Goal: Check status

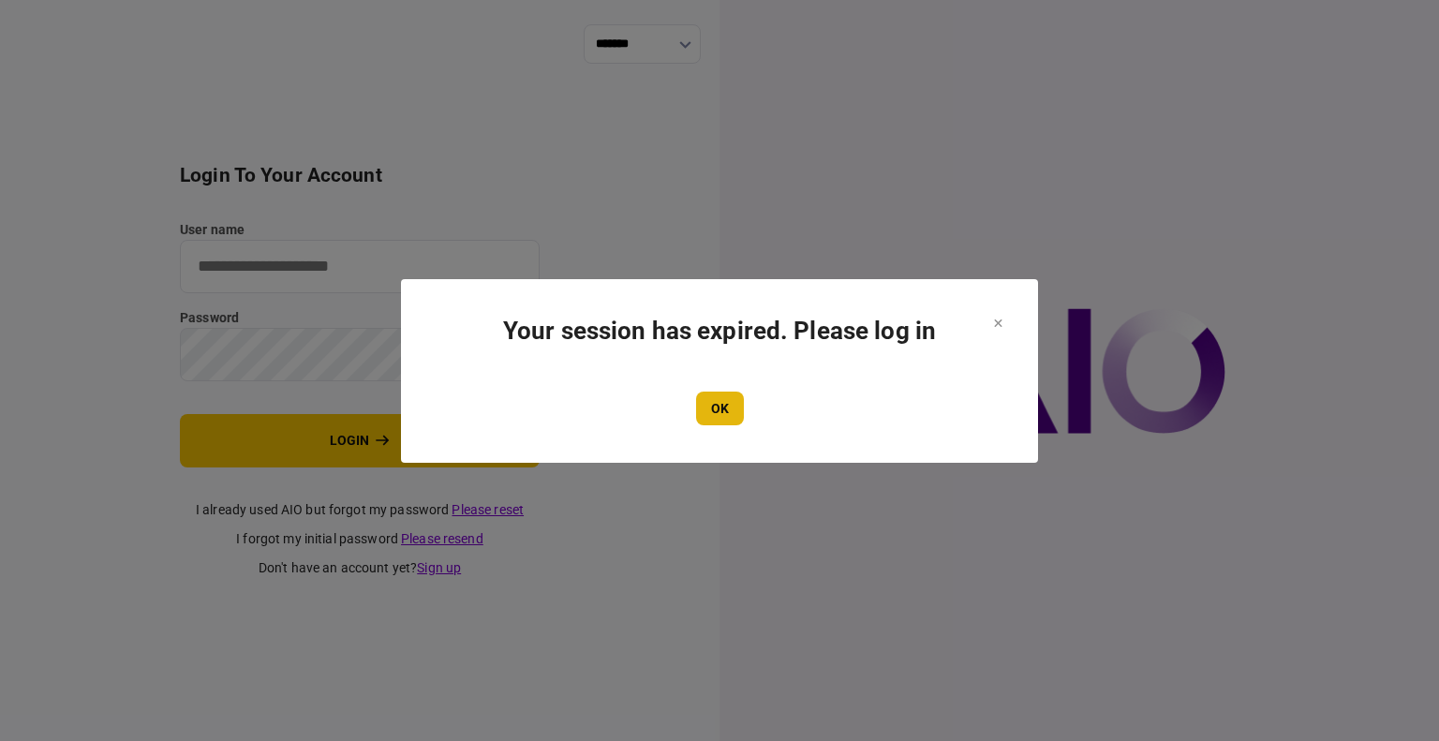
type input "****"
click at [709, 394] on button "OK" at bounding box center [720, 409] width 48 height 34
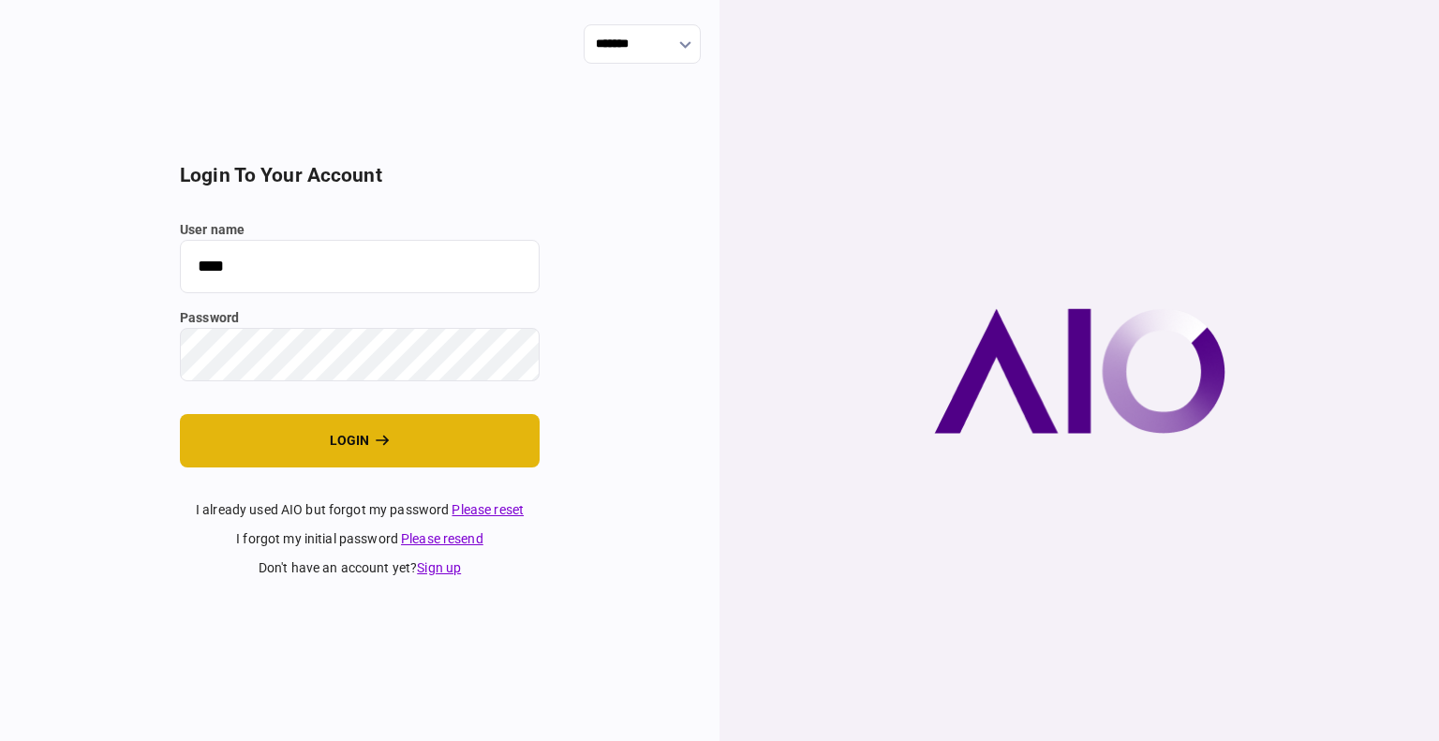
click at [266, 448] on button "login" at bounding box center [360, 440] width 360 height 53
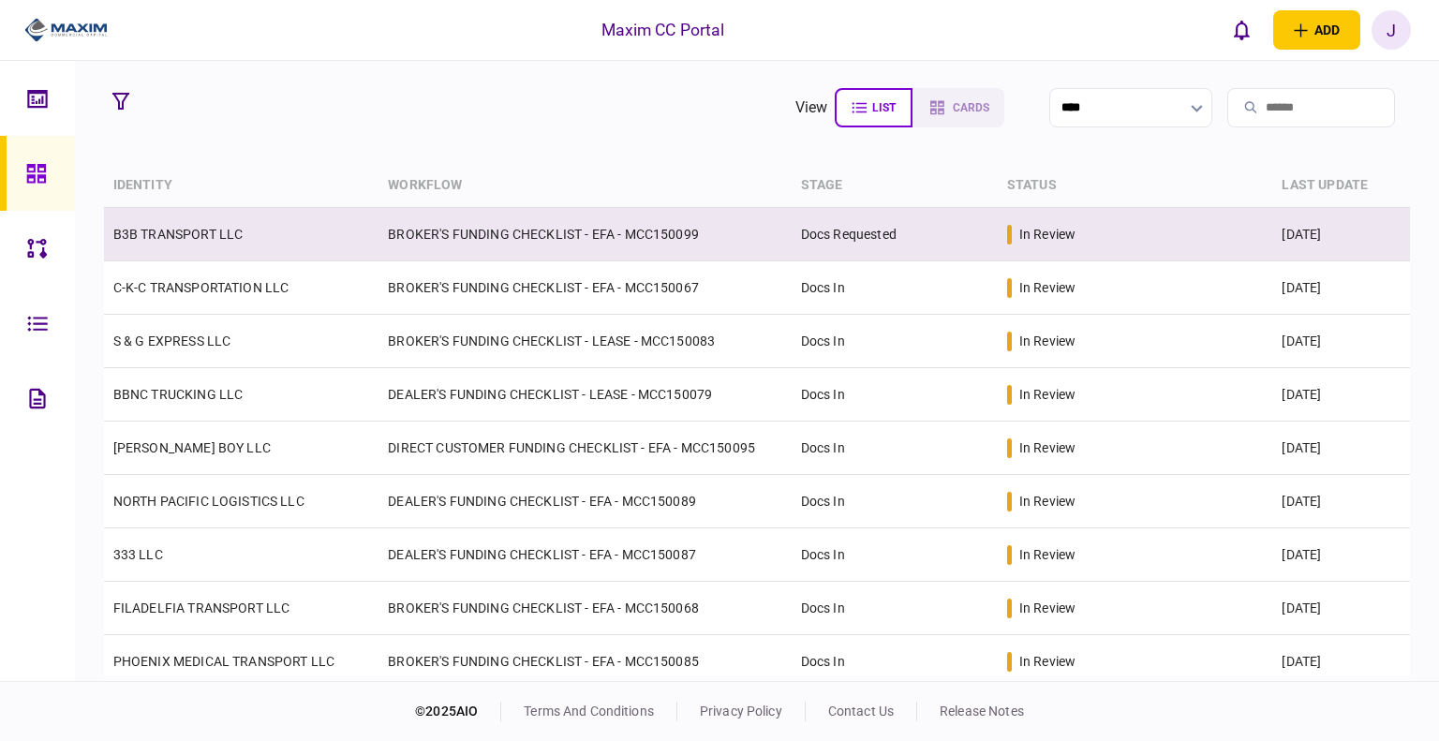
click at [187, 235] on link "B3B TRANSPORT LLC" at bounding box center [178, 234] width 130 height 15
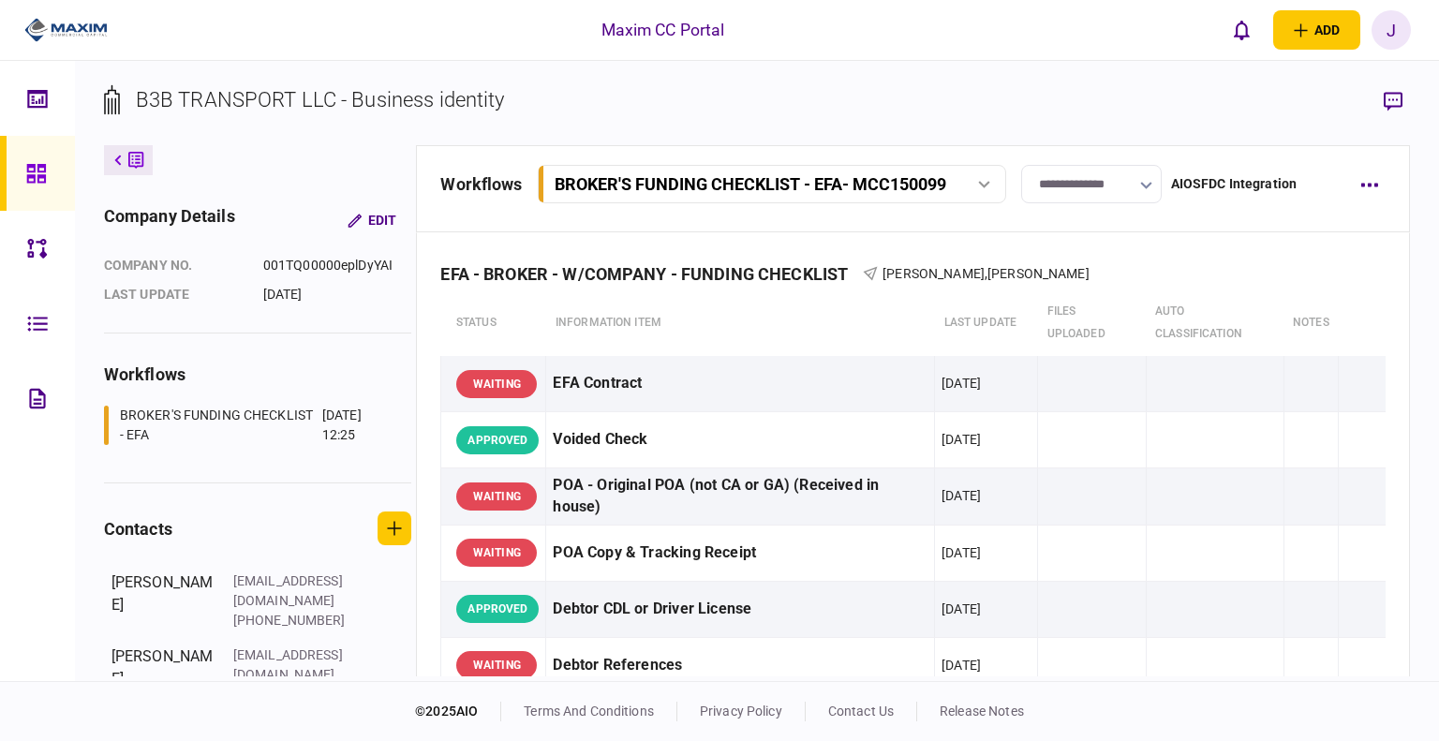
click at [1087, 195] on input "**********" at bounding box center [1091, 184] width 141 height 38
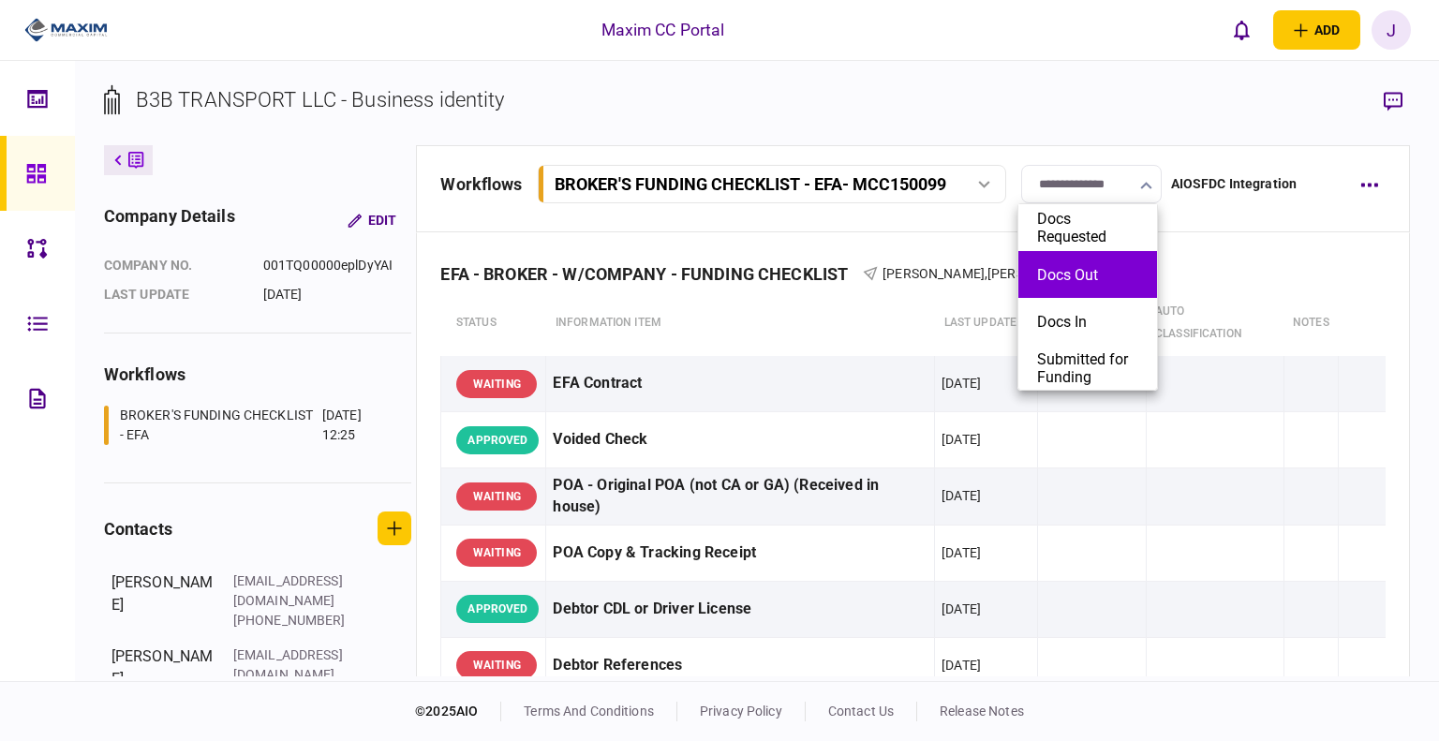
click at [1084, 282] on button "Docs Out" at bounding box center [1087, 275] width 101 height 18
type input "********"
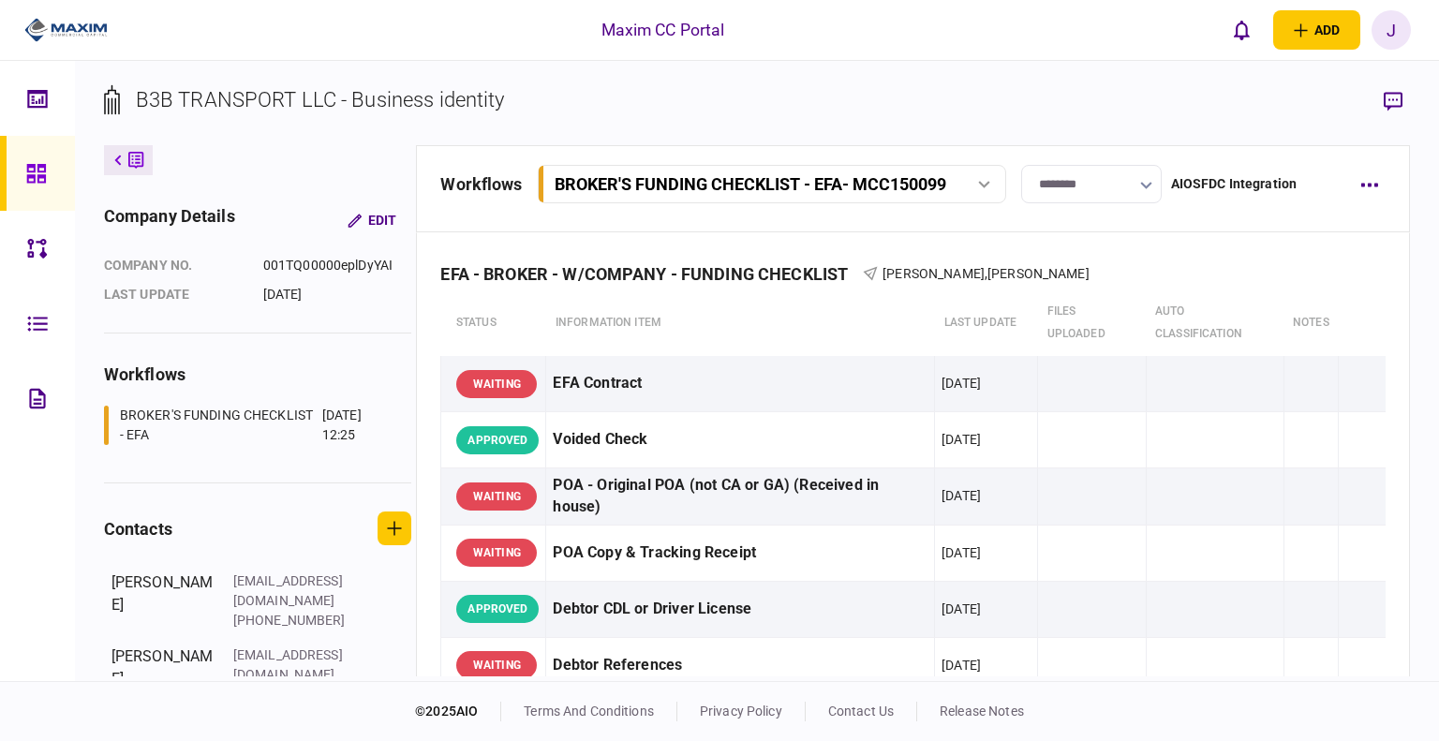
click at [22, 195] on link at bounding box center [37, 173] width 75 height 75
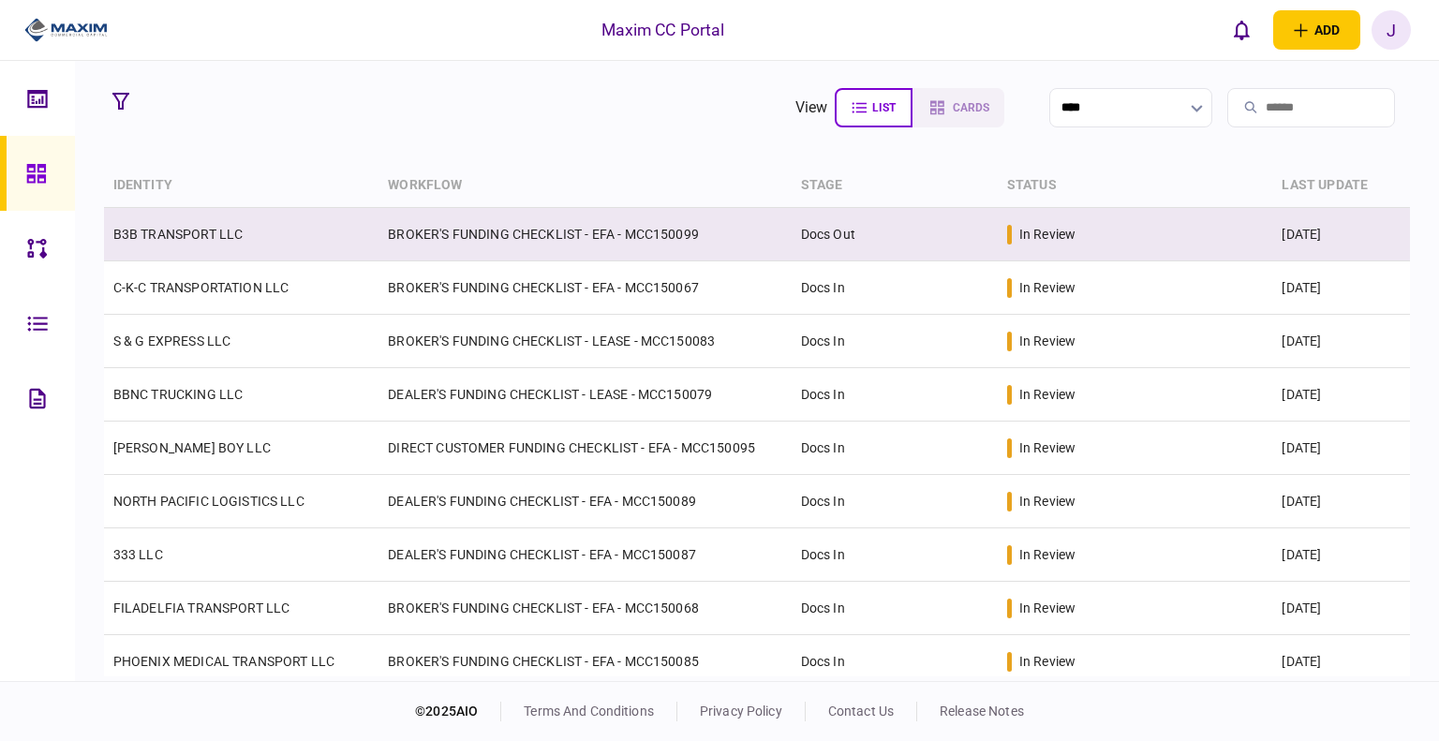
click at [228, 254] on td "B3B TRANSPORT LLC" at bounding box center [242, 234] width 276 height 53
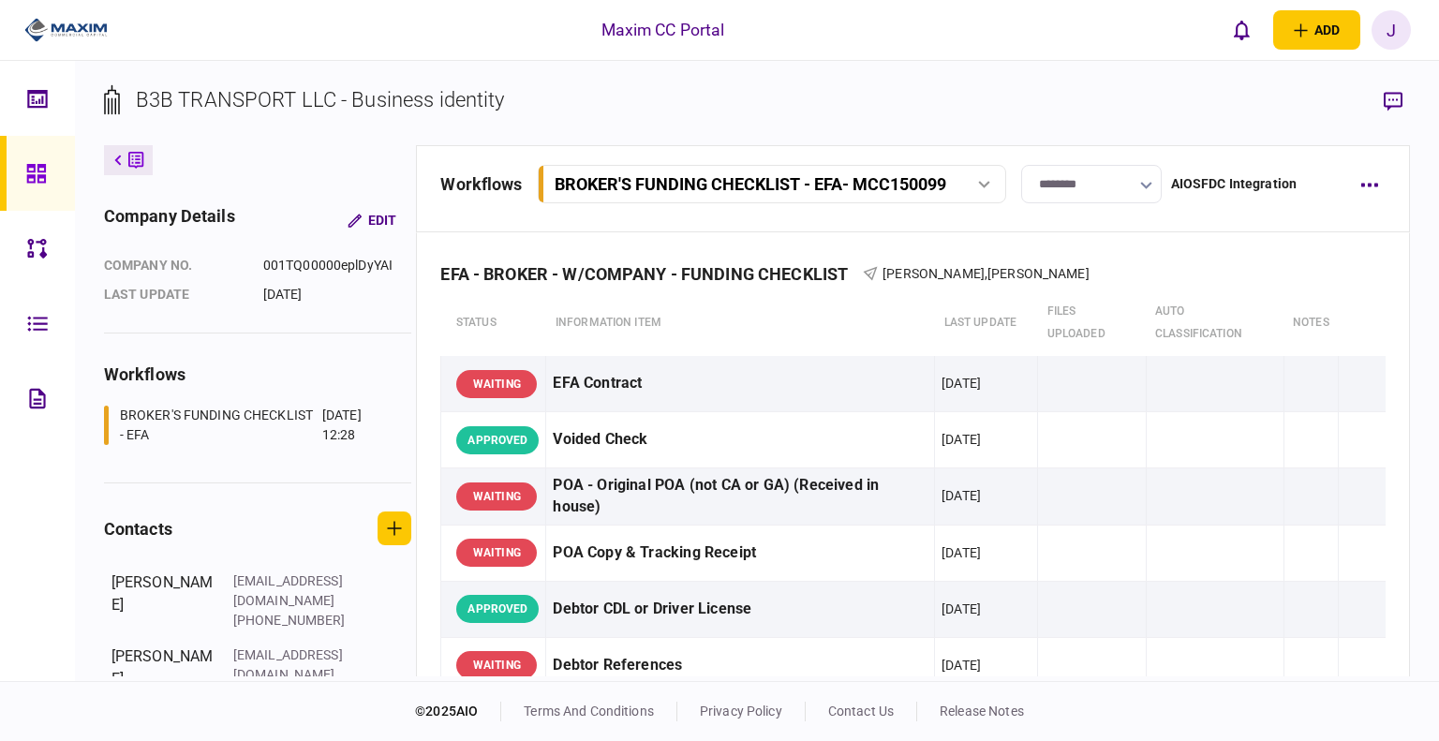
click at [34, 159] on div at bounding box center [41, 173] width 30 height 75
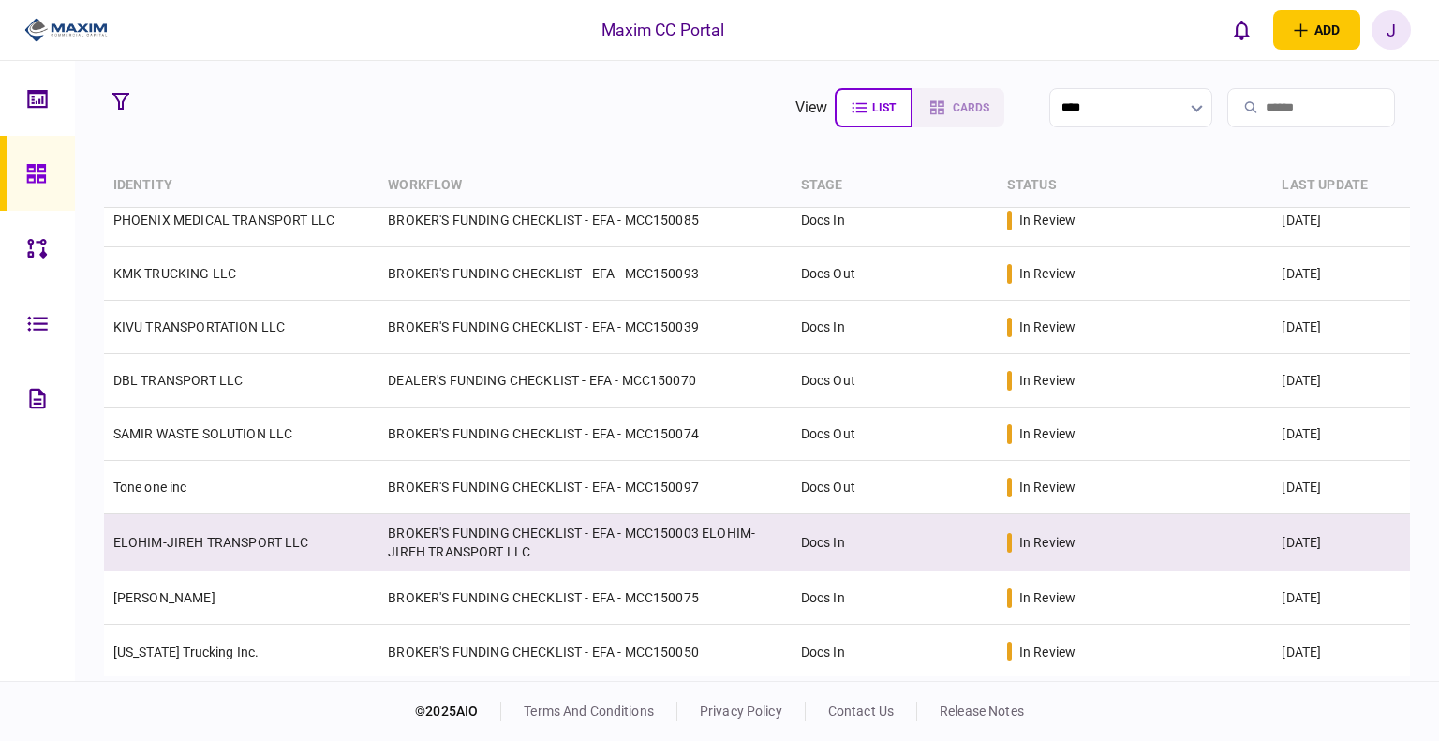
scroll to position [442, 0]
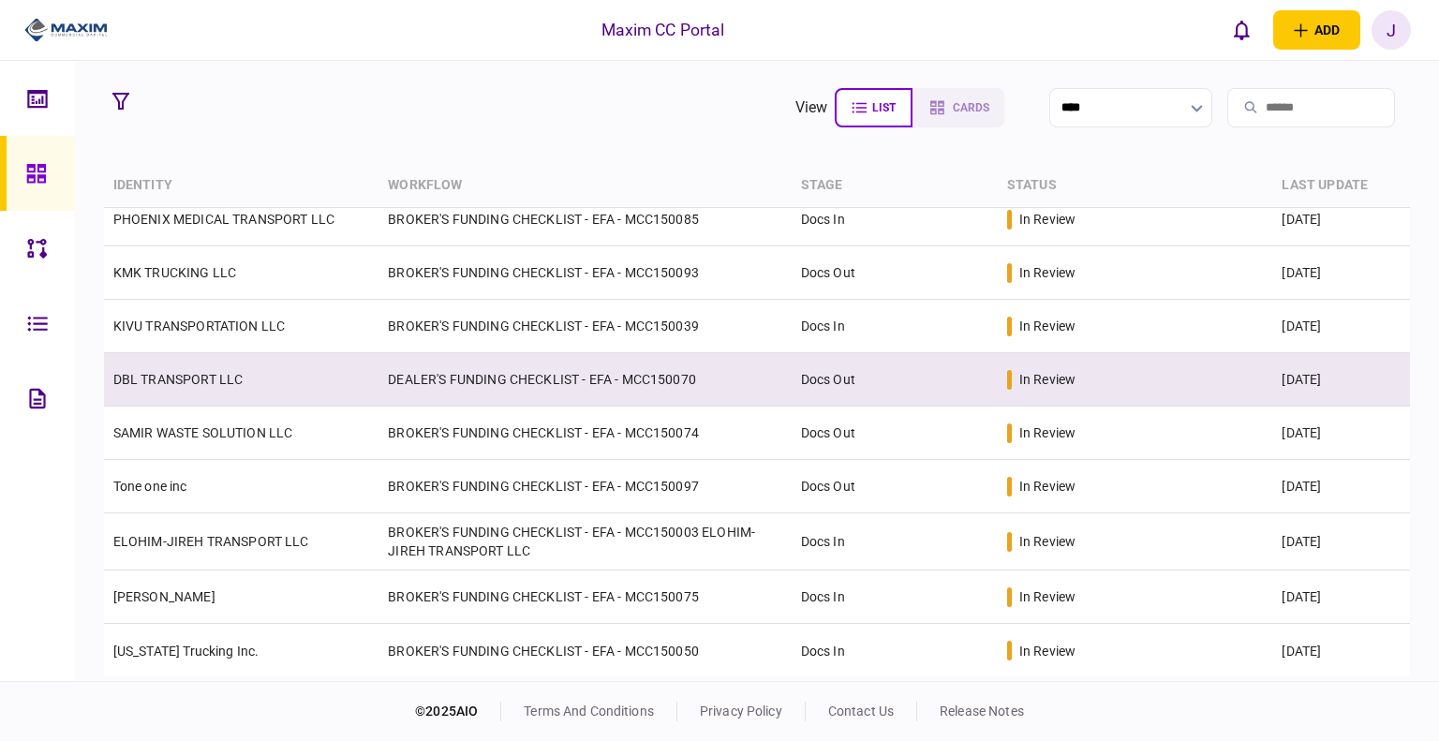
click at [215, 373] on link "DBL TRANSPORT LLC" at bounding box center [178, 379] width 130 height 15
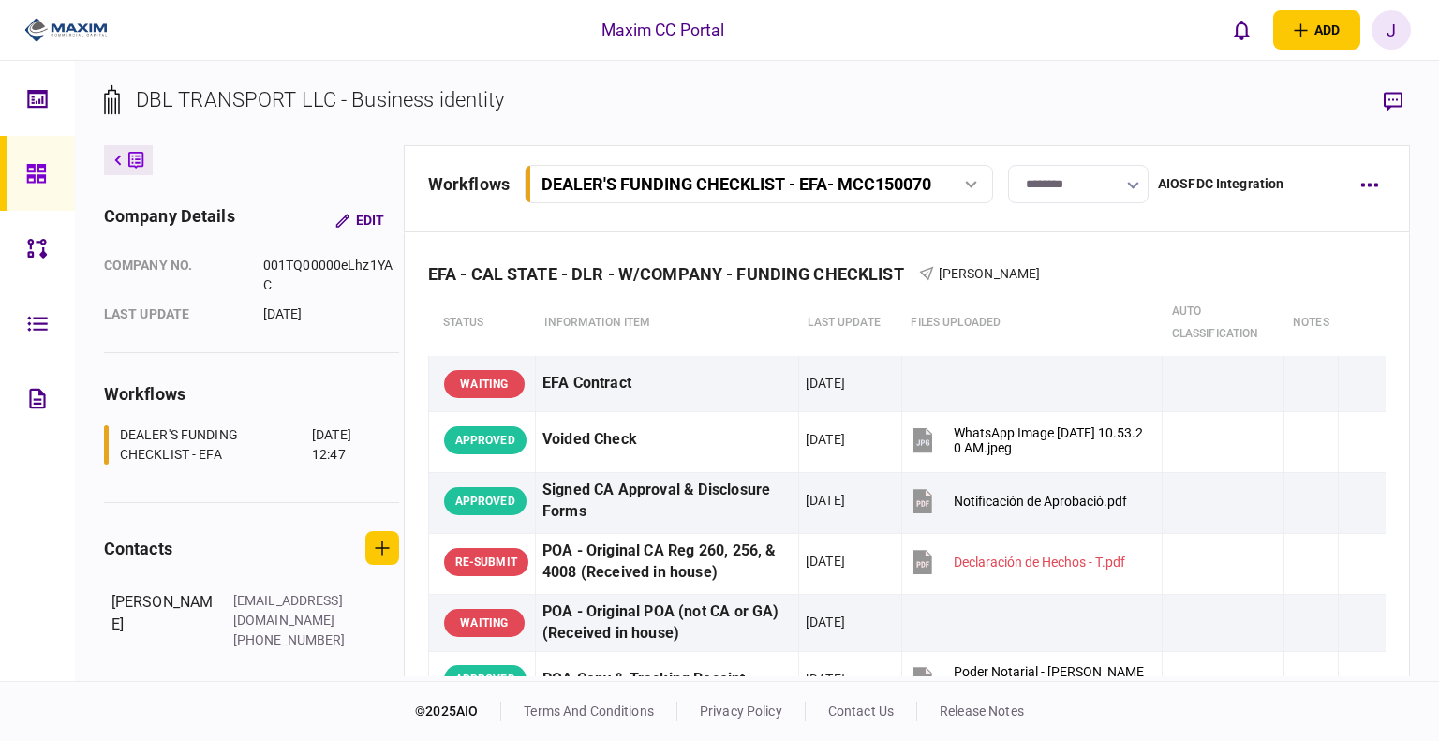
click at [29, 178] on icon at bounding box center [36, 174] width 21 height 22
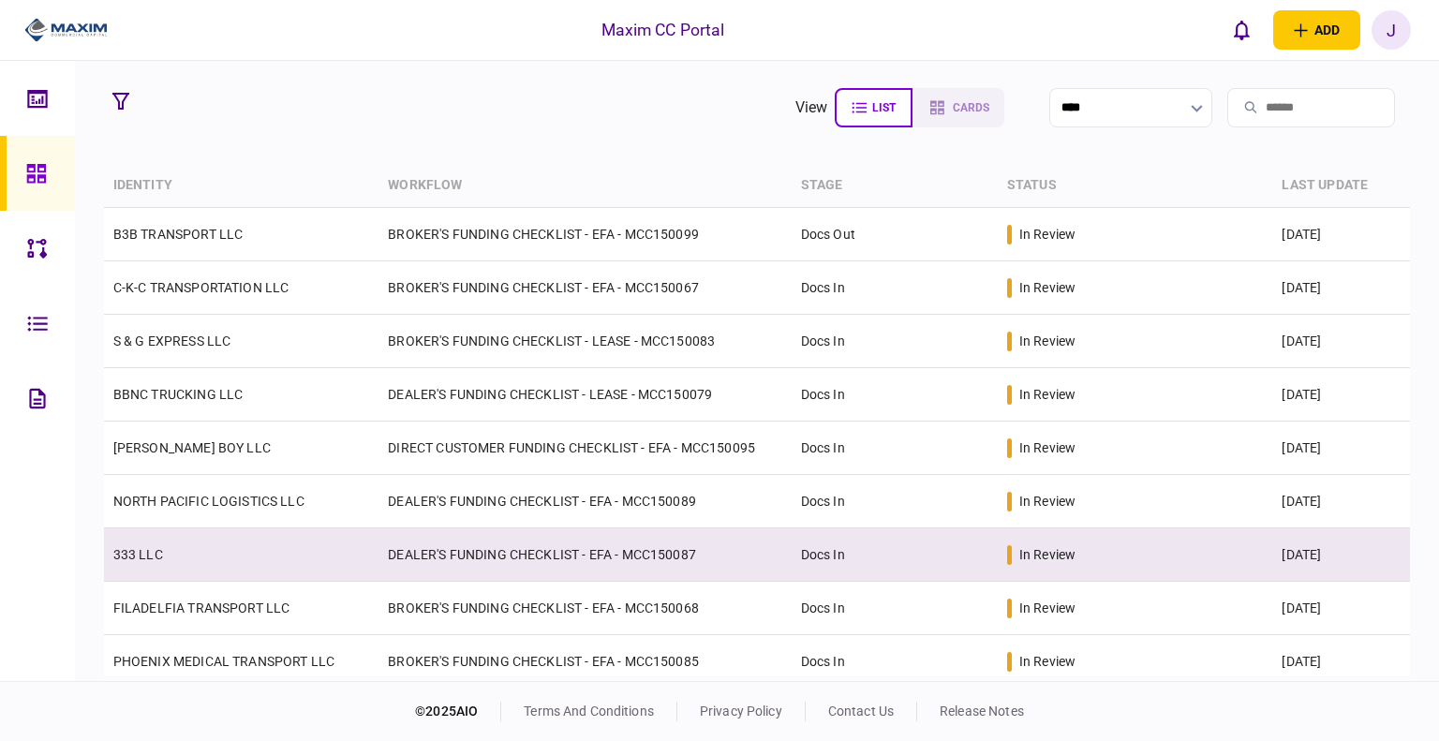
click at [154, 547] on link "333 LLC" at bounding box center [138, 554] width 50 height 15
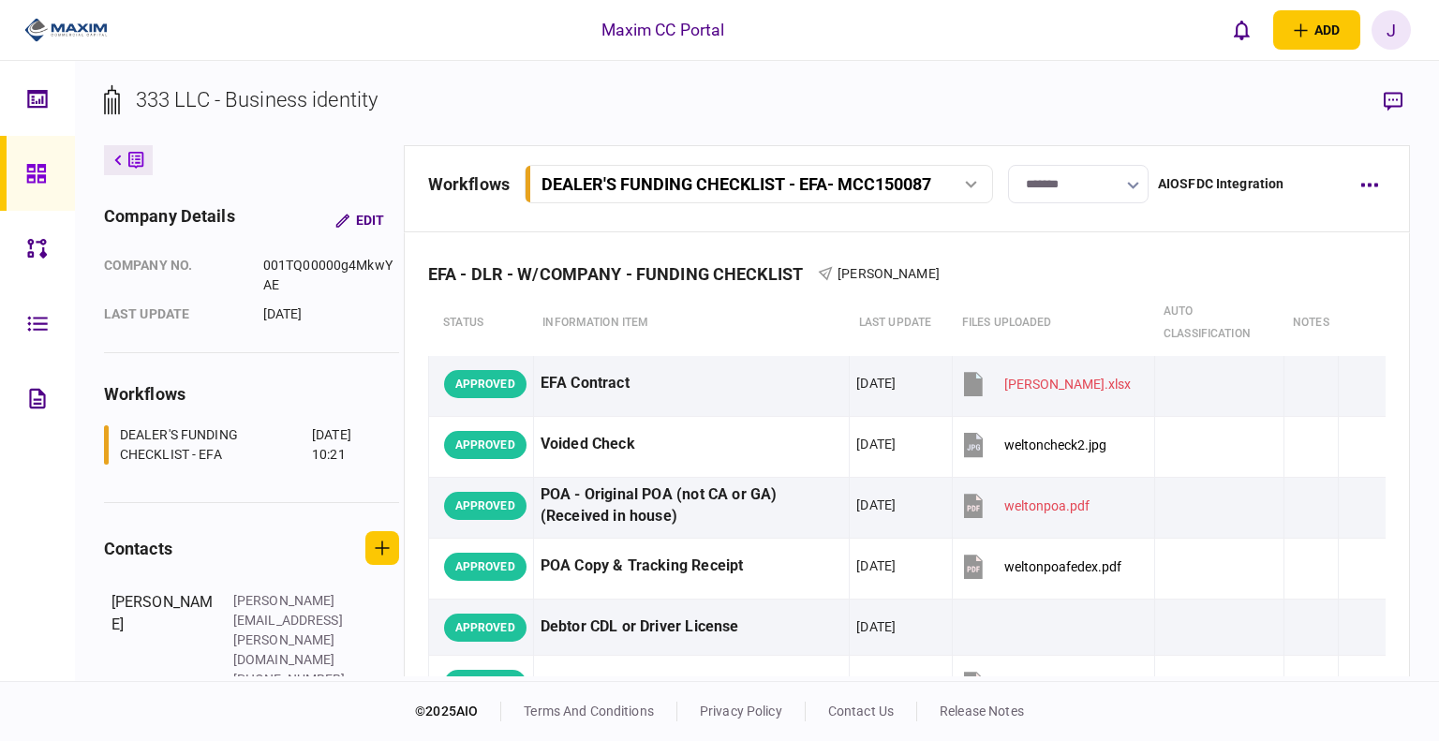
click at [19, 171] on link at bounding box center [37, 173] width 75 height 75
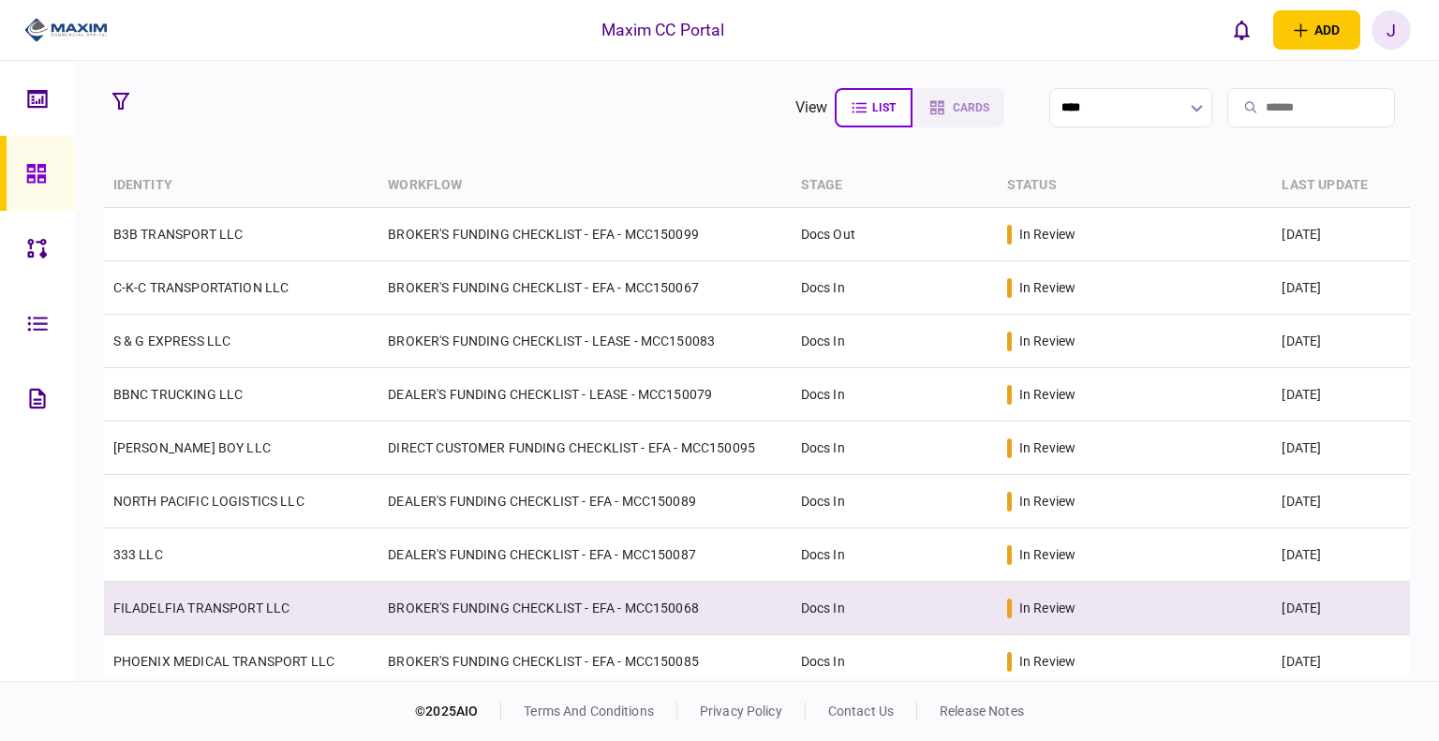
click at [184, 619] on td "FILADELFIA TRANSPORT LLC" at bounding box center [242, 608] width 276 height 53
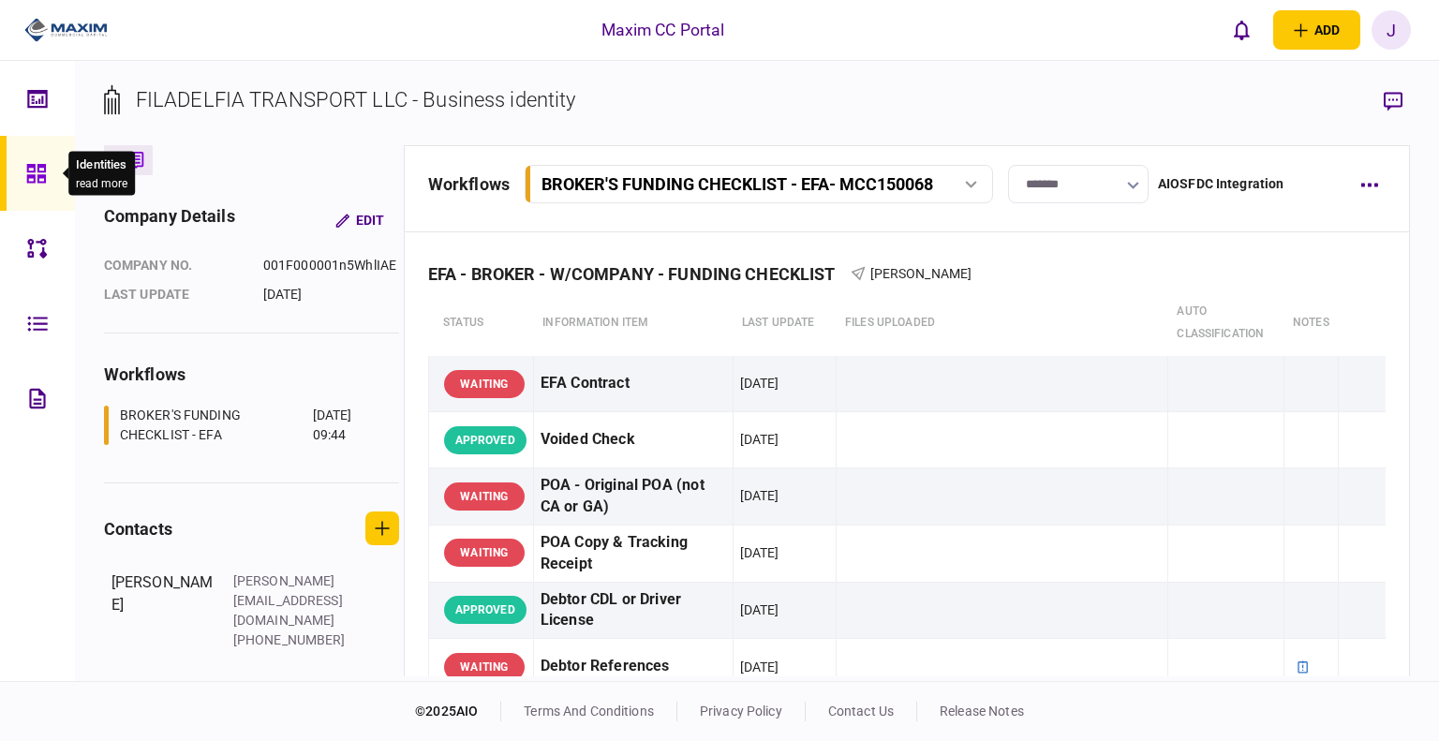
click at [30, 179] on icon at bounding box center [36, 174] width 21 height 22
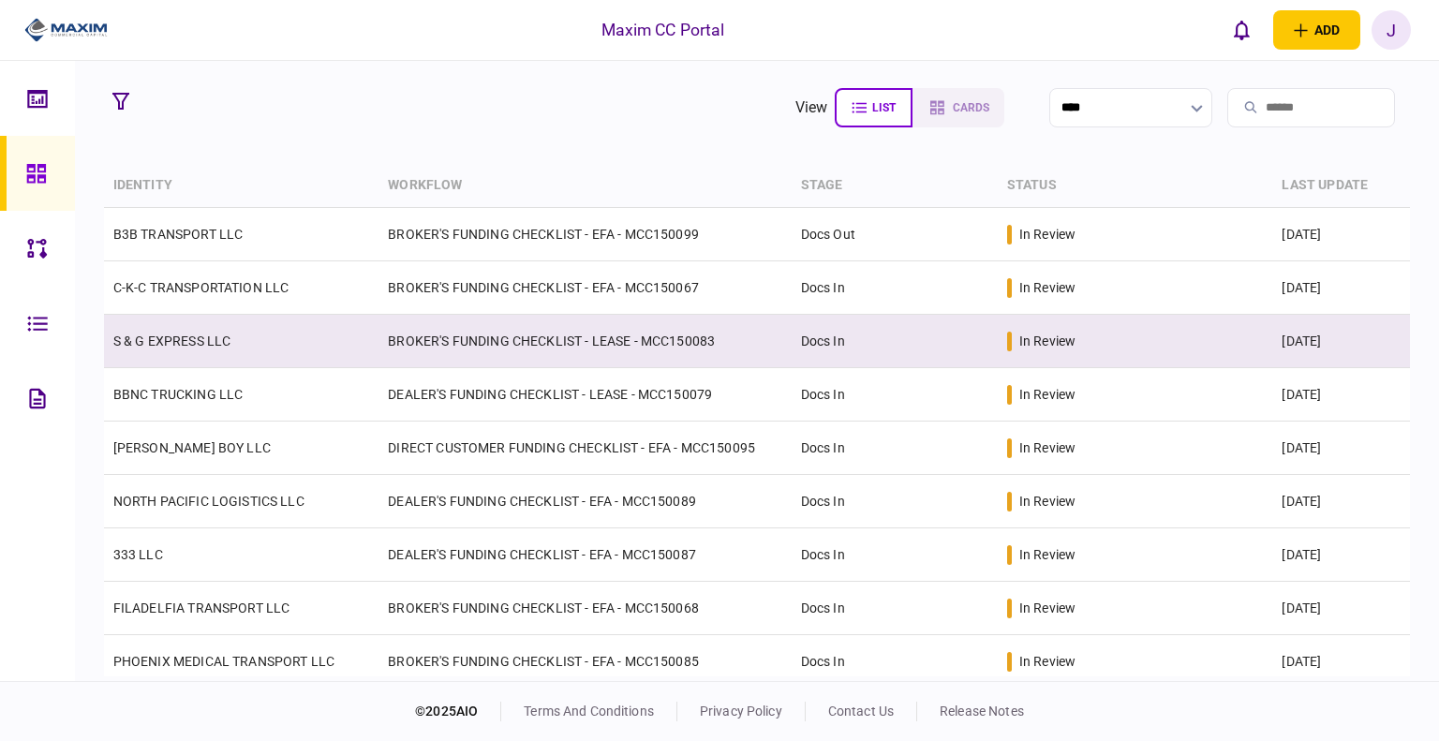
click at [154, 344] on link "S & G EXPRESS LLC" at bounding box center [172, 341] width 118 height 15
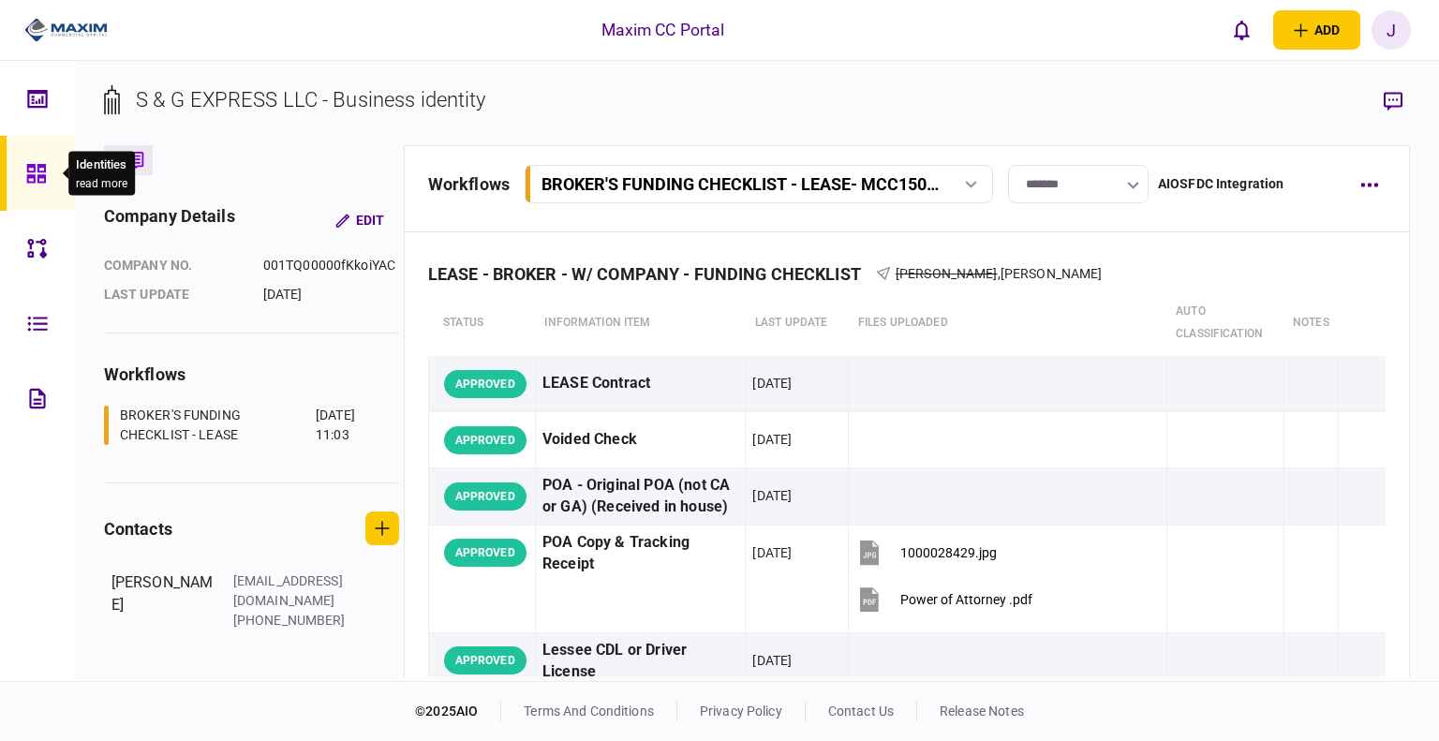
click at [41, 172] on icon at bounding box center [36, 174] width 21 height 22
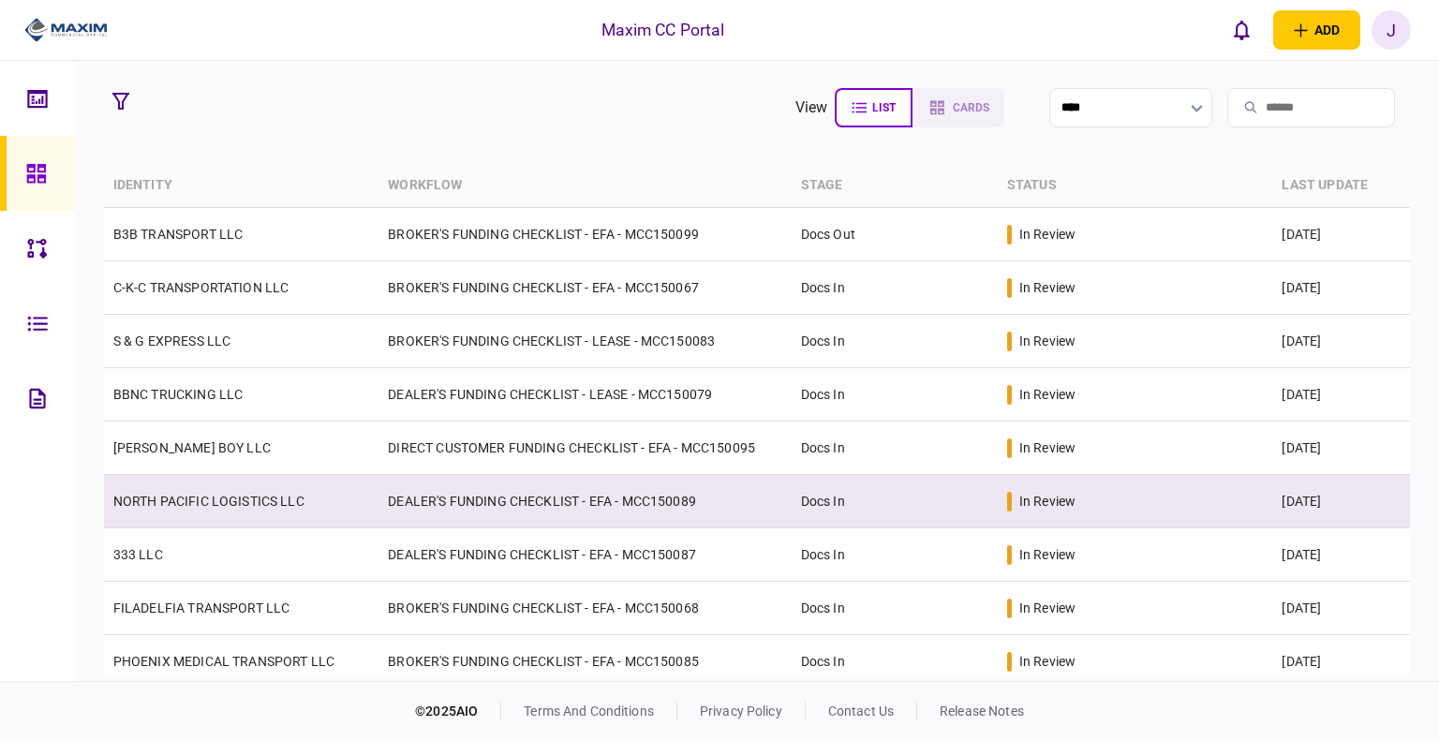
click at [196, 497] on link "NORTH PACIFIC LOGISTICS LLC" at bounding box center [208, 501] width 191 height 15
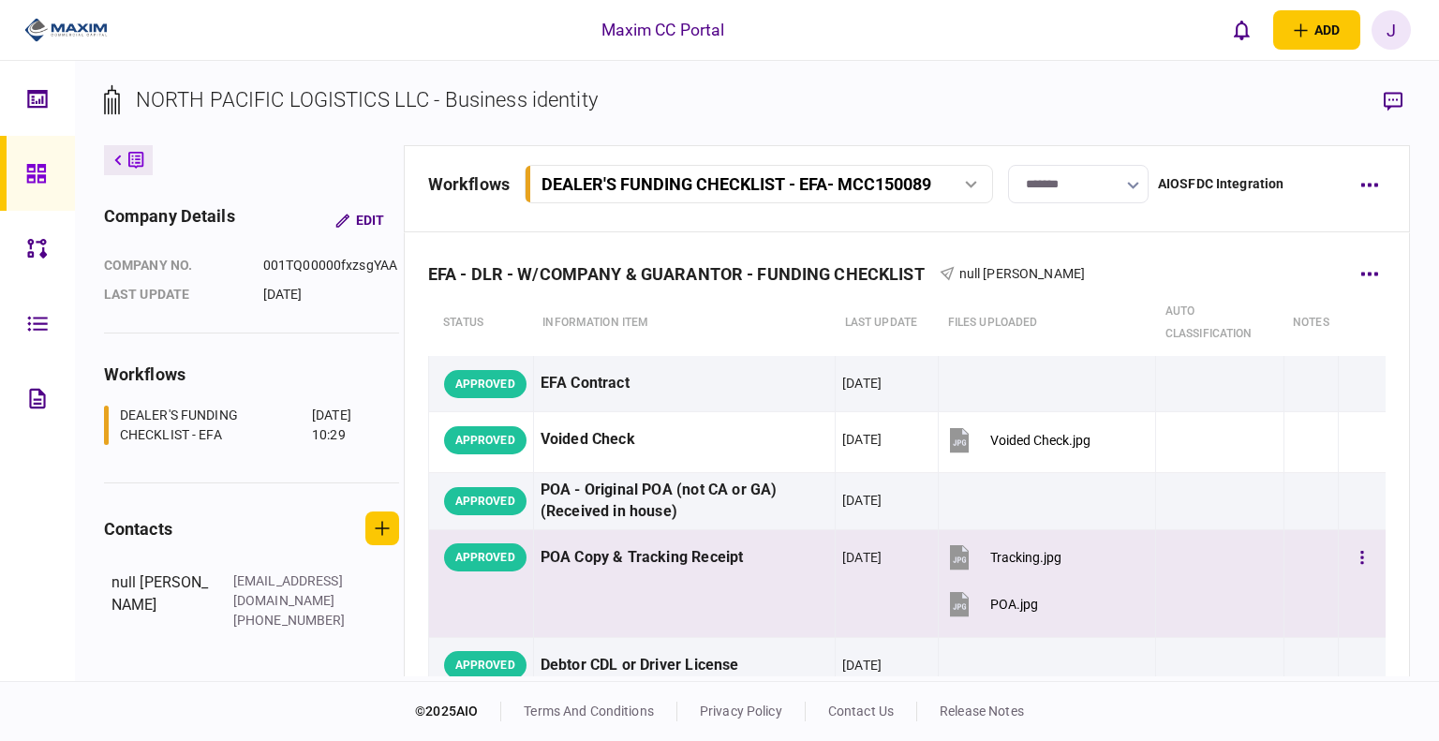
scroll to position [187, 0]
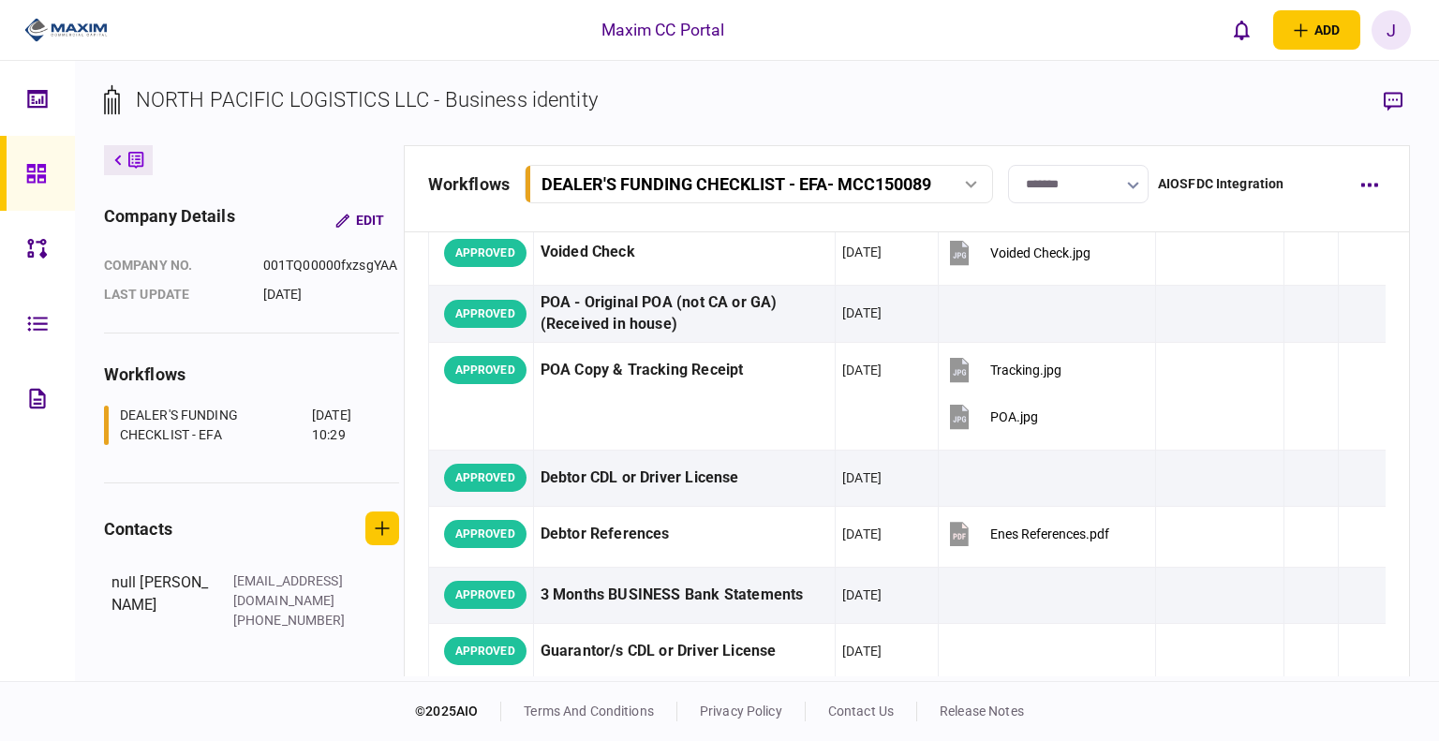
click at [24, 152] on link at bounding box center [37, 173] width 75 height 75
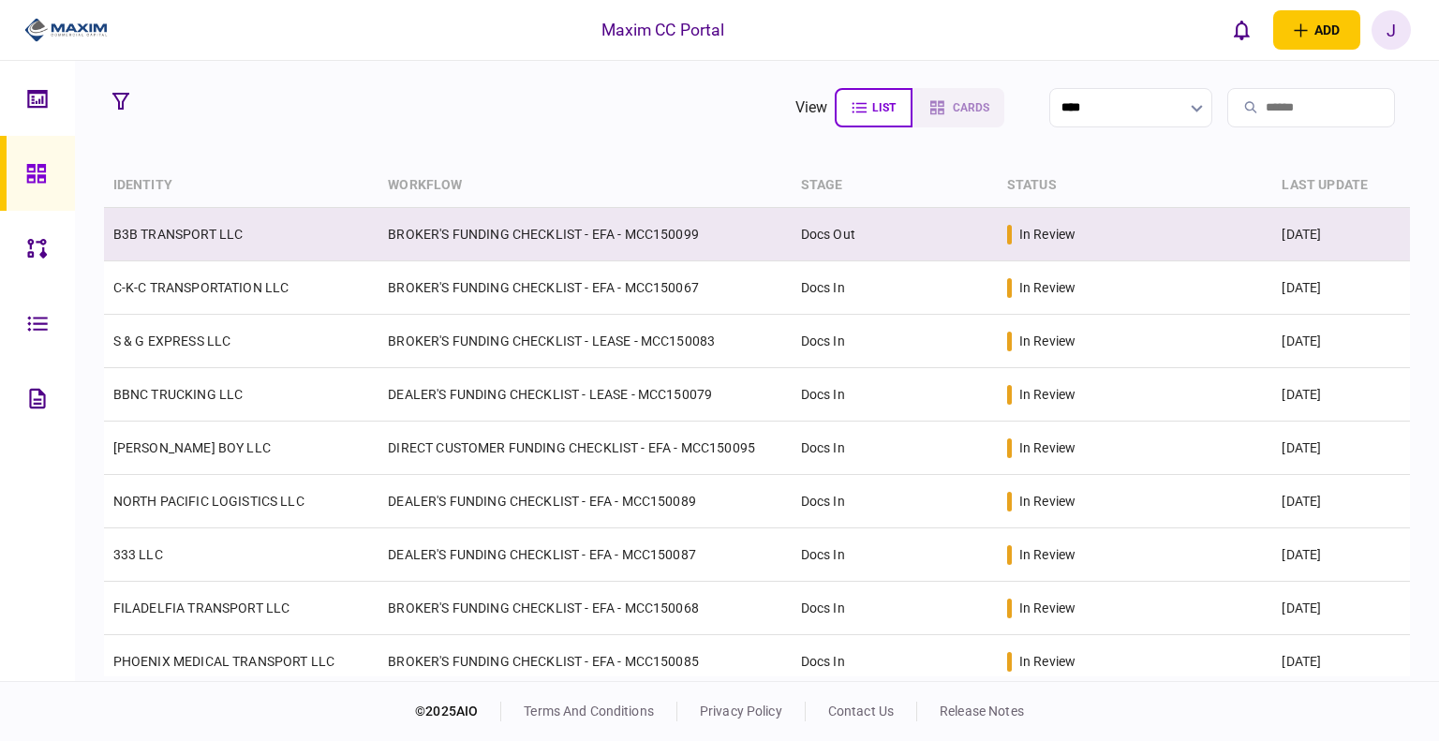
click at [479, 240] on td "BROKER'S FUNDING CHECKLIST - EFA - MCC150099" at bounding box center [585, 234] width 412 height 53
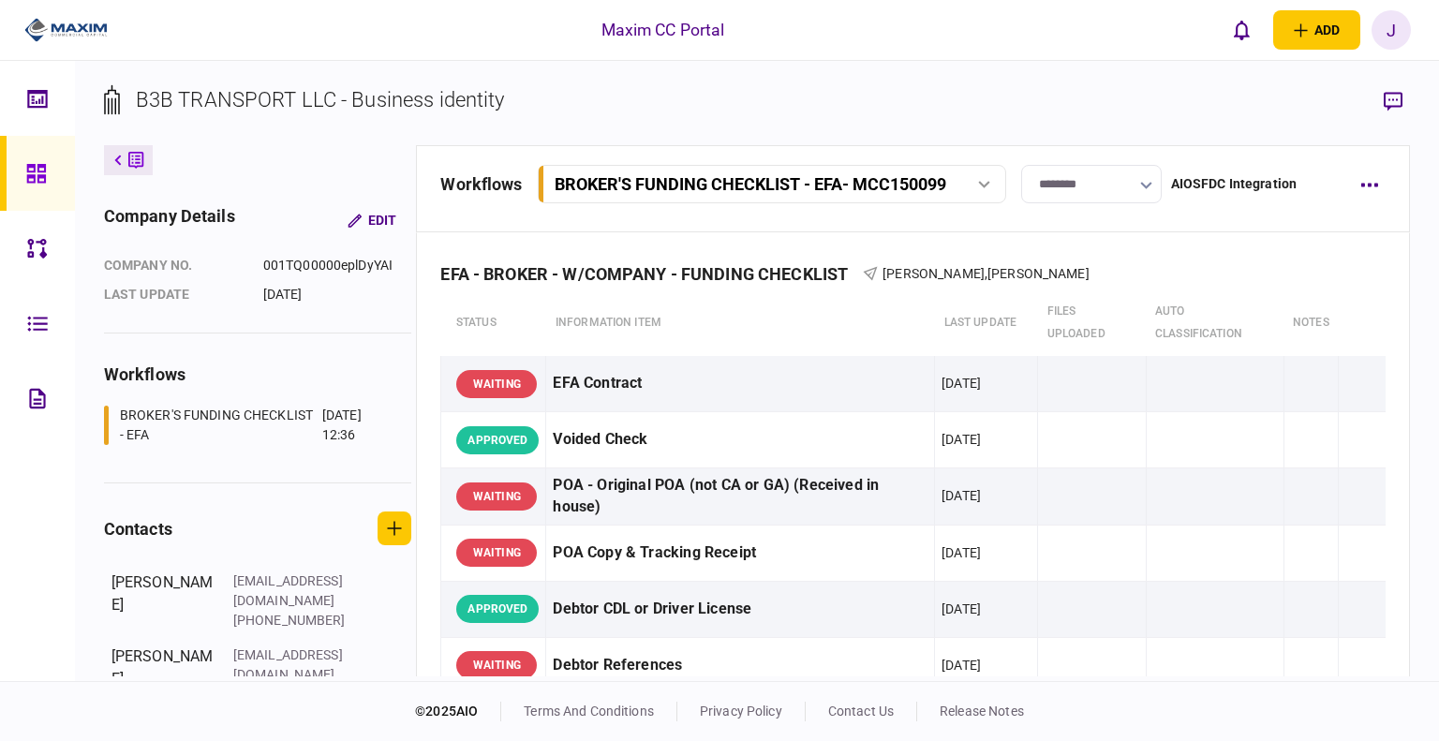
click at [28, 164] on icon at bounding box center [35, 173] width 19 height 19
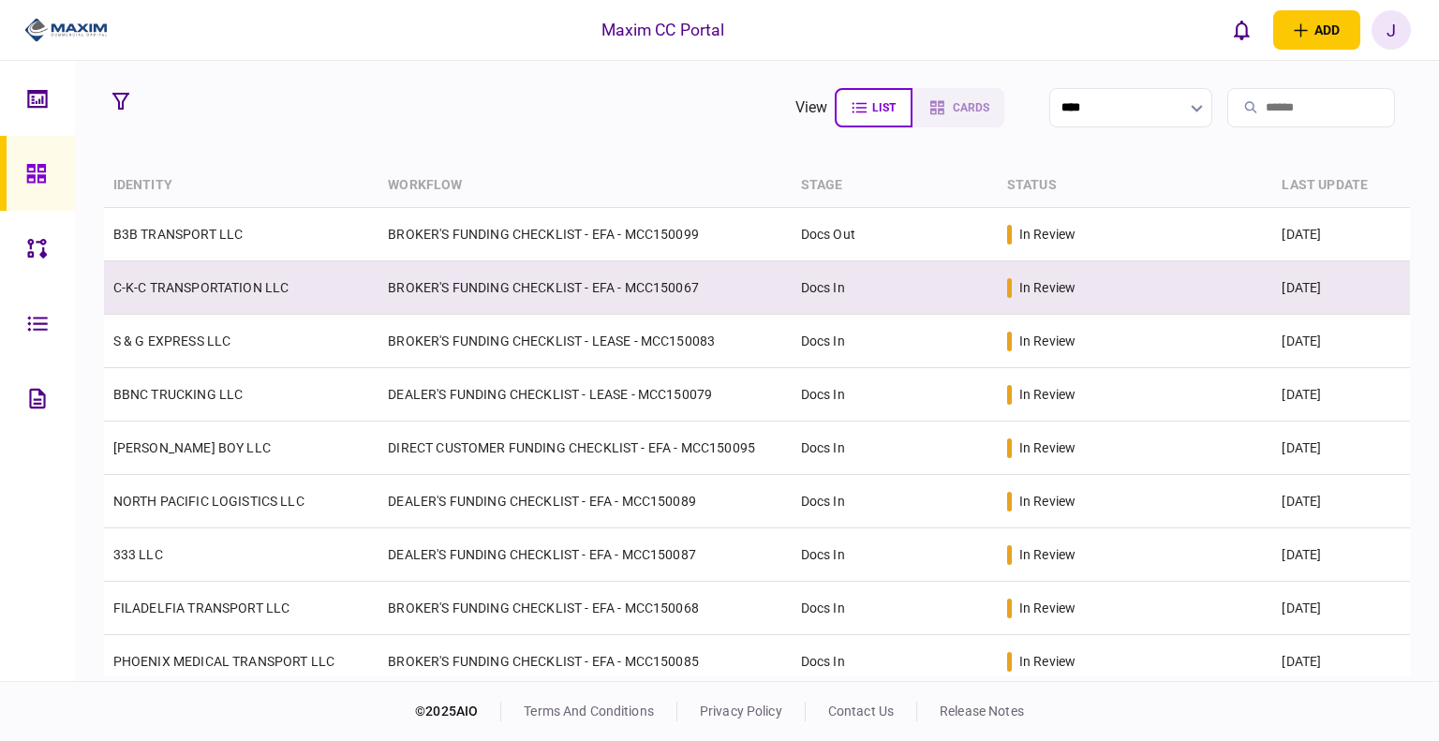
click at [237, 298] on td "C-K-C TRANSPORTATION LLC" at bounding box center [242, 287] width 276 height 53
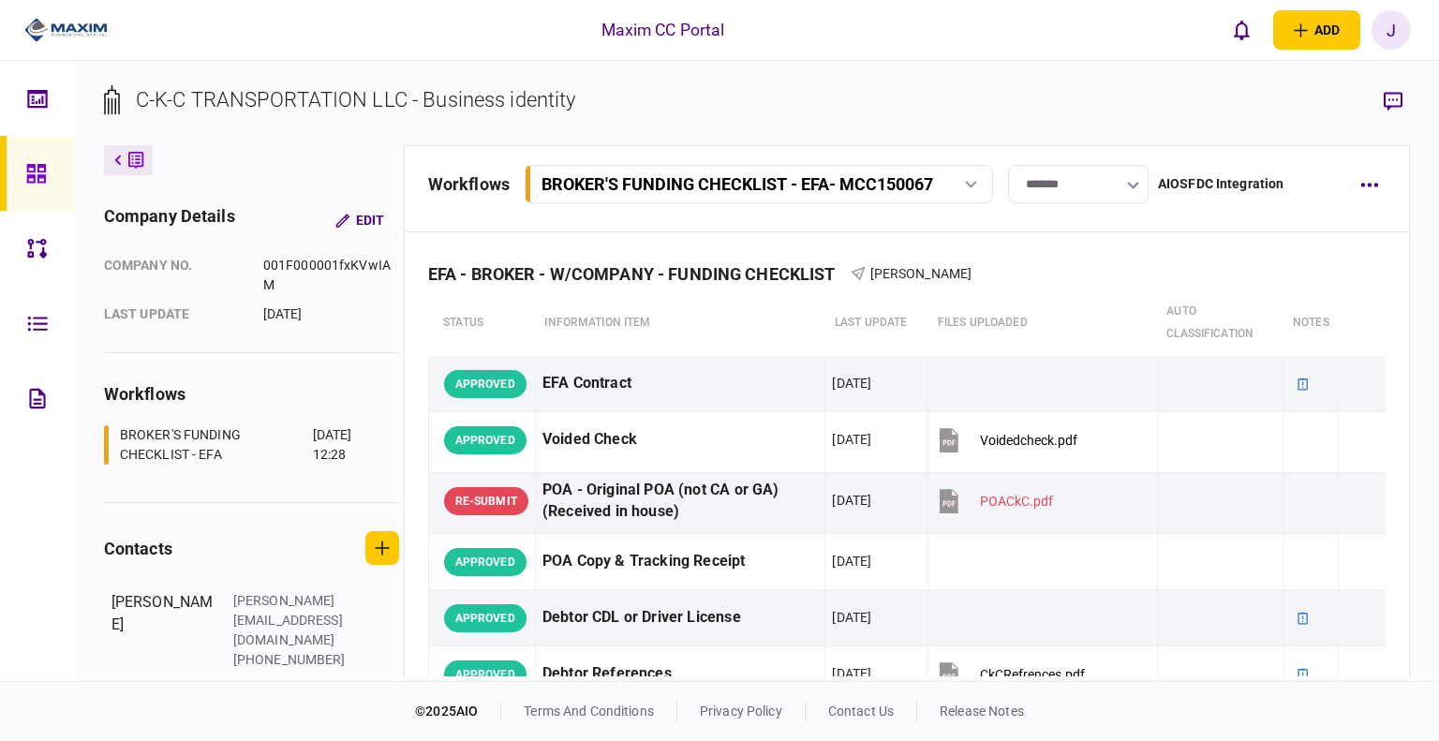
click at [18, 179] on link at bounding box center [37, 173] width 75 height 75
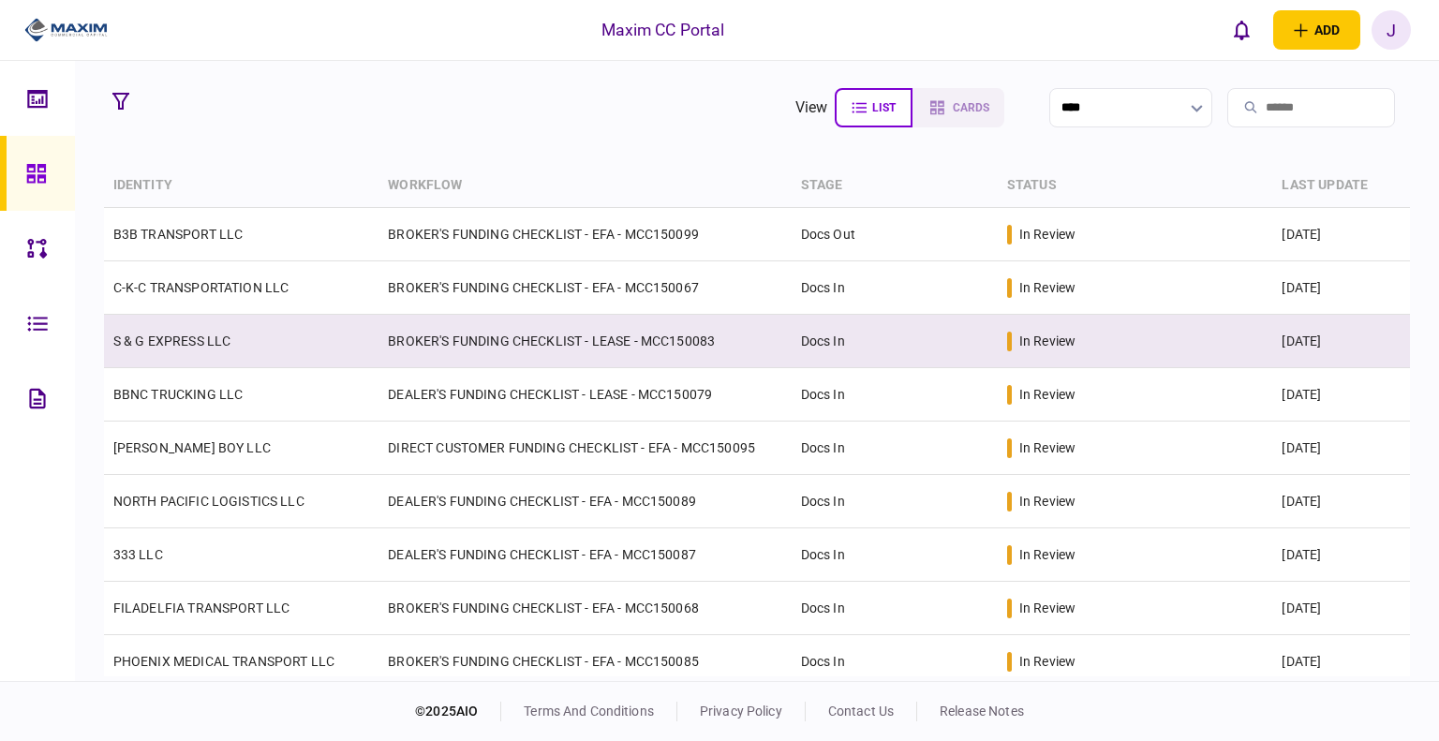
click at [199, 344] on link "S & G EXPRESS LLC" at bounding box center [172, 341] width 118 height 15
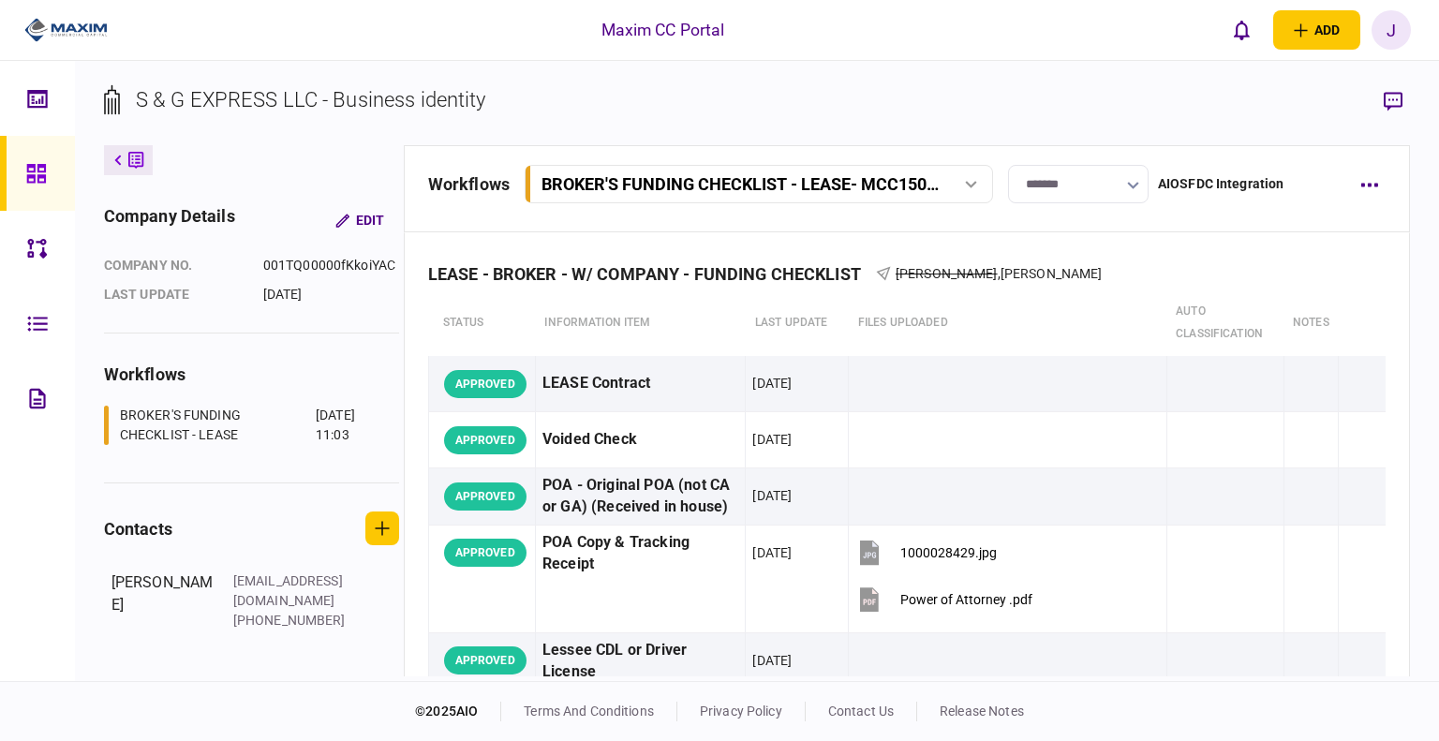
click at [20, 180] on link at bounding box center [37, 173] width 75 height 75
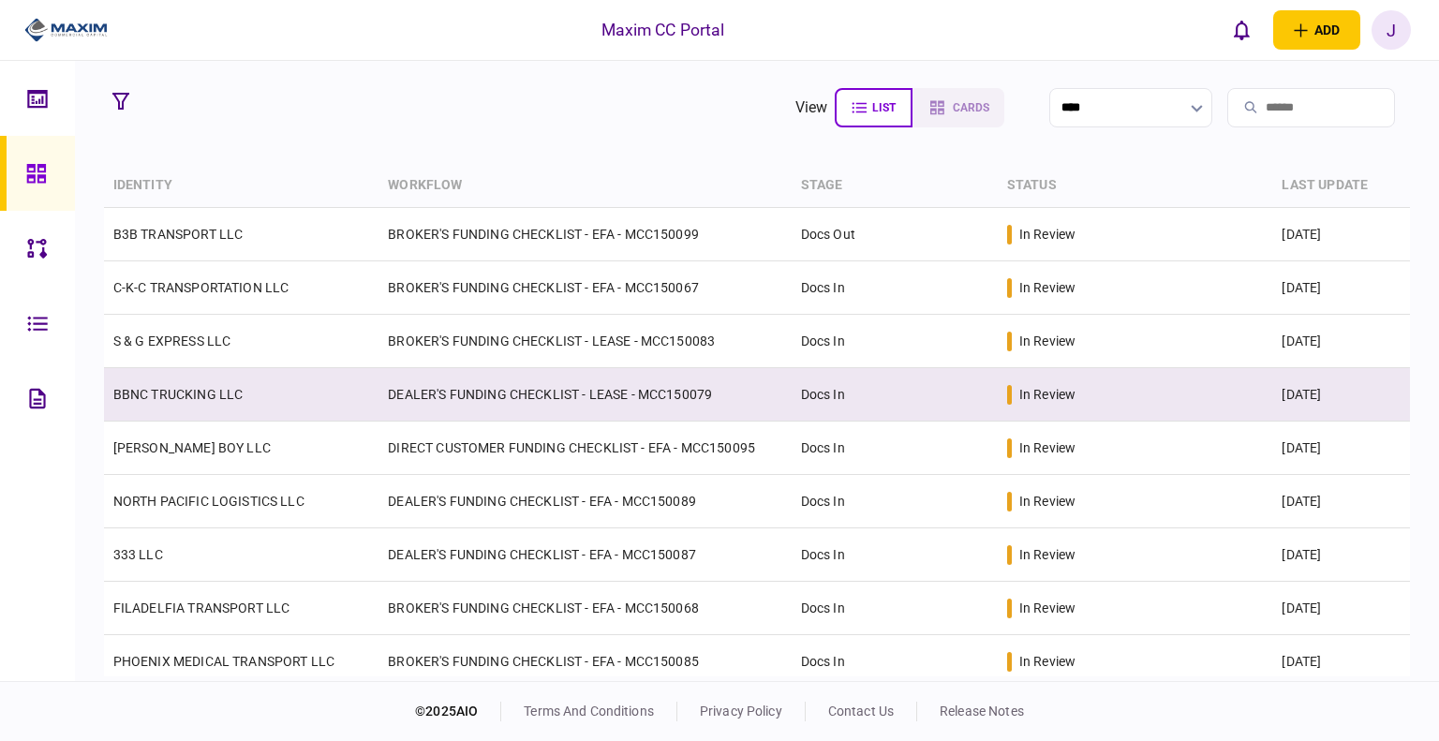
click at [202, 390] on link "BBNC TRUCKING LLC" at bounding box center [178, 394] width 130 height 15
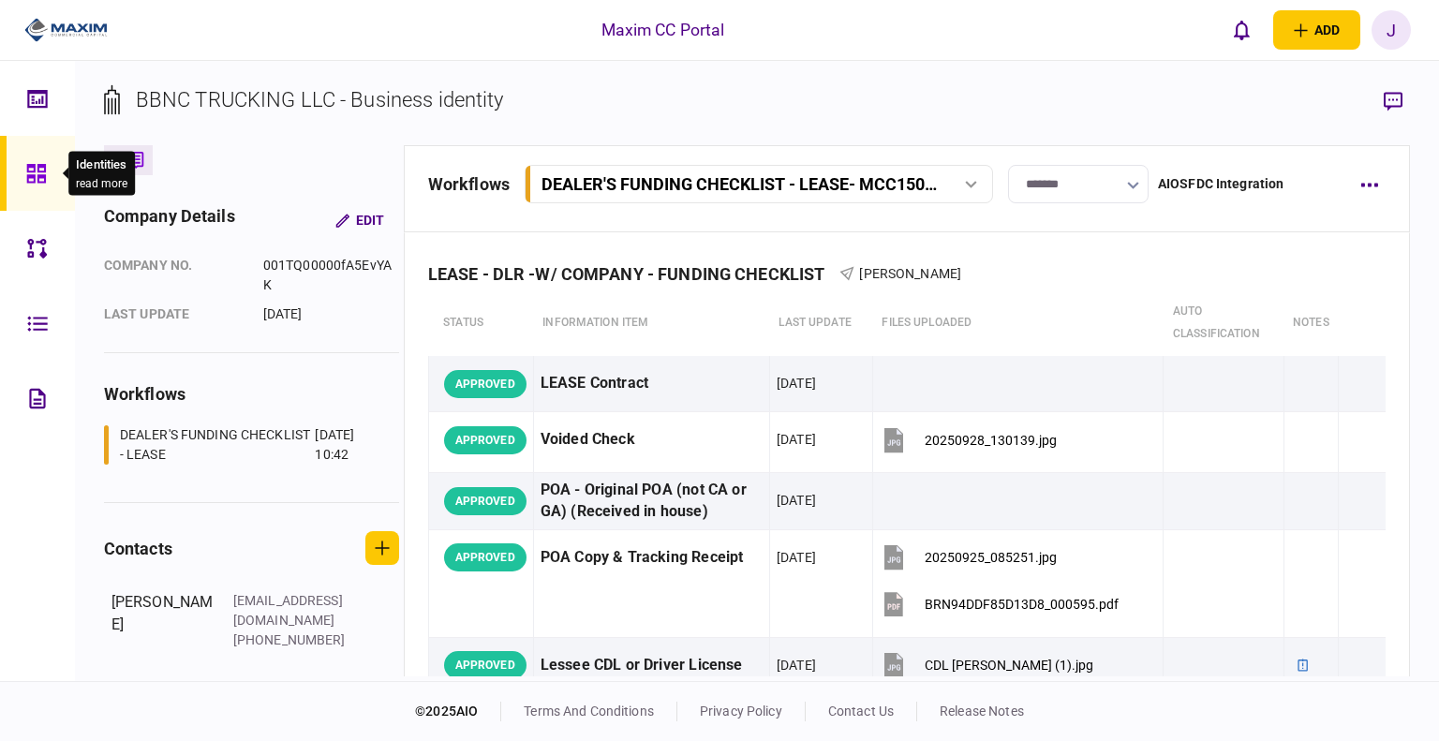
click at [51, 178] on div at bounding box center [41, 173] width 30 height 75
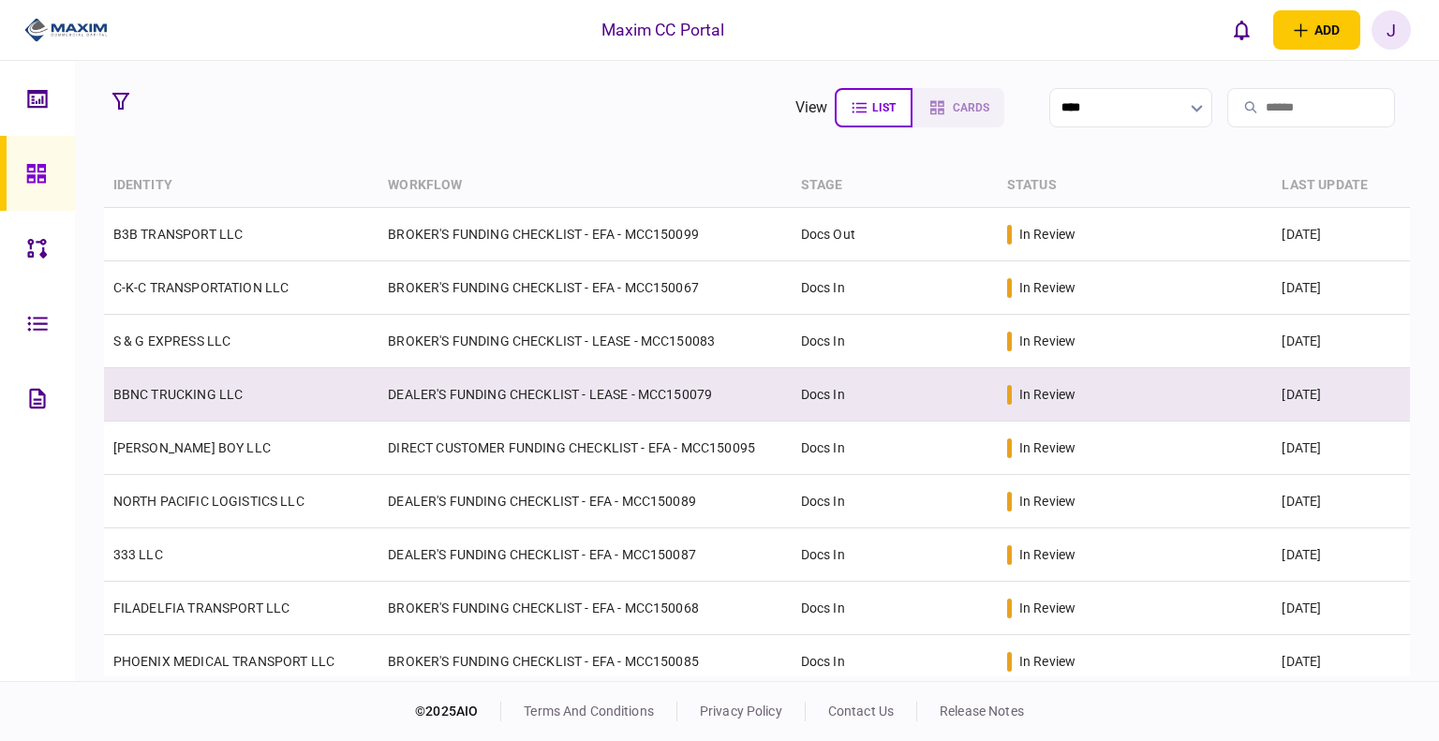
click at [178, 395] on link "BBNC TRUCKING LLC" at bounding box center [178, 394] width 130 height 15
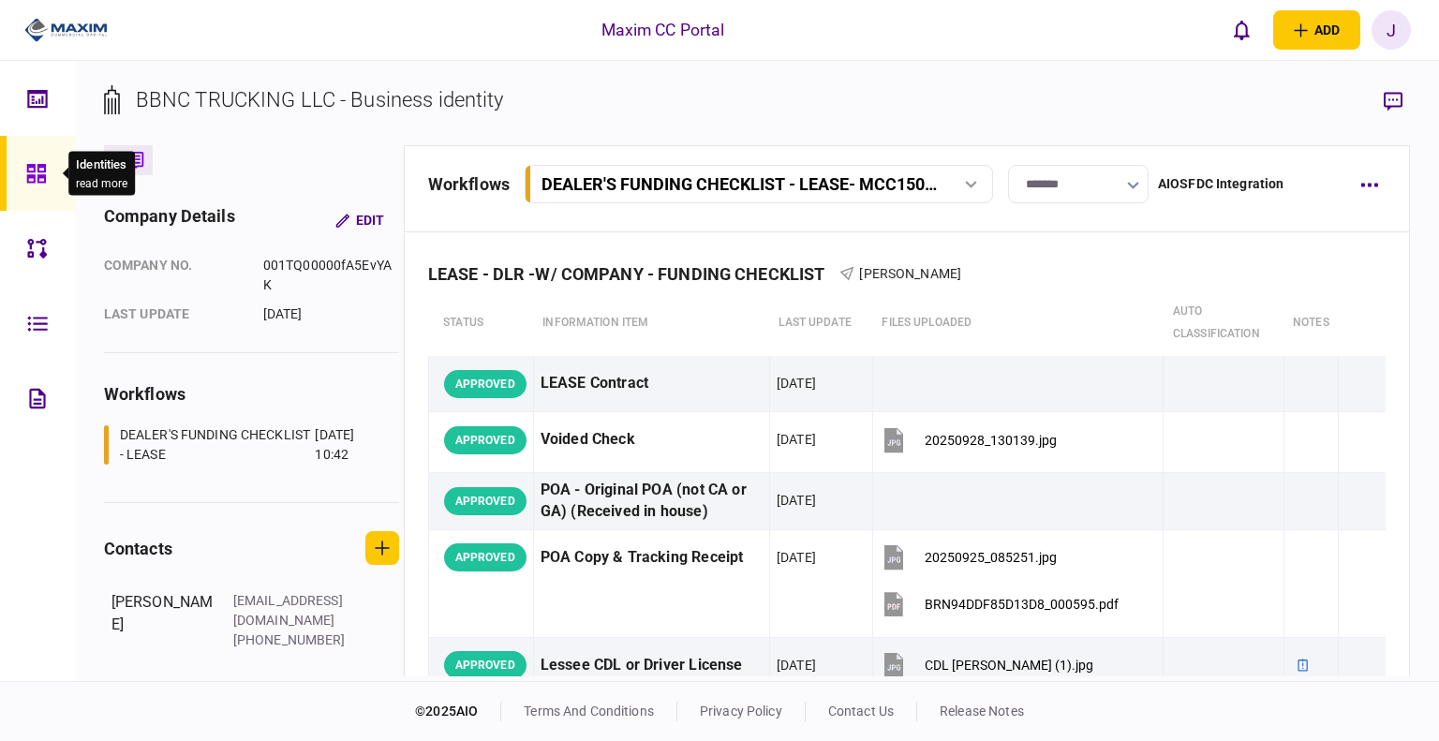
click at [40, 188] on div at bounding box center [41, 173] width 30 height 75
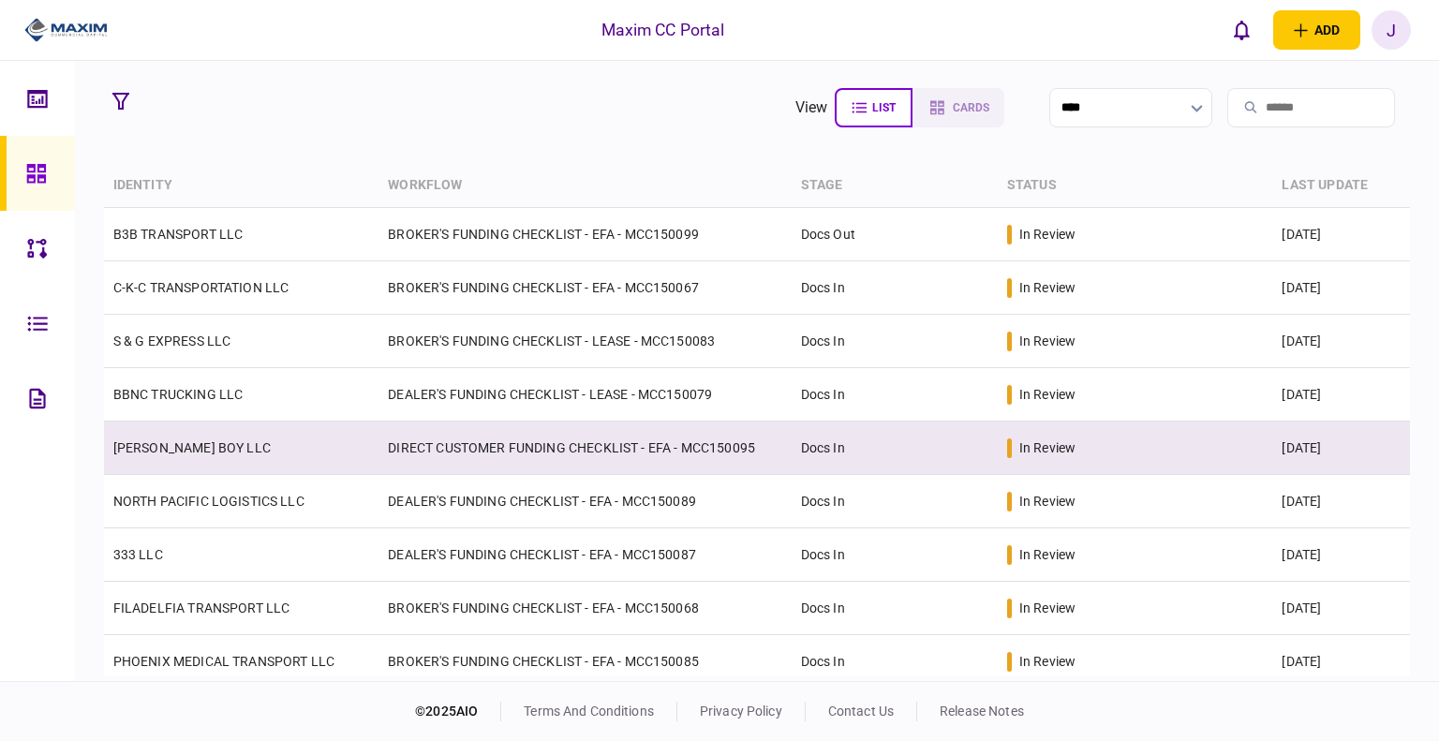
click at [166, 463] on td "[PERSON_NAME] BOY LLC" at bounding box center [242, 448] width 276 height 53
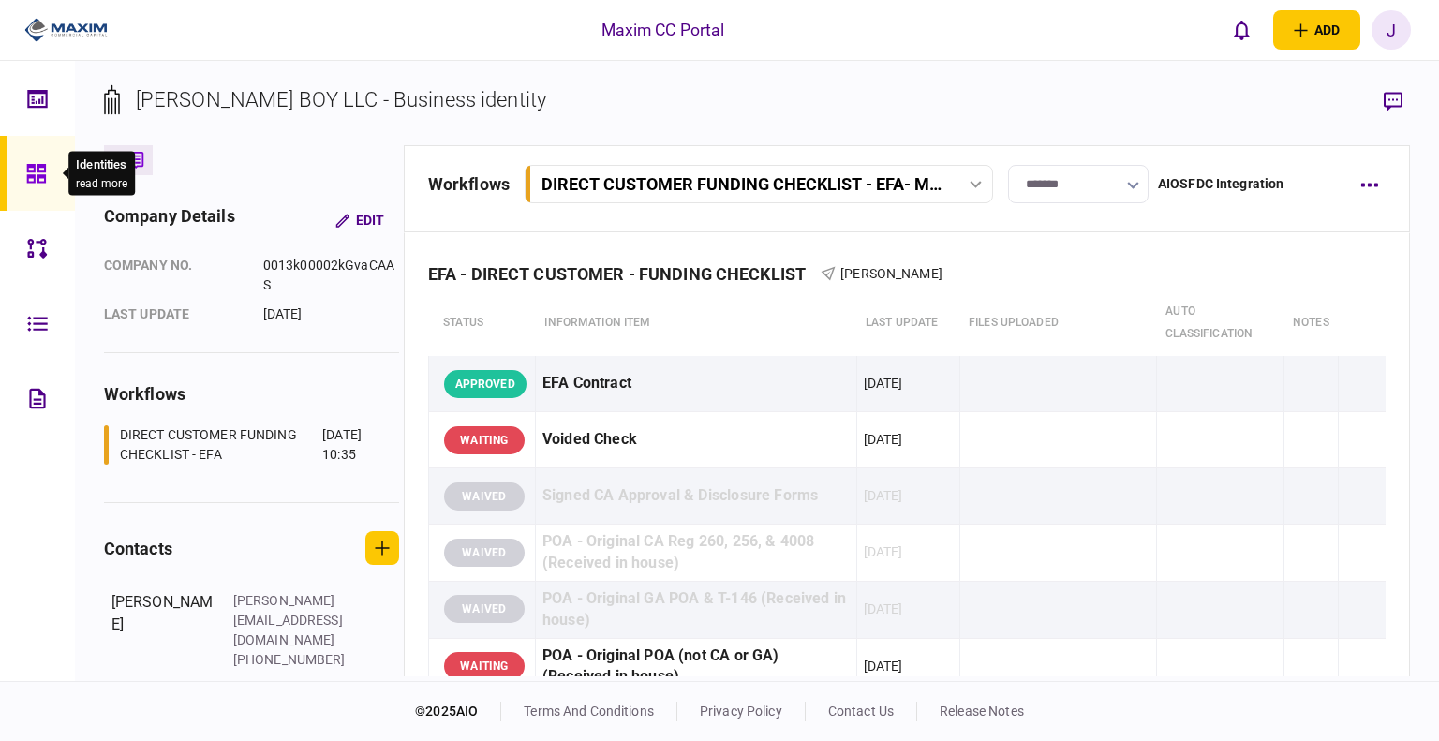
click at [30, 185] on div at bounding box center [41, 173] width 30 height 75
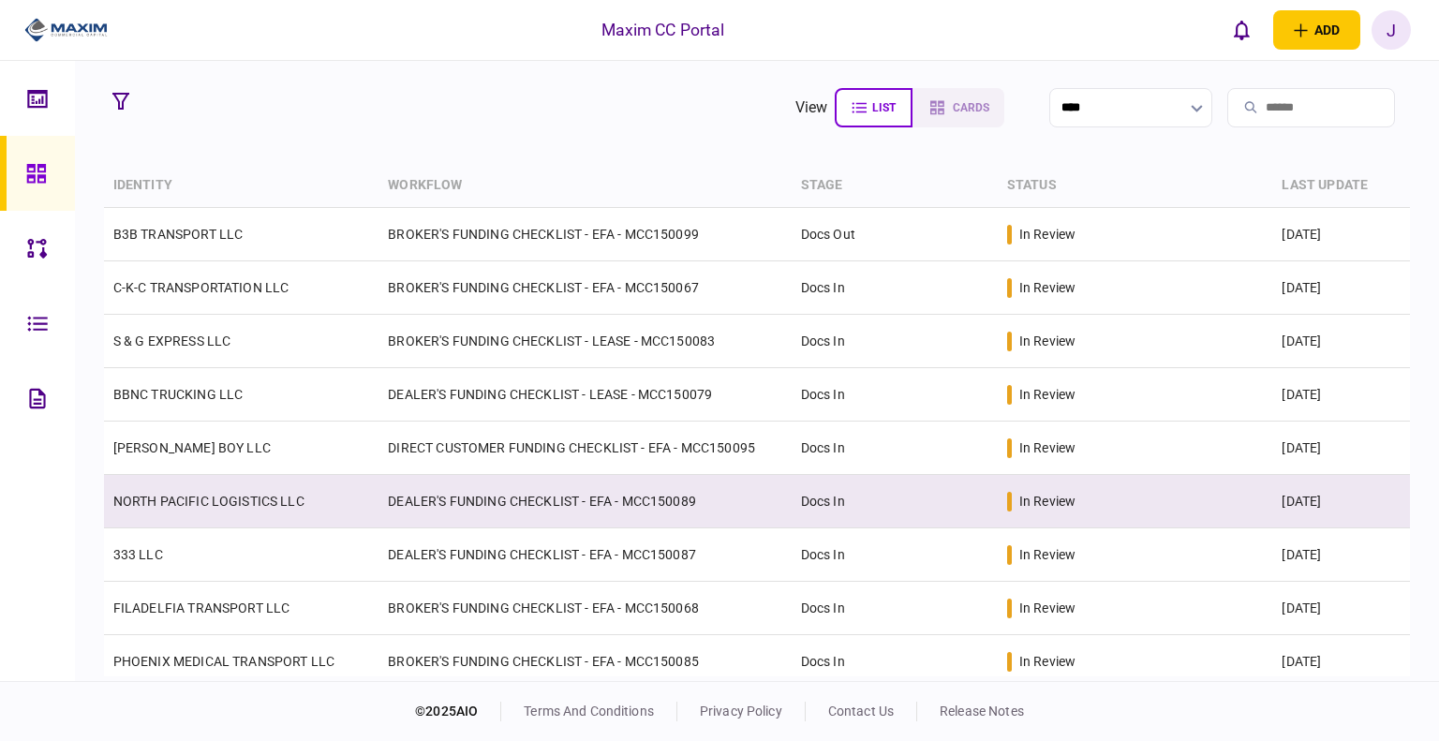
click at [202, 507] on link "NORTH PACIFIC LOGISTICS LLC" at bounding box center [208, 501] width 191 height 15
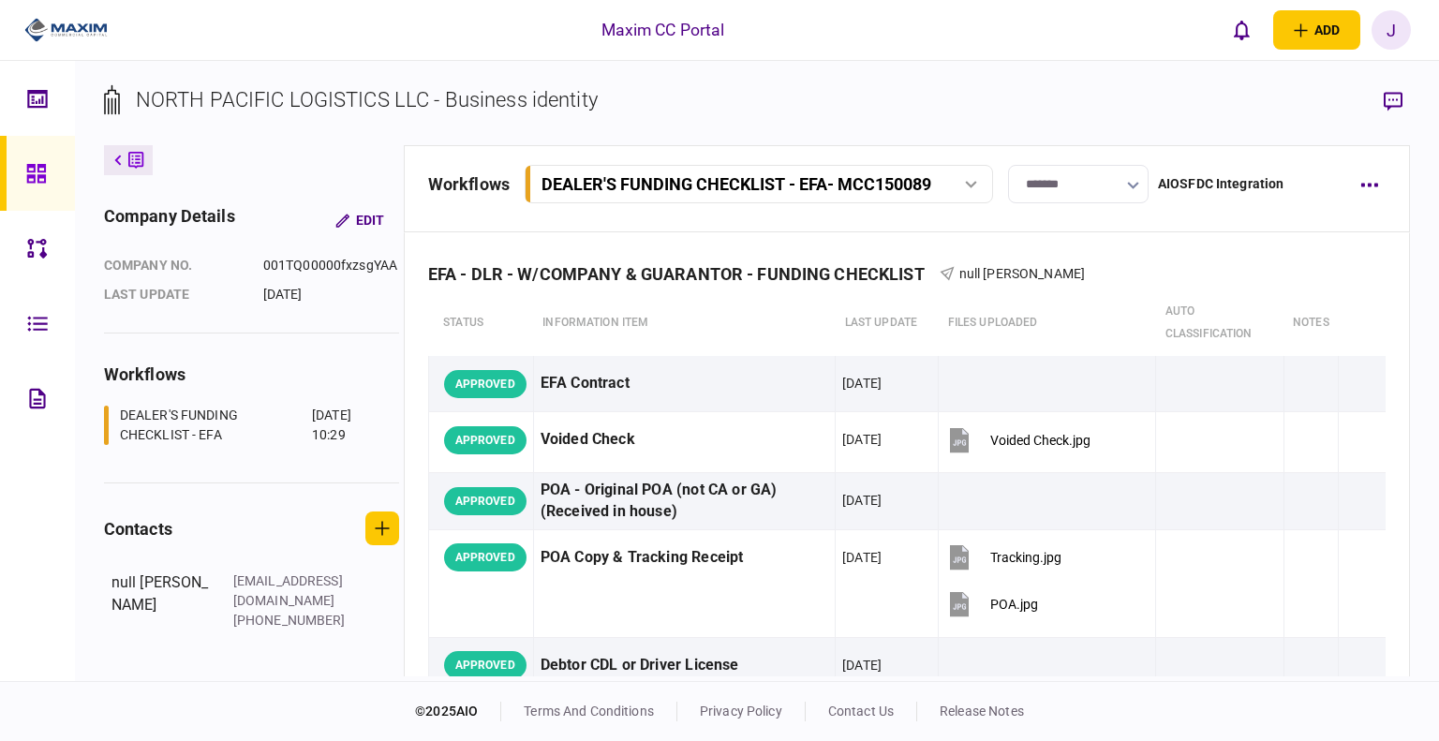
click at [21, 163] on link at bounding box center [37, 173] width 75 height 75
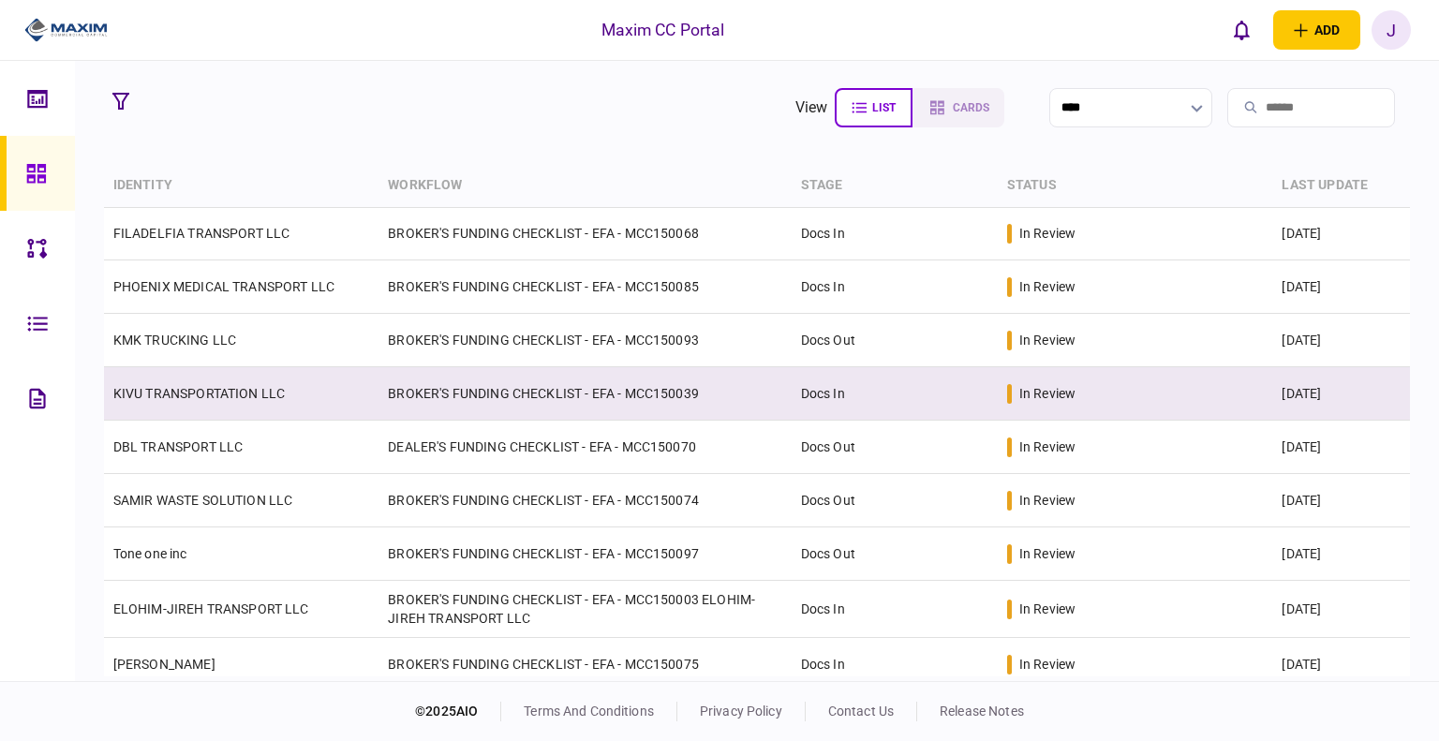
scroll to position [281, 0]
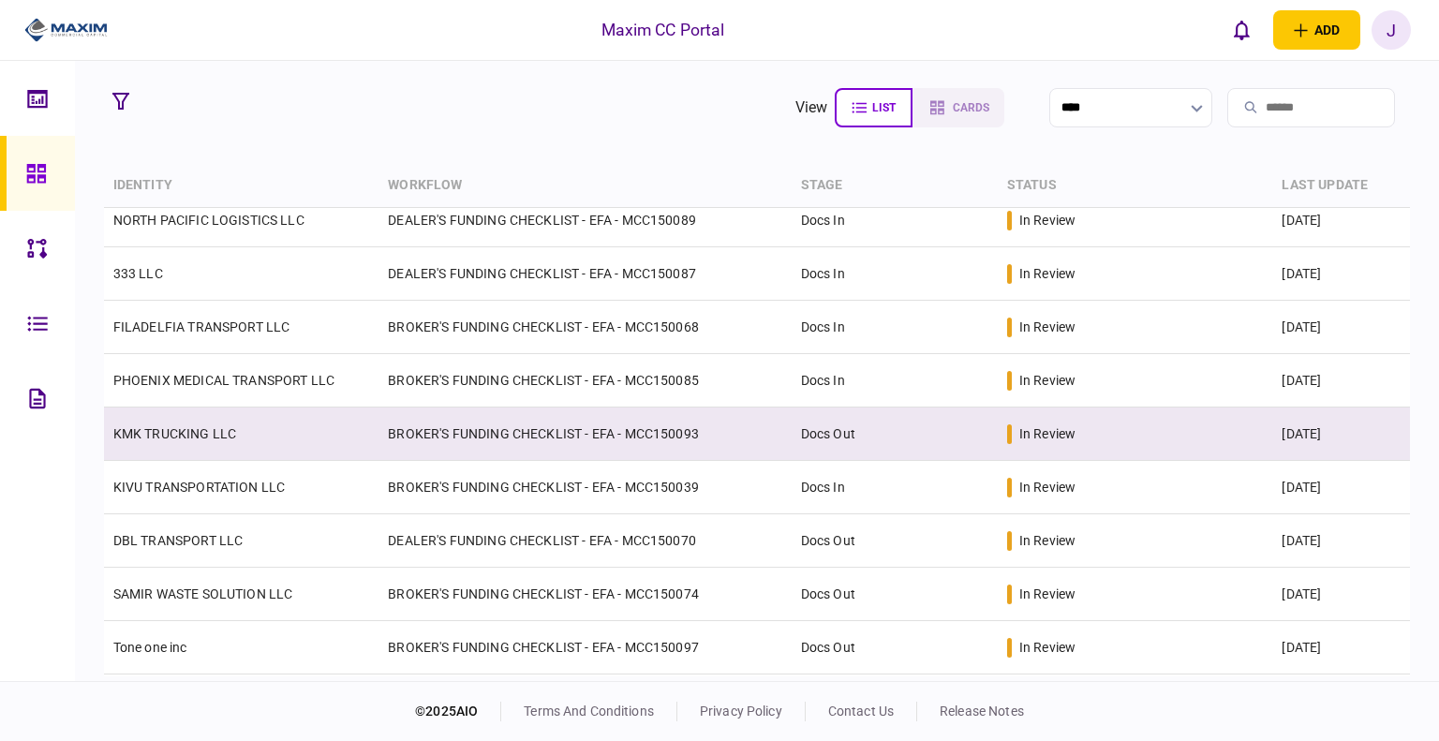
click at [171, 439] on link "KMK TRUCKING LLC" at bounding box center [174, 433] width 123 height 15
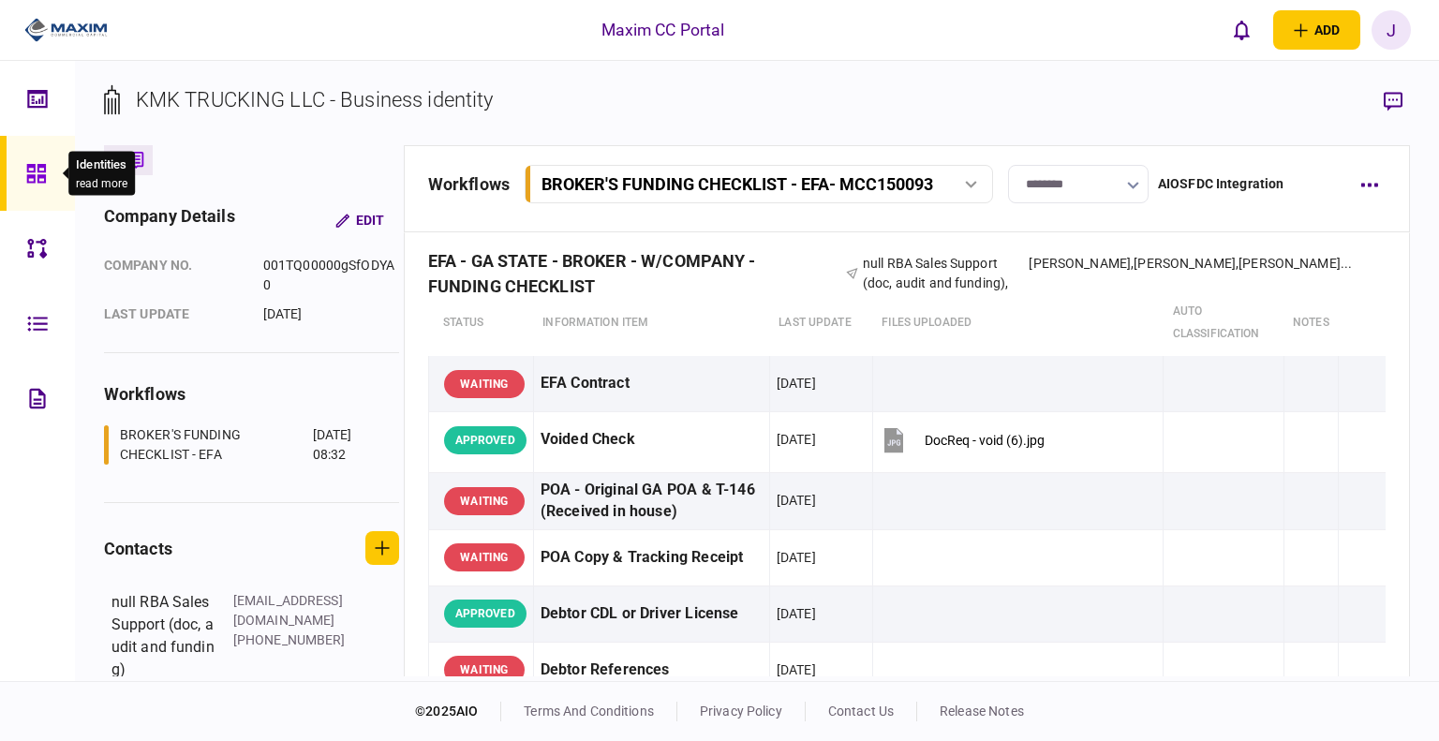
click at [31, 170] on icon at bounding box center [36, 174] width 21 height 22
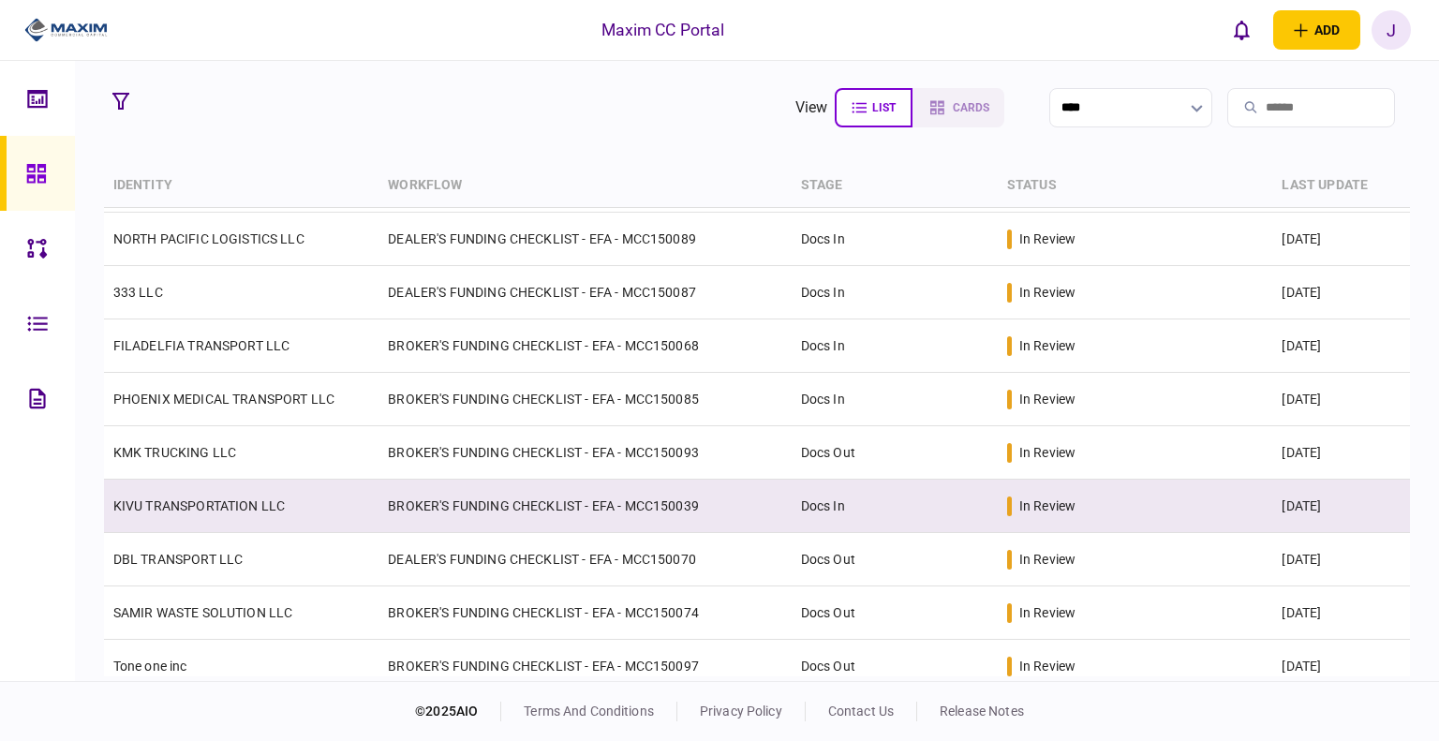
scroll to position [281, 0]
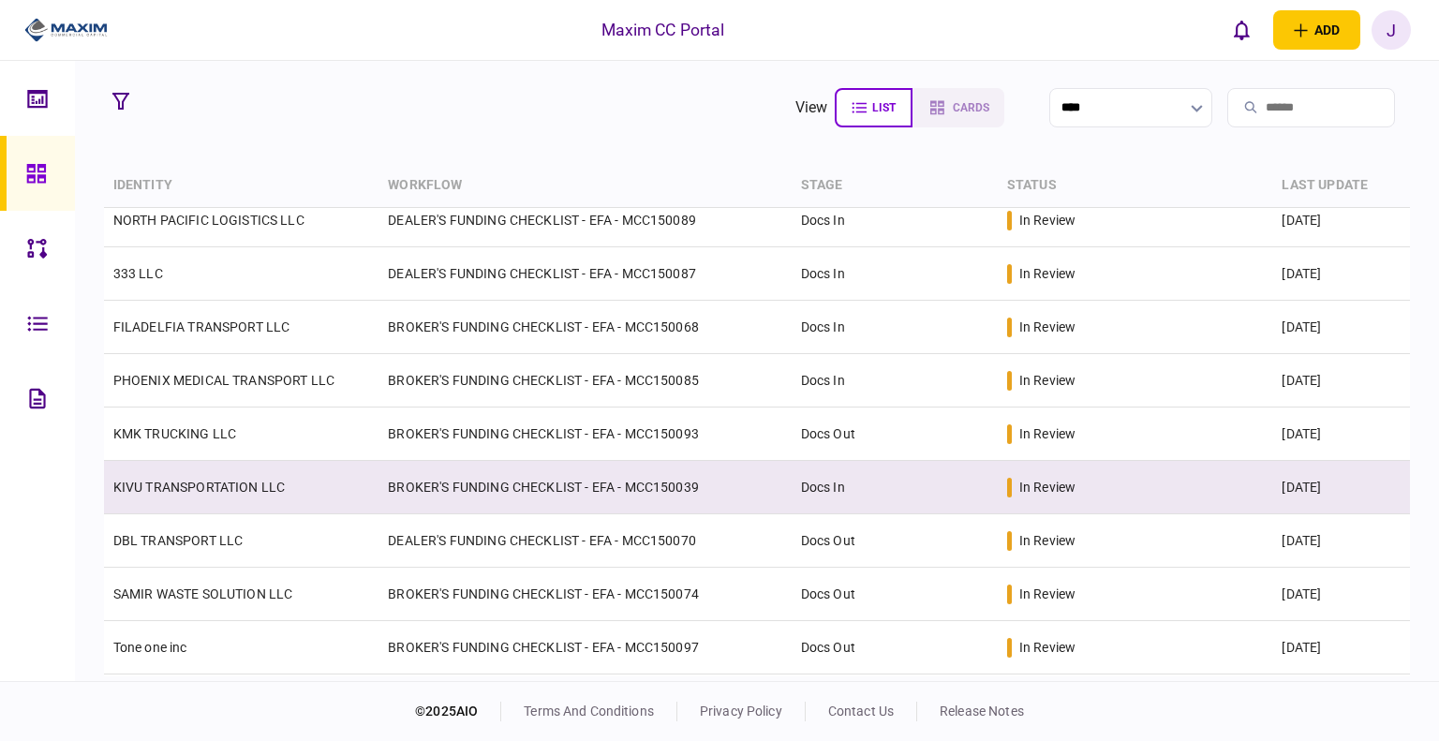
click at [172, 482] on link "KIVU TRANSPORTATION LLC" at bounding box center [198, 487] width 171 height 15
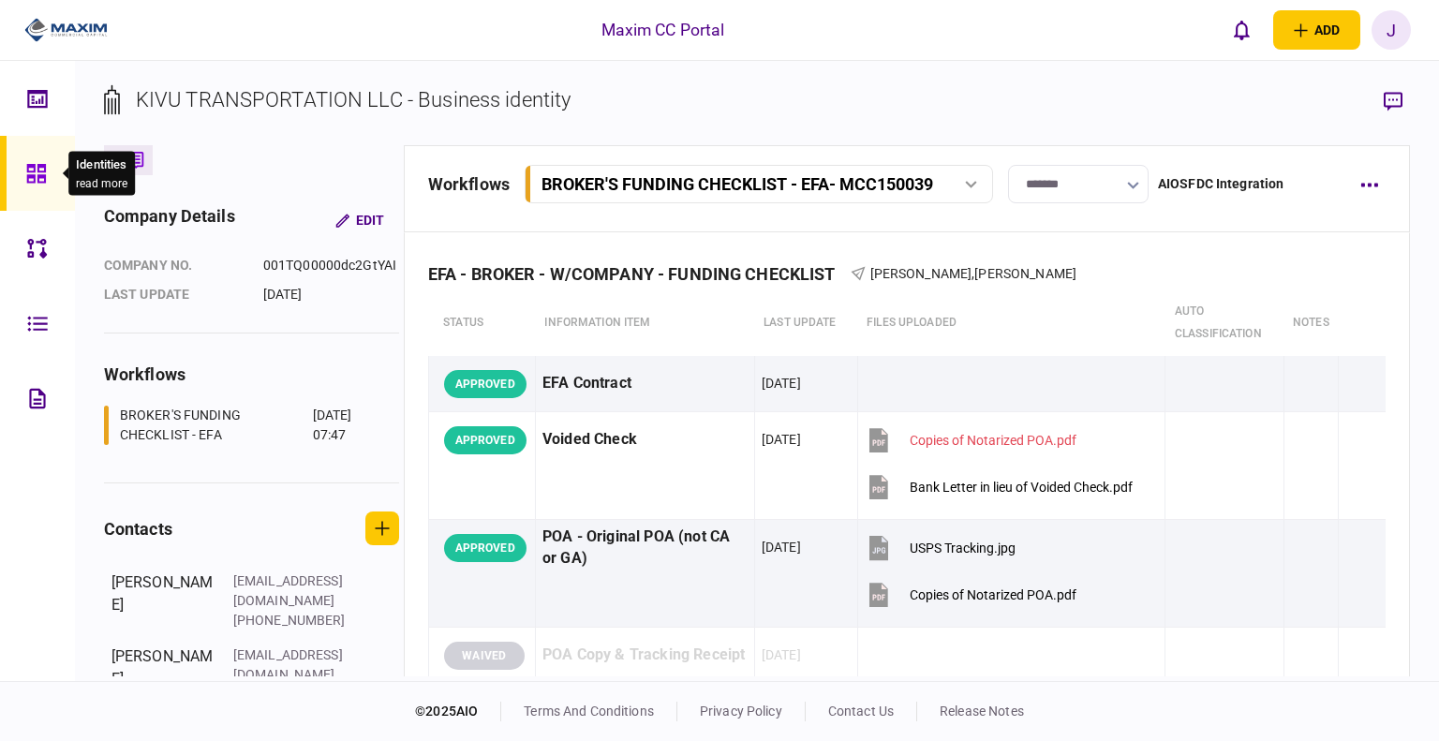
click at [26, 175] on icon at bounding box center [36, 174] width 21 height 22
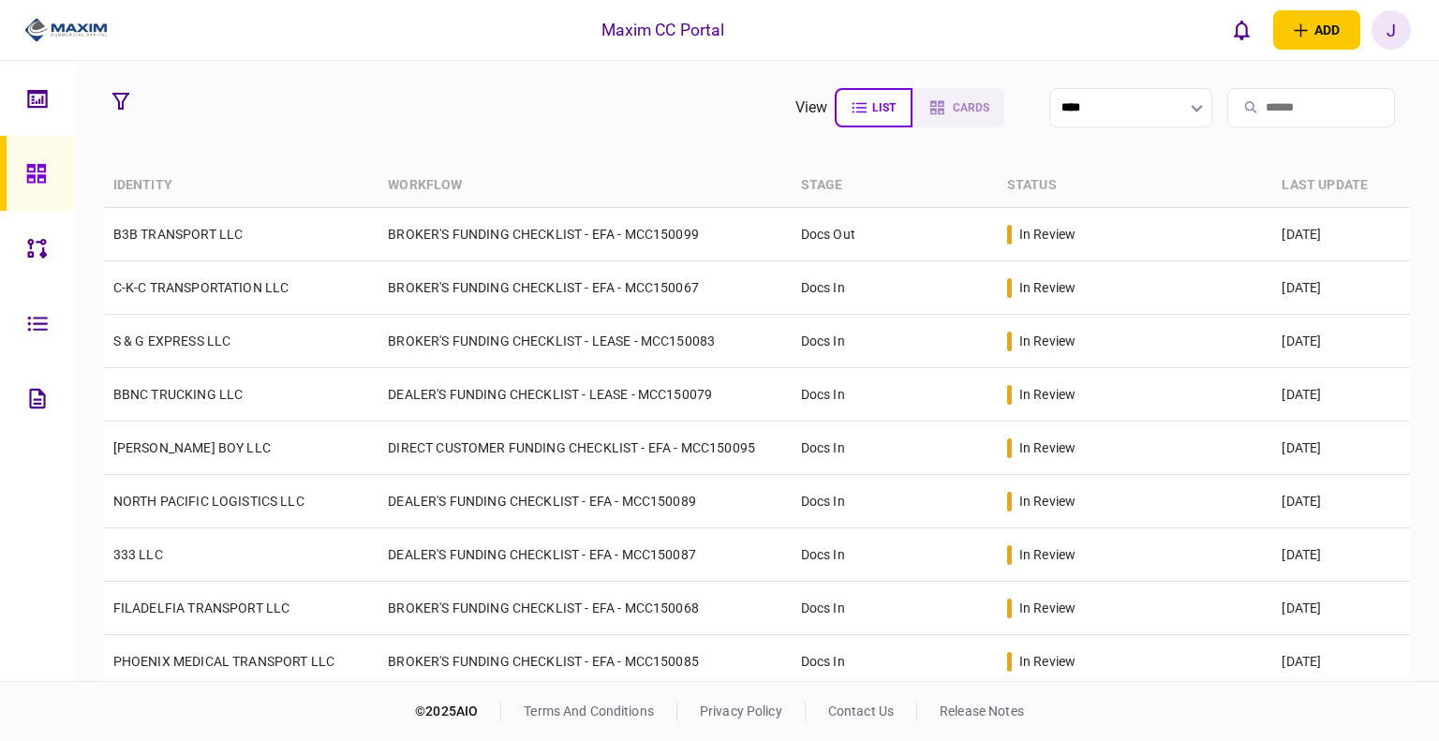
scroll to position [281, 0]
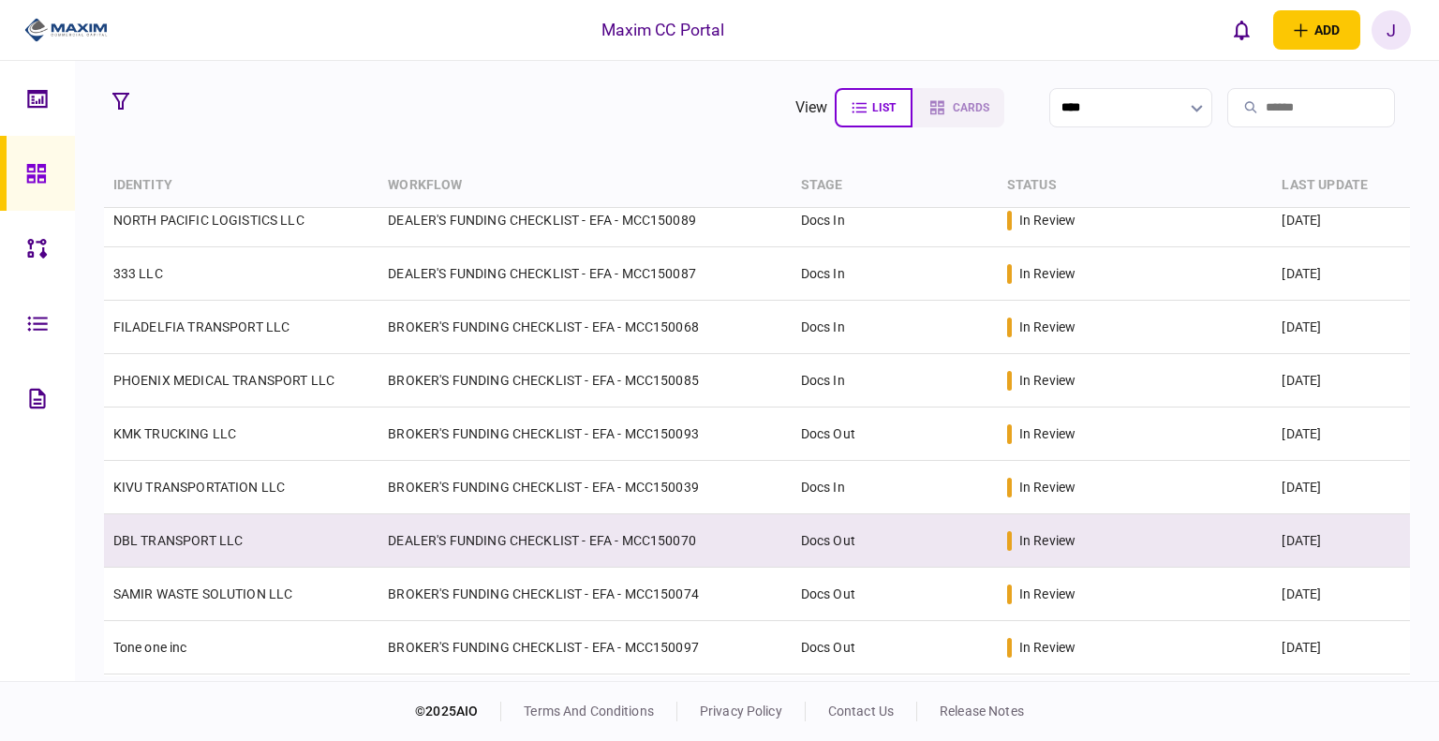
click at [169, 546] on link "DBL TRANSPORT LLC" at bounding box center [178, 540] width 130 height 15
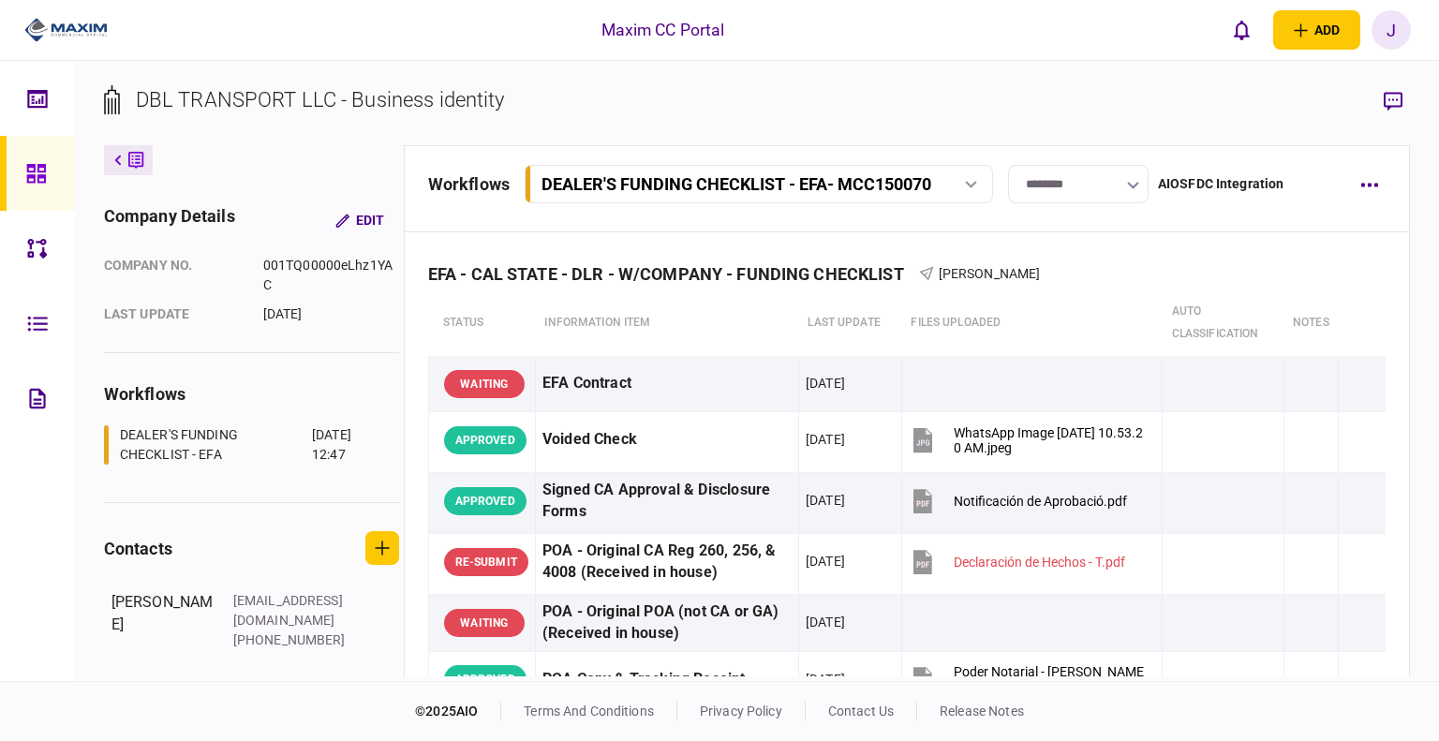
click at [14, 174] on link at bounding box center [37, 173] width 75 height 75
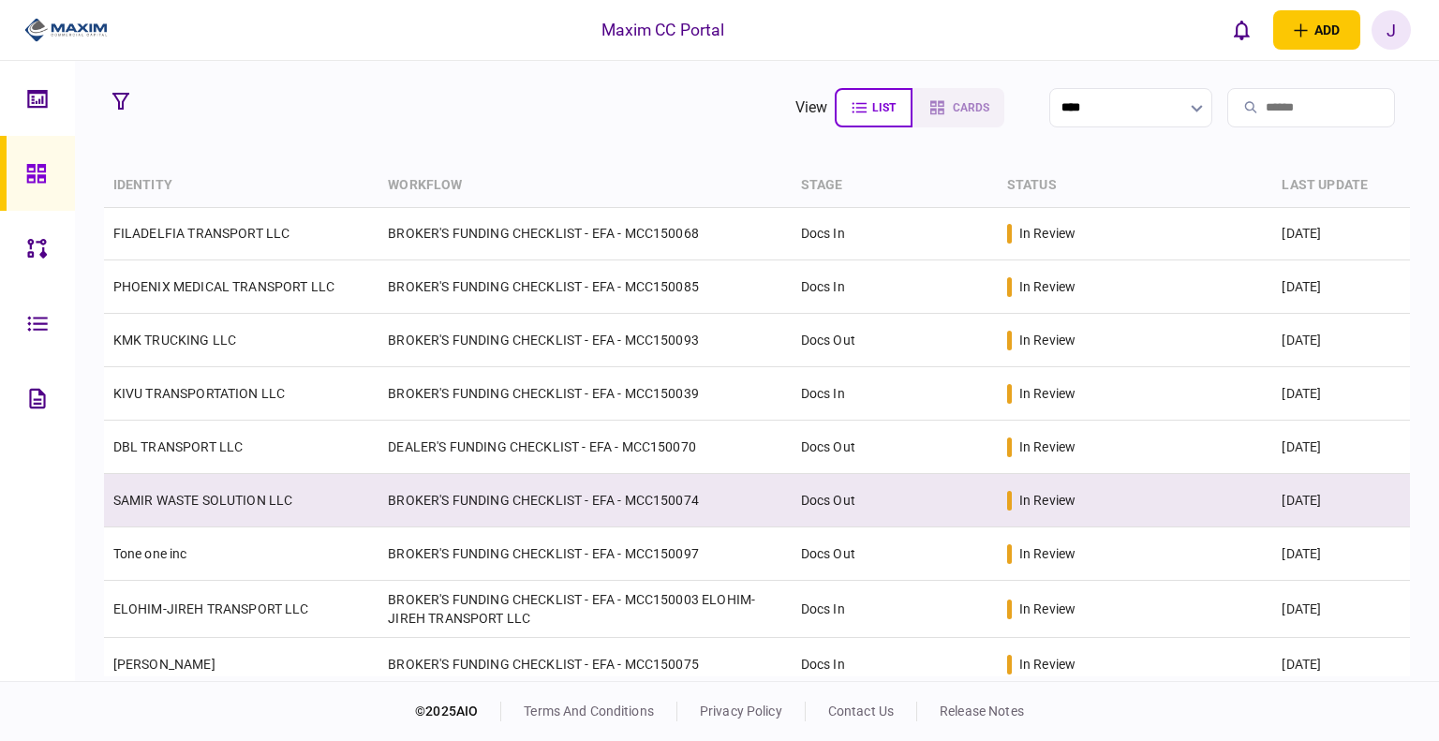
scroll to position [442, 0]
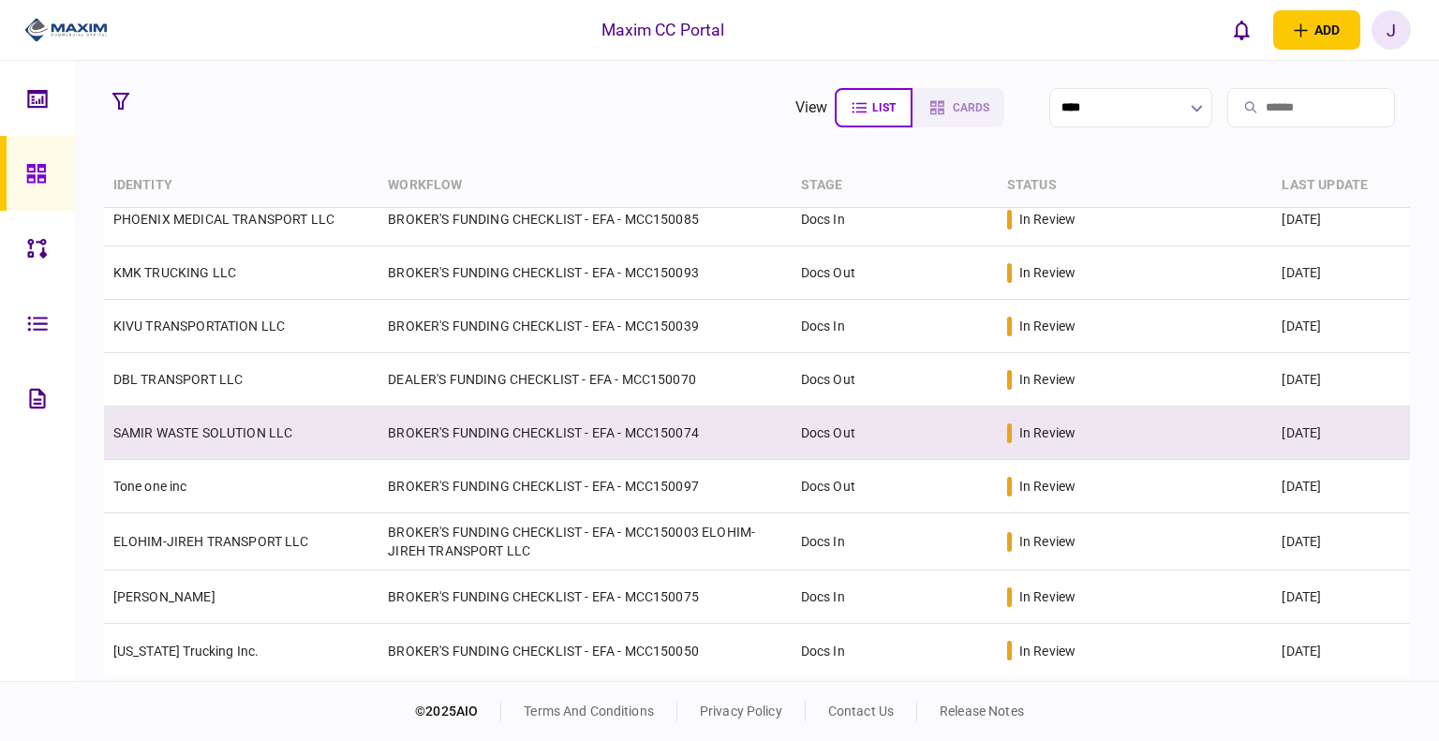
click at [156, 450] on td "SAMIR WASTE SOLUTION LLC" at bounding box center [242, 433] width 276 height 53
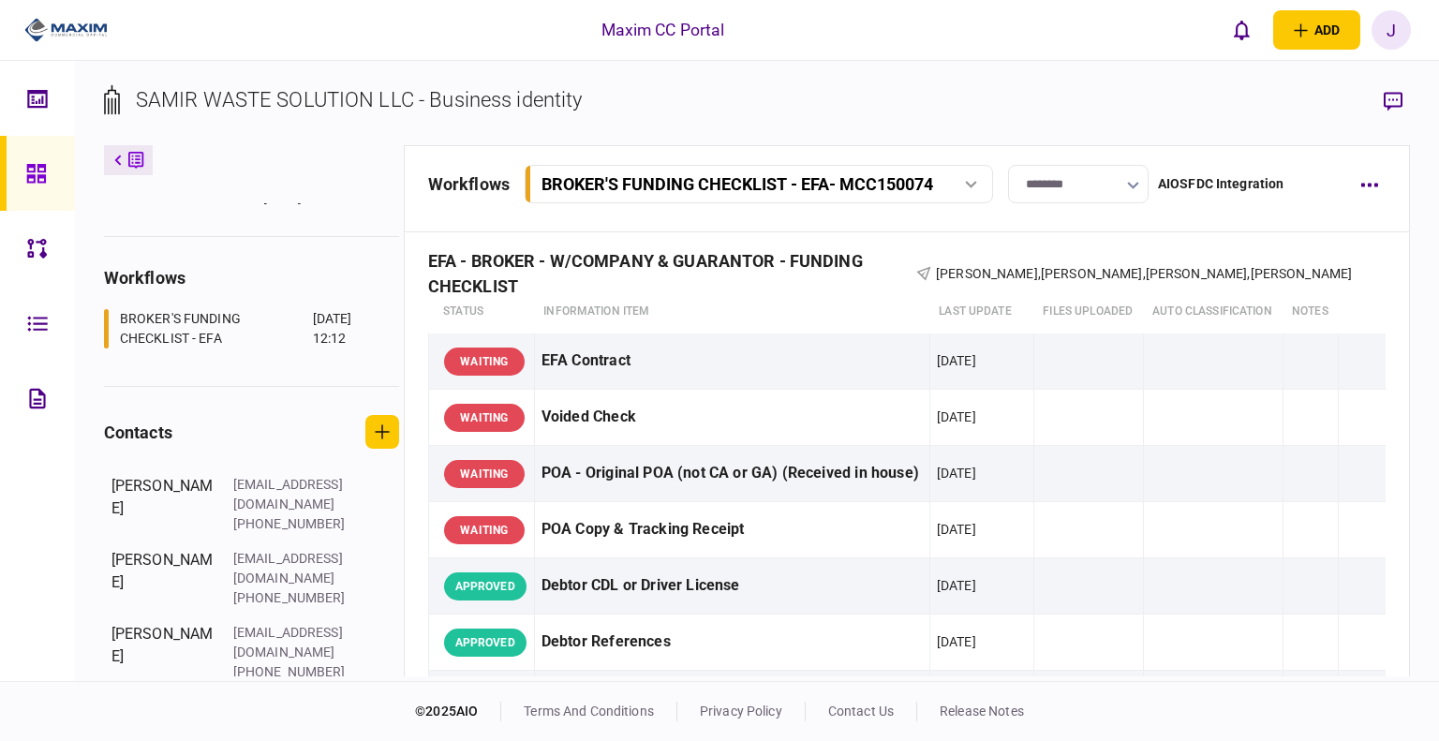
scroll to position [135, 0]
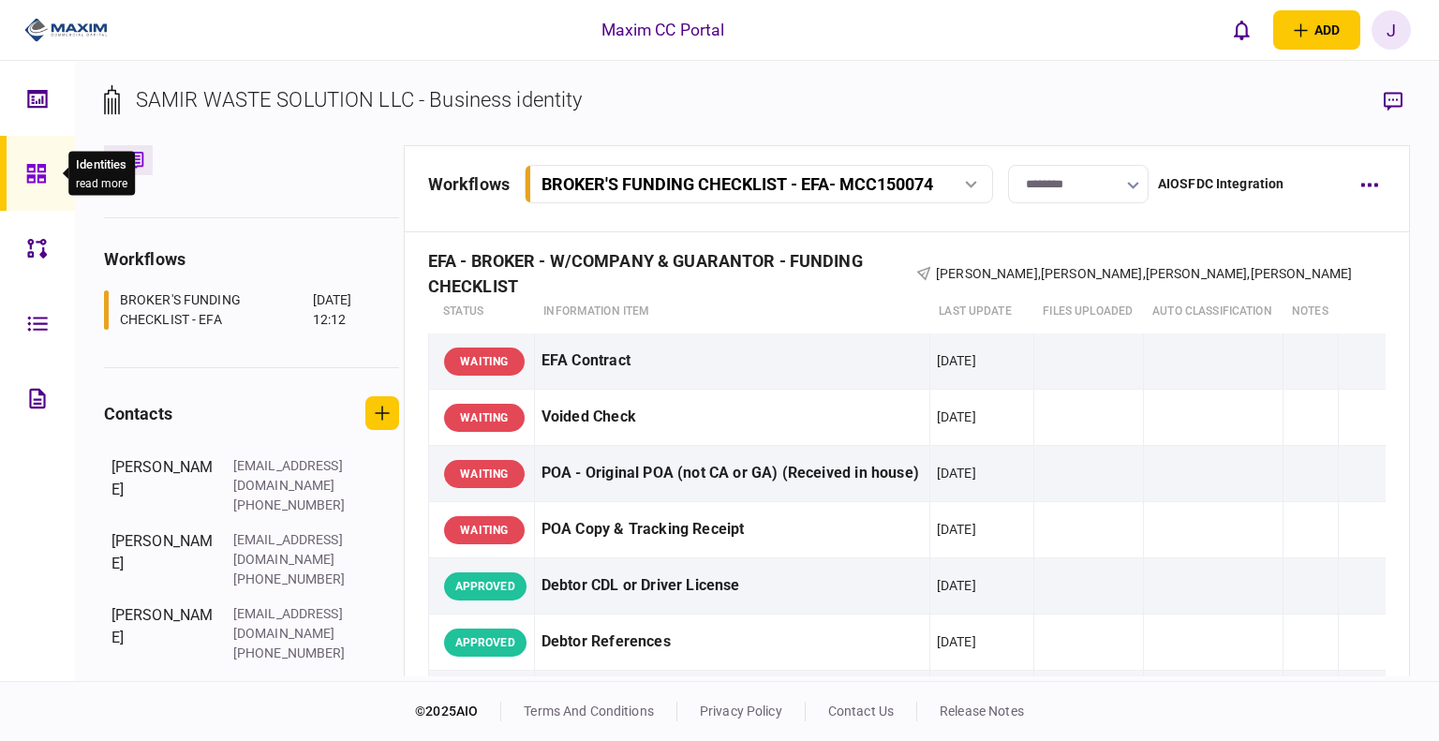
click at [33, 163] on icon at bounding box center [36, 174] width 21 height 22
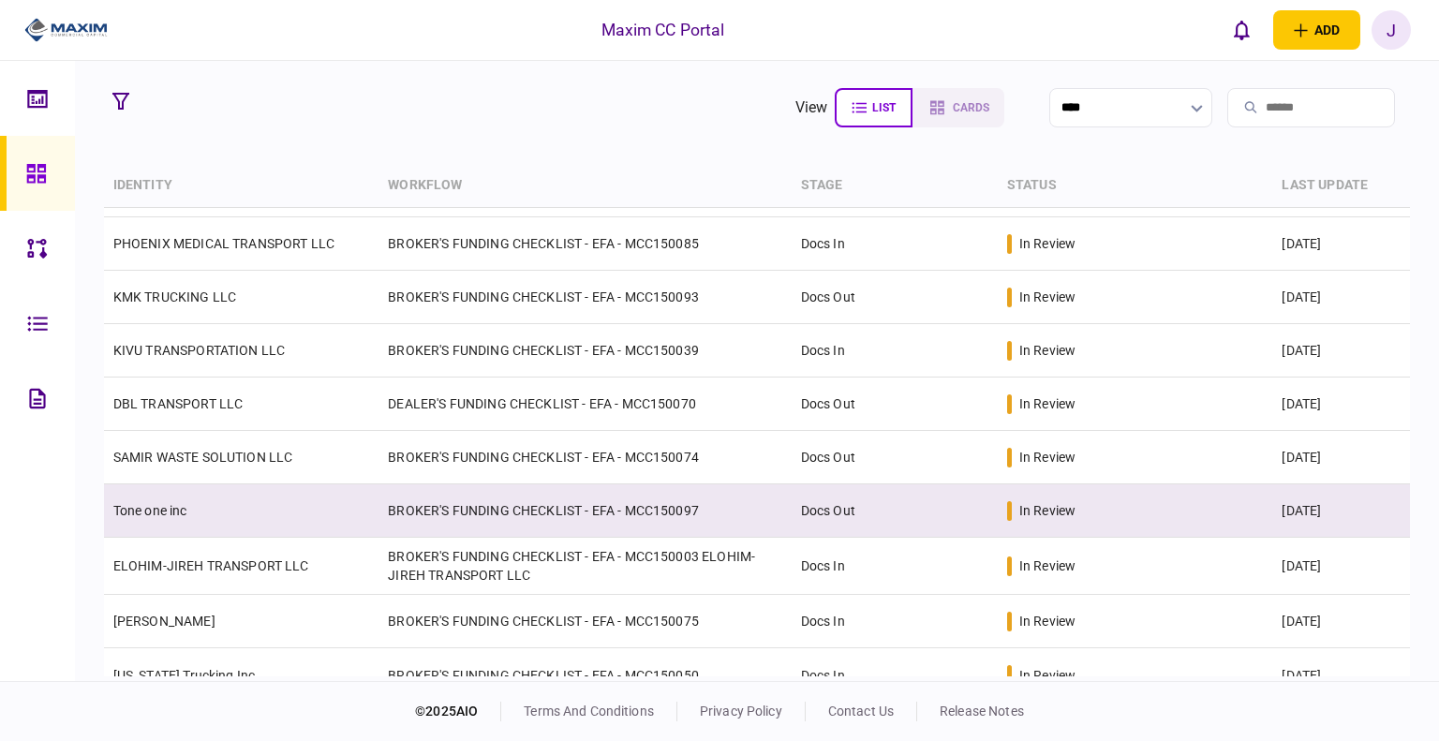
scroll to position [442, 0]
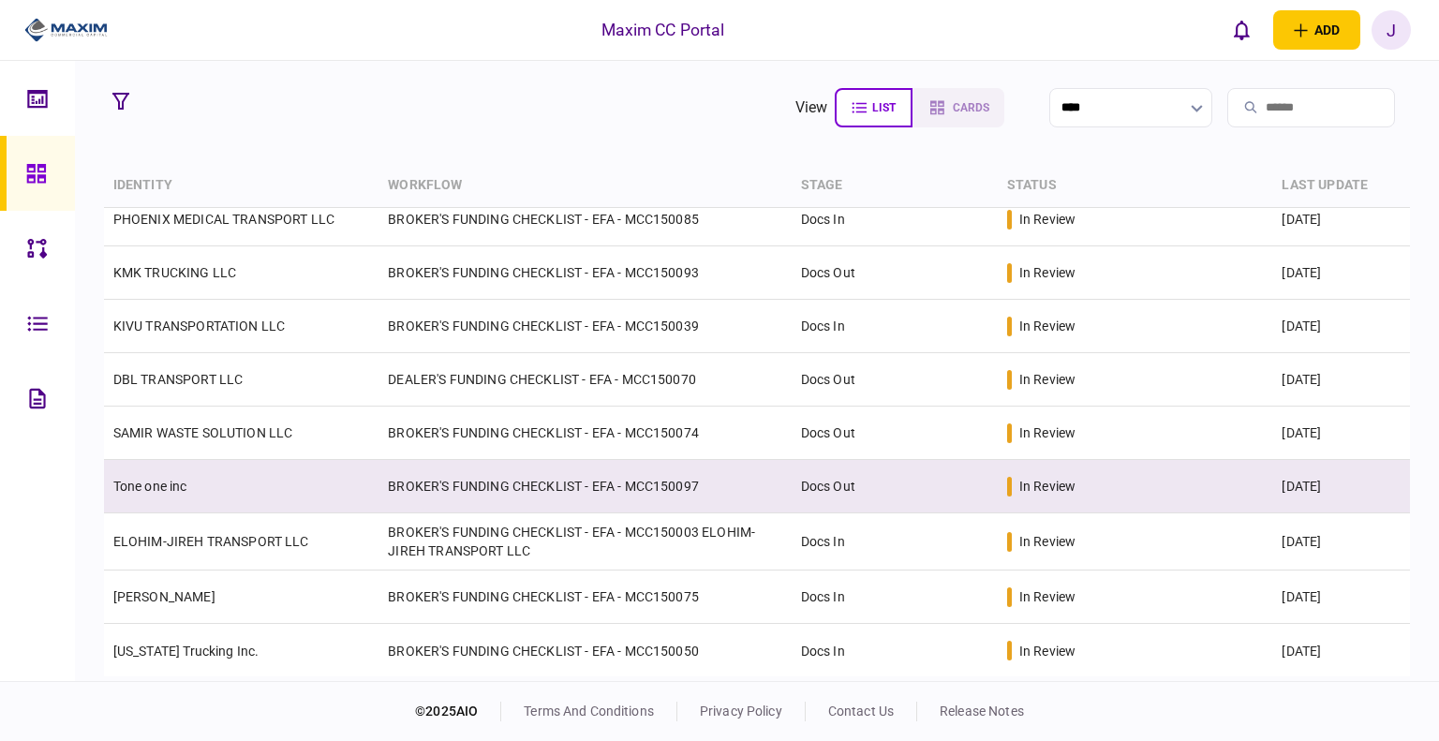
click at [173, 487] on link "Tone one inc" at bounding box center [150, 486] width 74 height 15
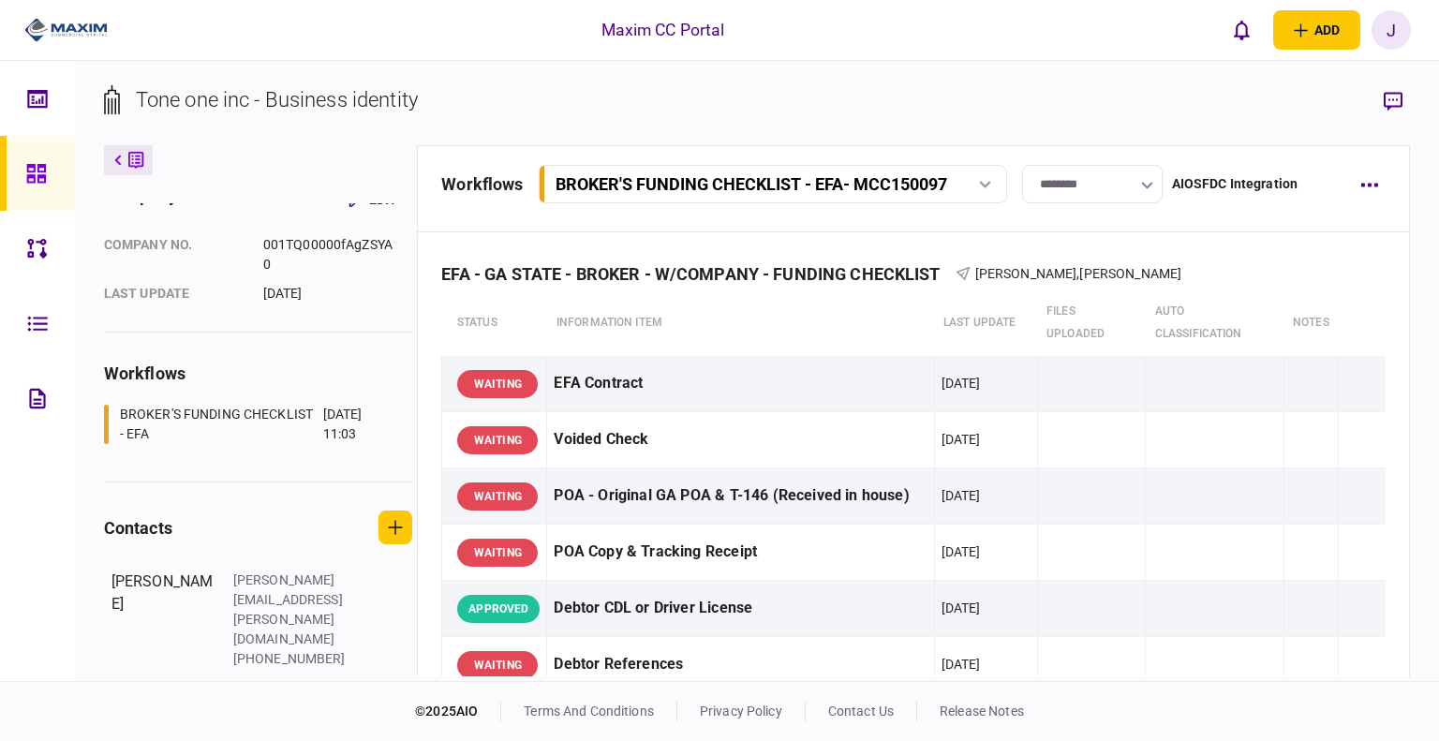
scroll to position [26, 0]
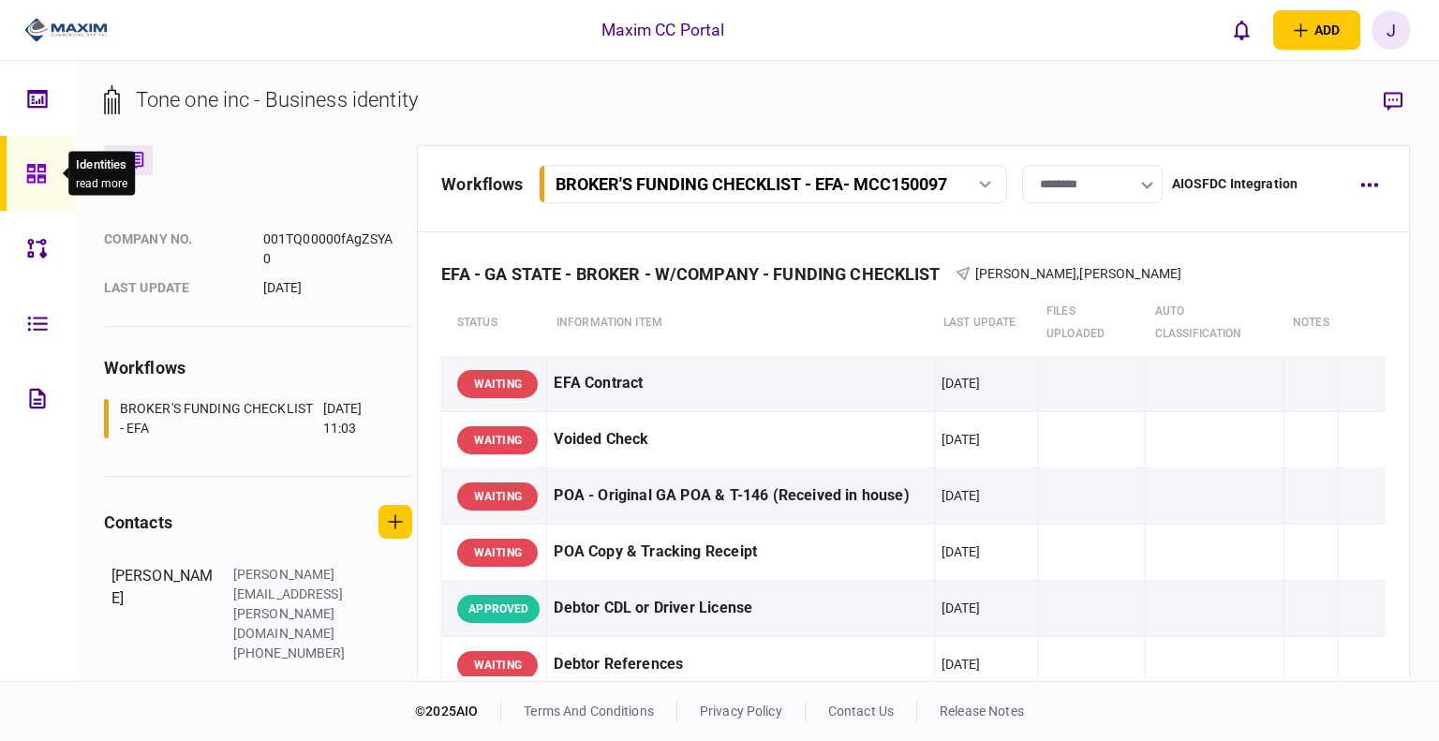
click at [50, 181] on div at bounding box center [41, 173] width 30 height 75
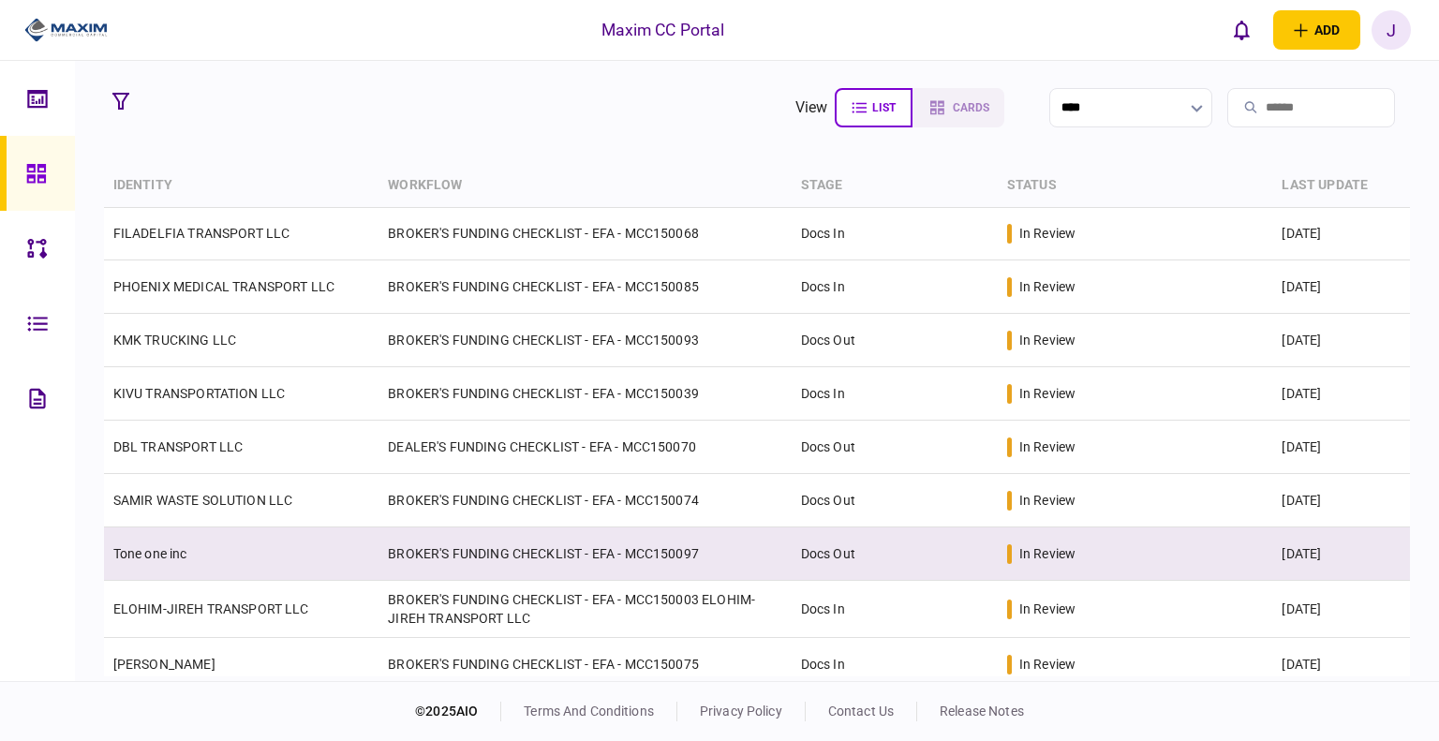
scroll to position [442, 0]
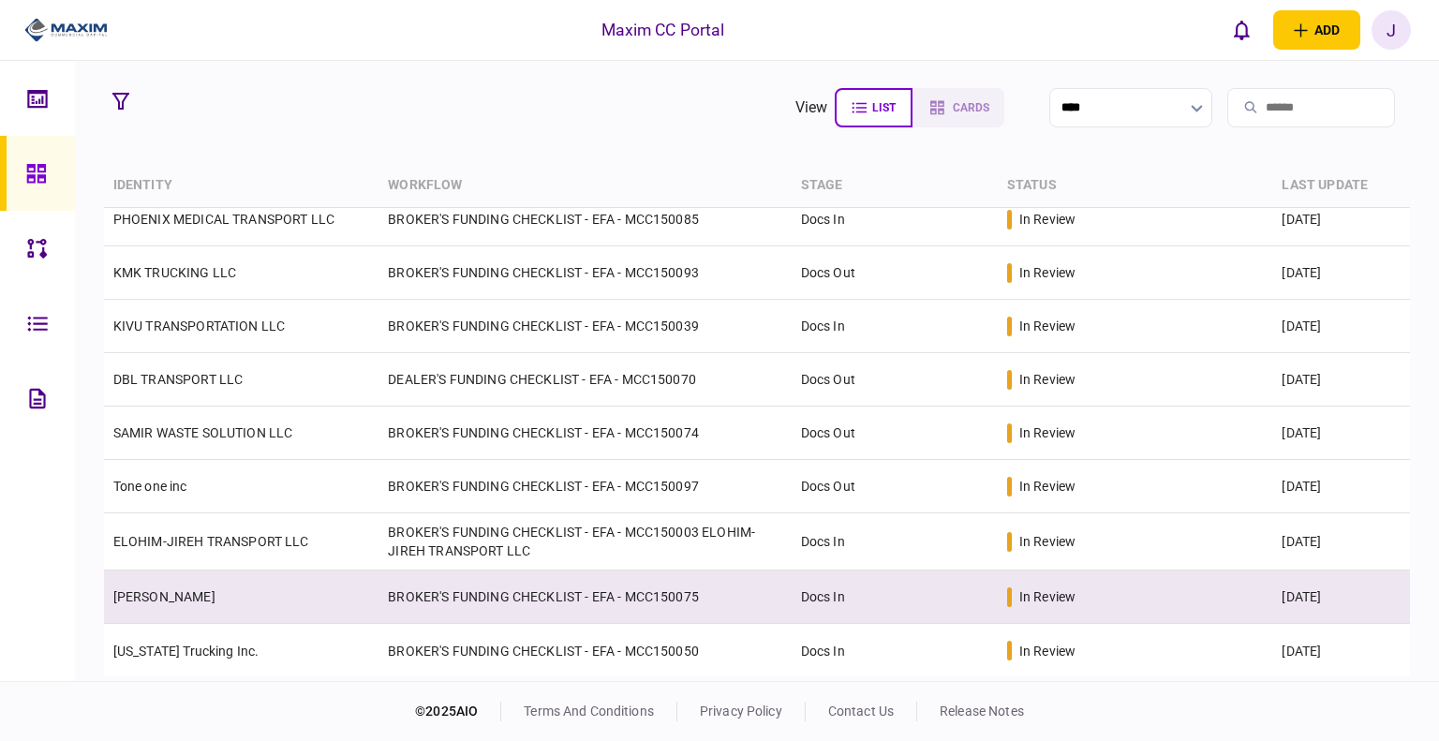
click at [202, 605] on td "[PERSON_NAME]" at bounding box center [242, 597] width 276 height 53
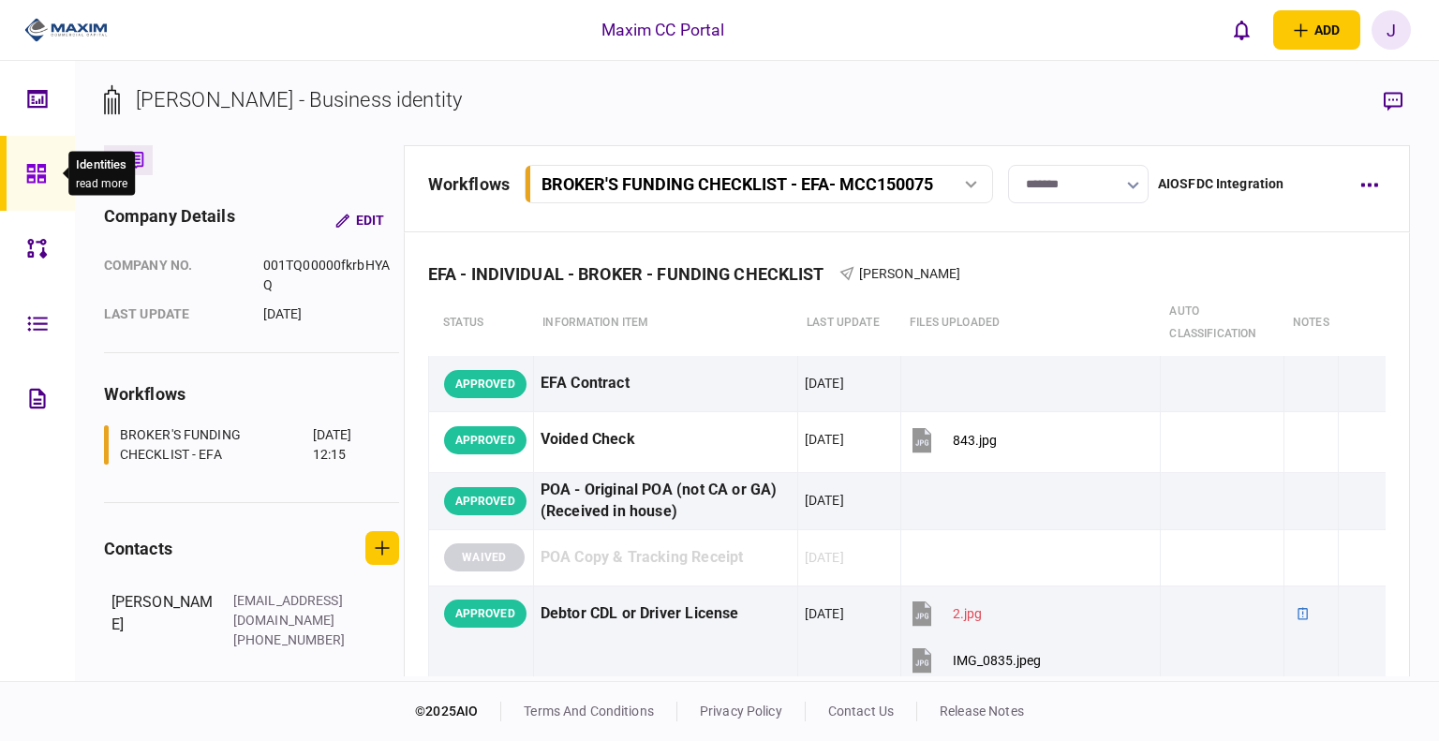
click at [28, 147] on div at bounding box center [41, 173] width 30 height 75
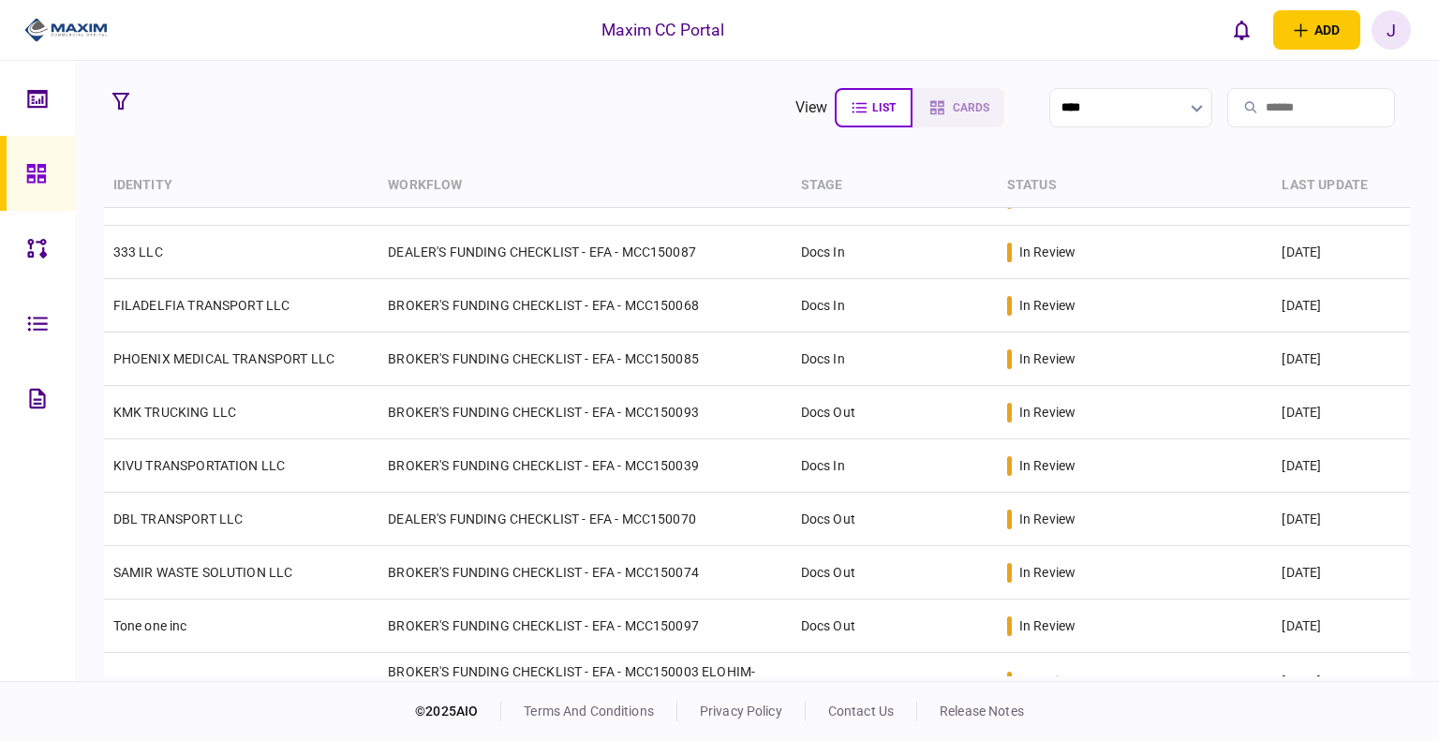
scroll to position [442, 0]
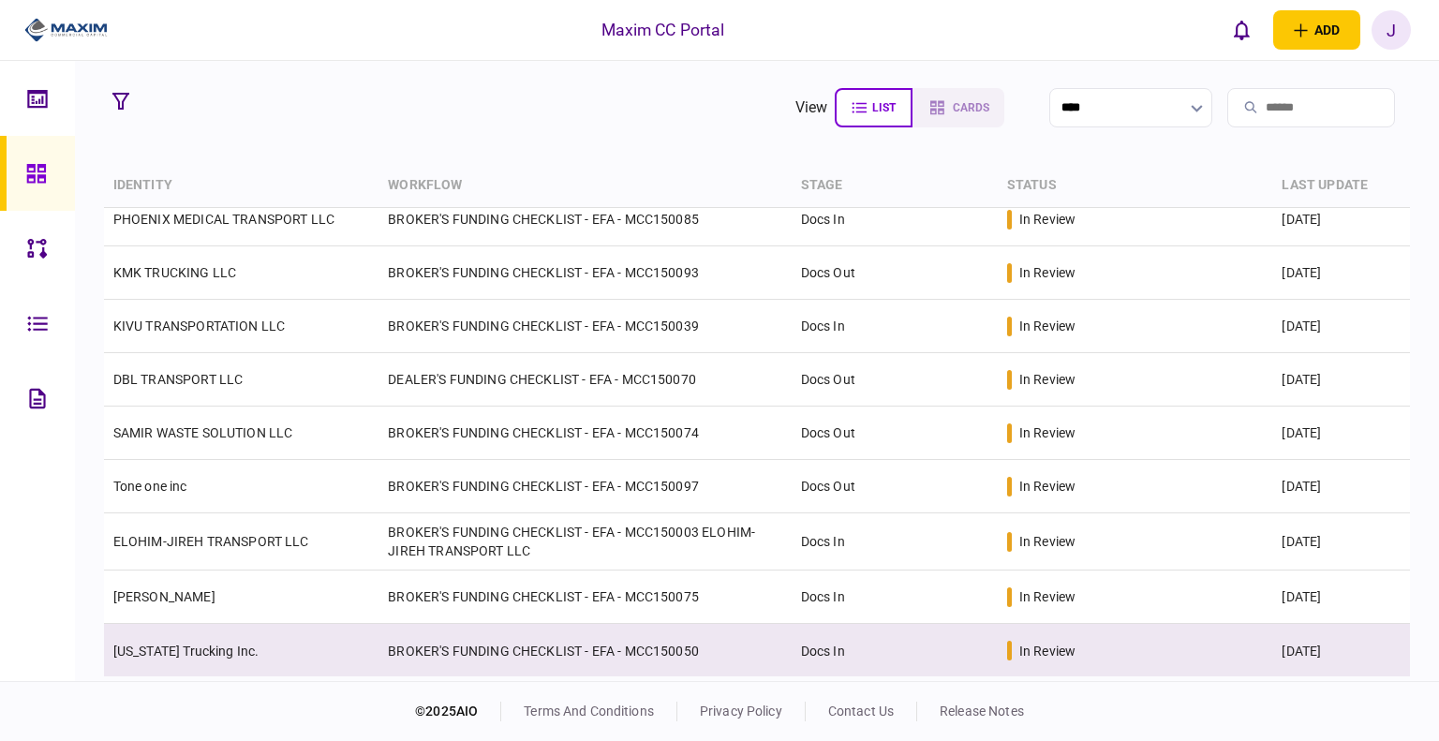
click at [182, 644] on link "[US_STATE] Trucking Inc." at bounding box center [186, 651] width 146 height 15
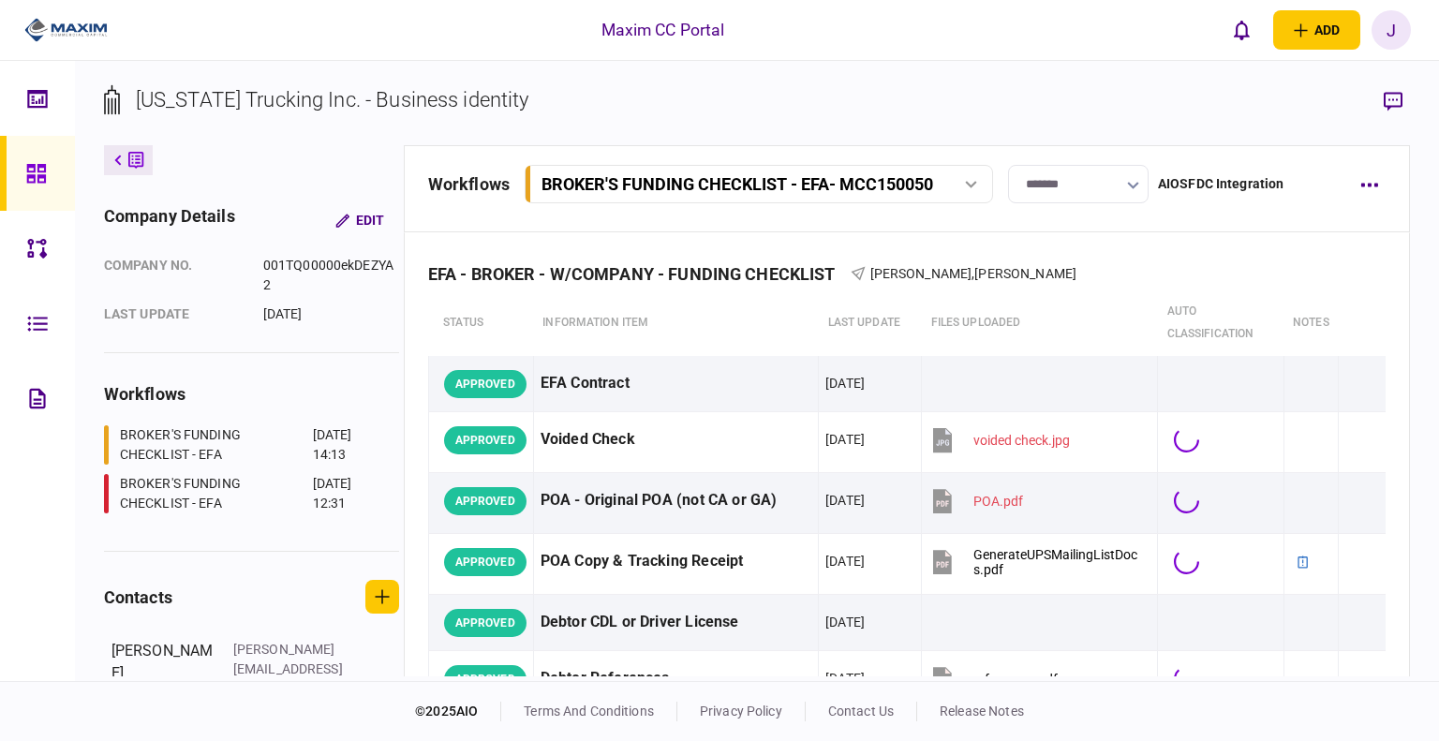
scroll to position [75, 0]
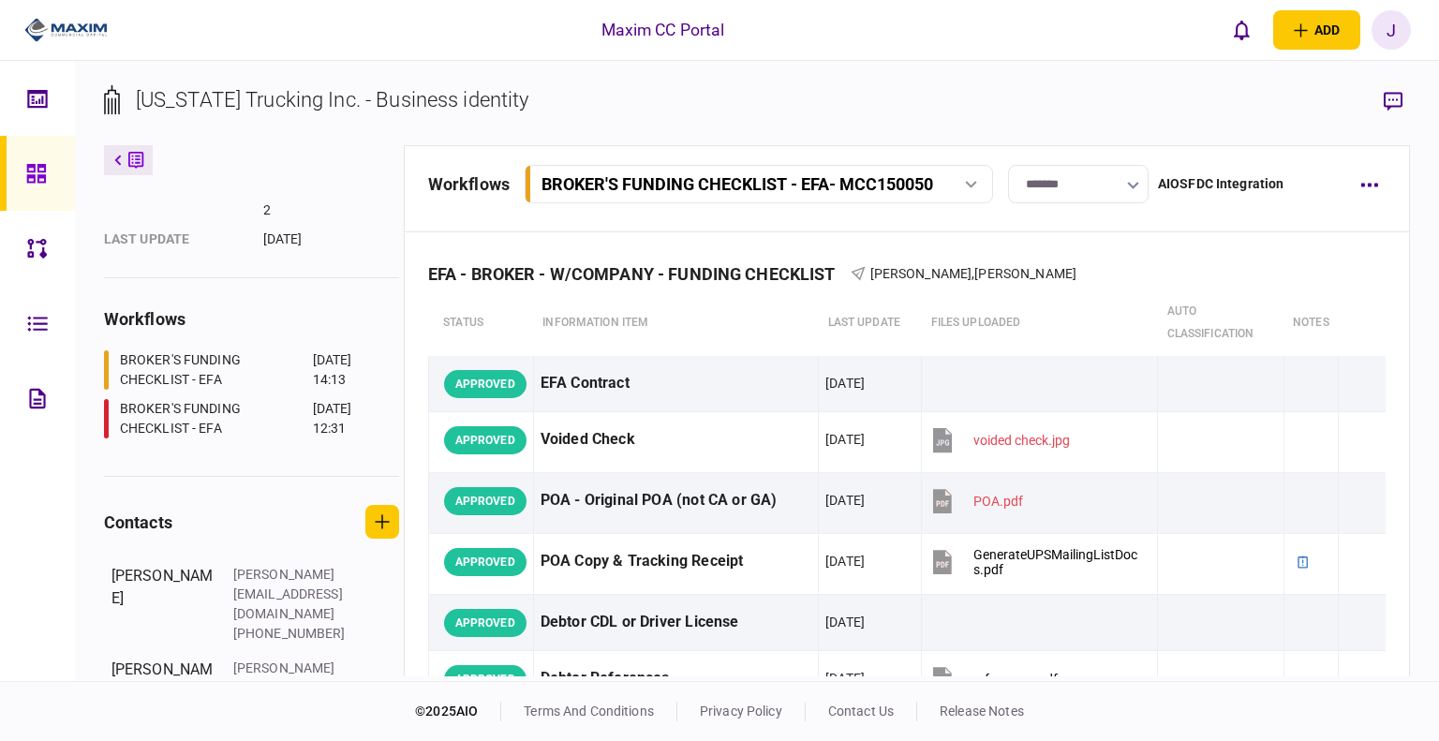
click at [56, 166] on link at bounding box center [37, 173] width 75 height 75
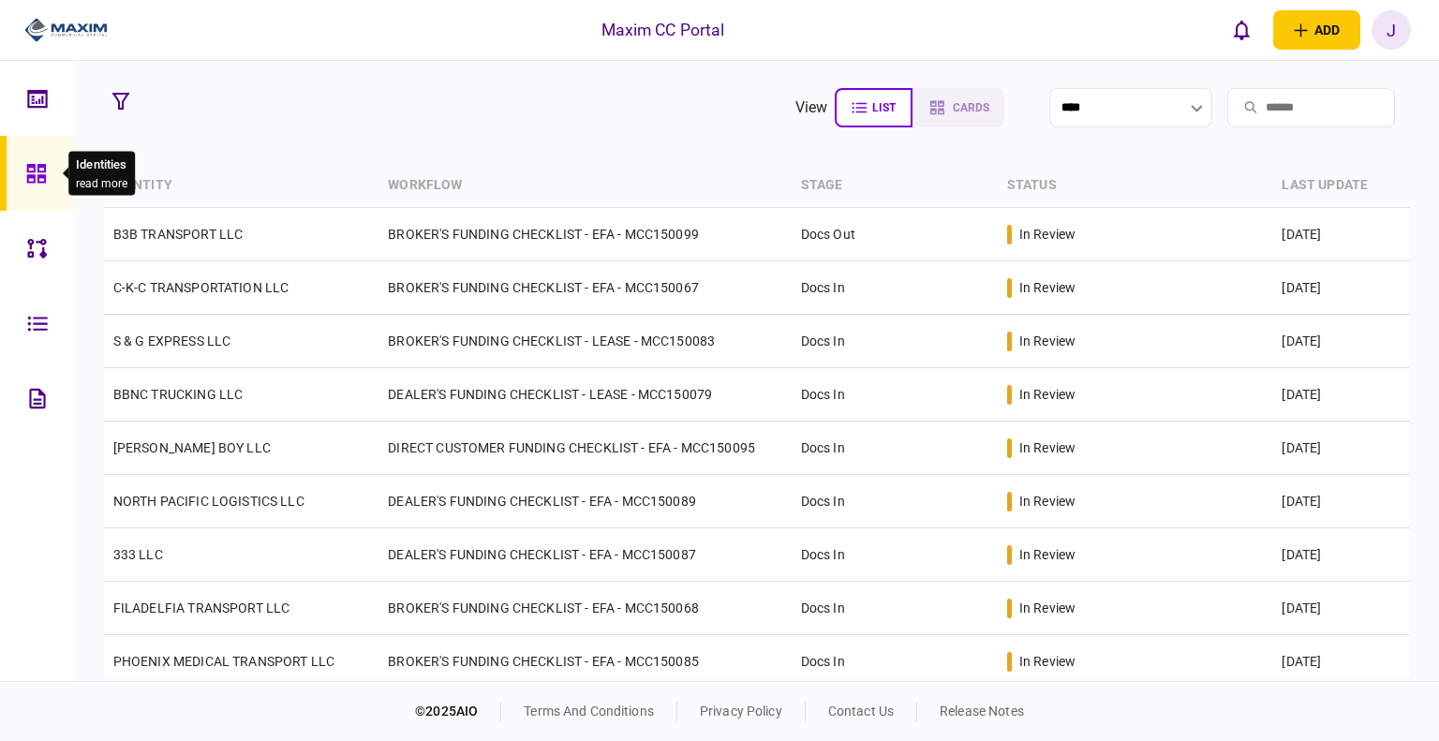
click at [30, 171] on icon at bounding box center [35, 173] width 19 height 19
click at [11, 194] on link at bounding box center [37, 173] width 75 height 75
click at [37, 106] on icon at bounding box center [37, 98] width 20 height 18
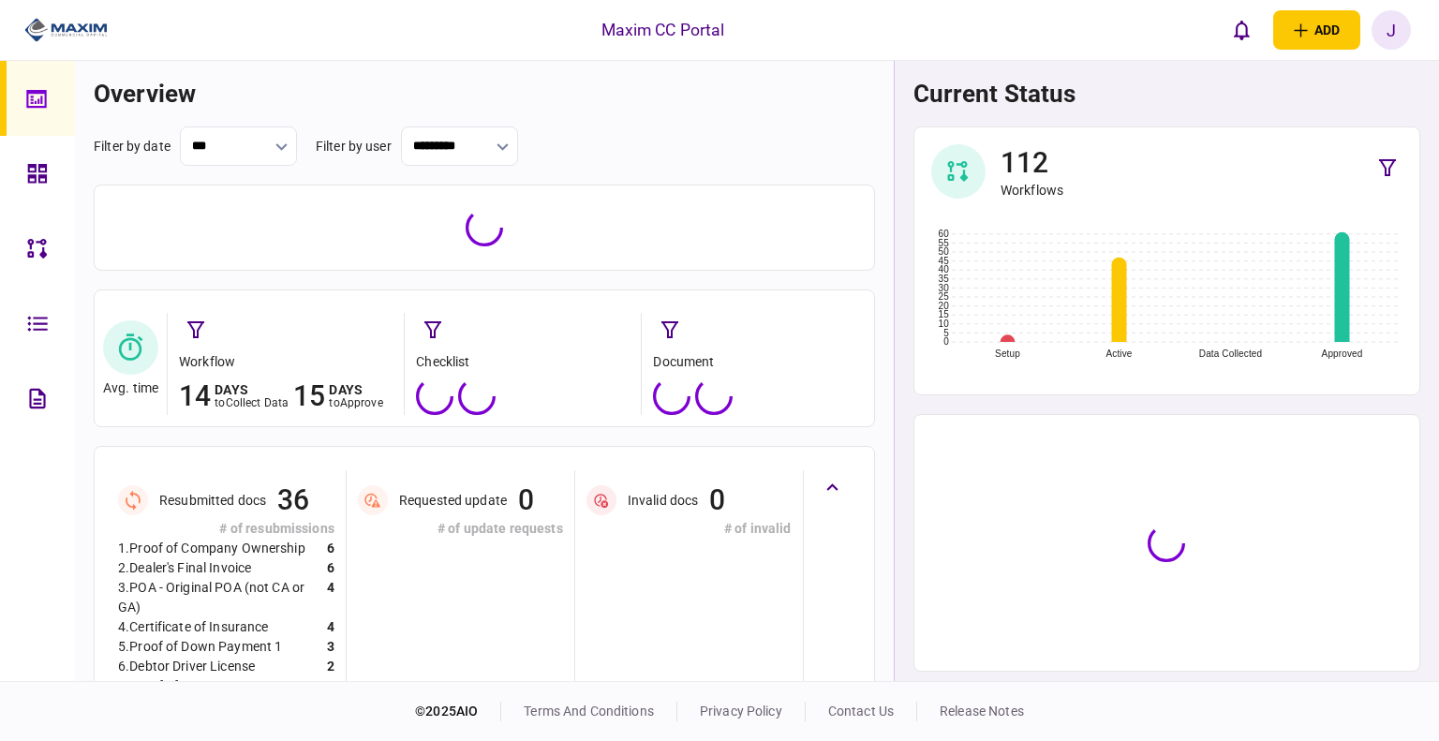
click at [19, 198] on link at bounding box center [37, 173] width 75 height 75
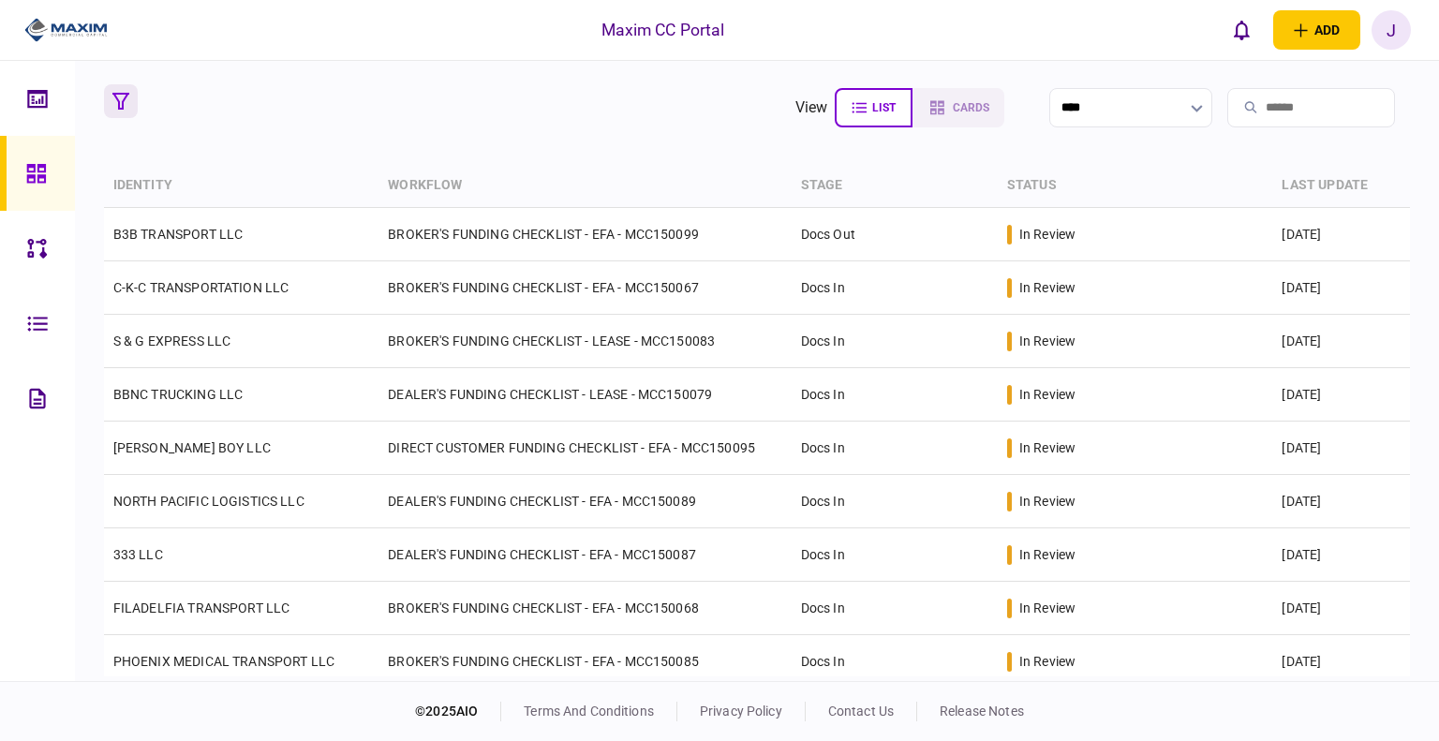
click at [131, 102] on button "button" at bounding box center [121, 101] width 34 height 34
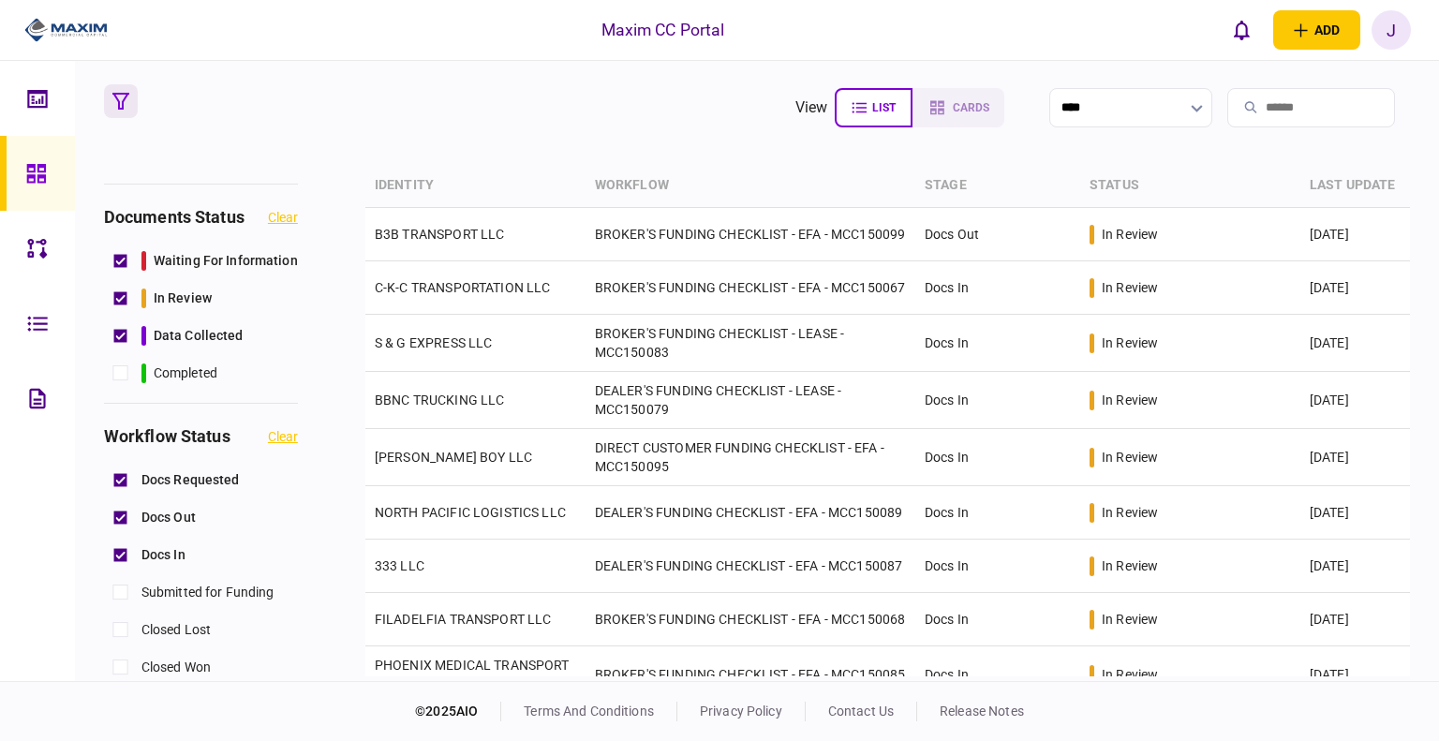
scroll to position [187, 0]
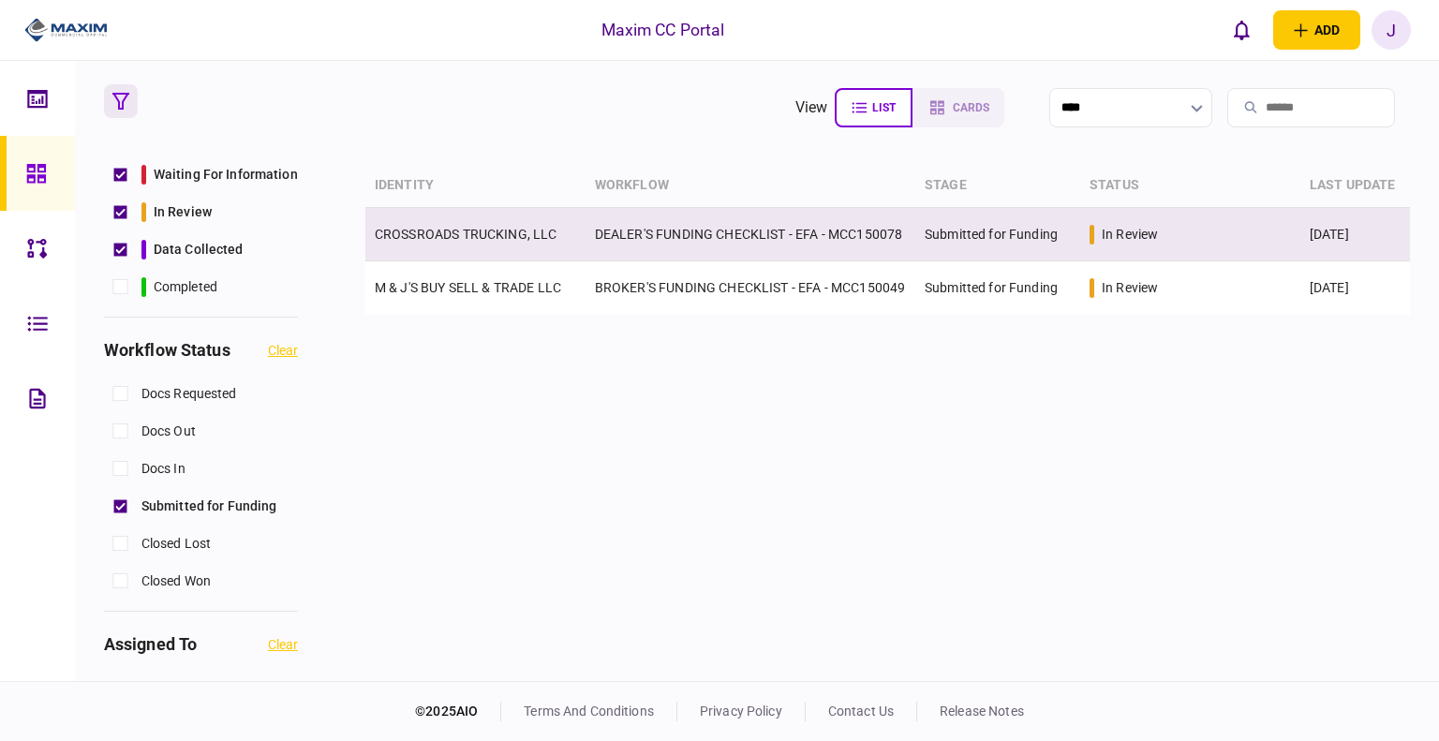
click at [461, 227] on link "CROSSROADS TRUCKING, LLC" at bounding box center [466, 234] width 183 height 15
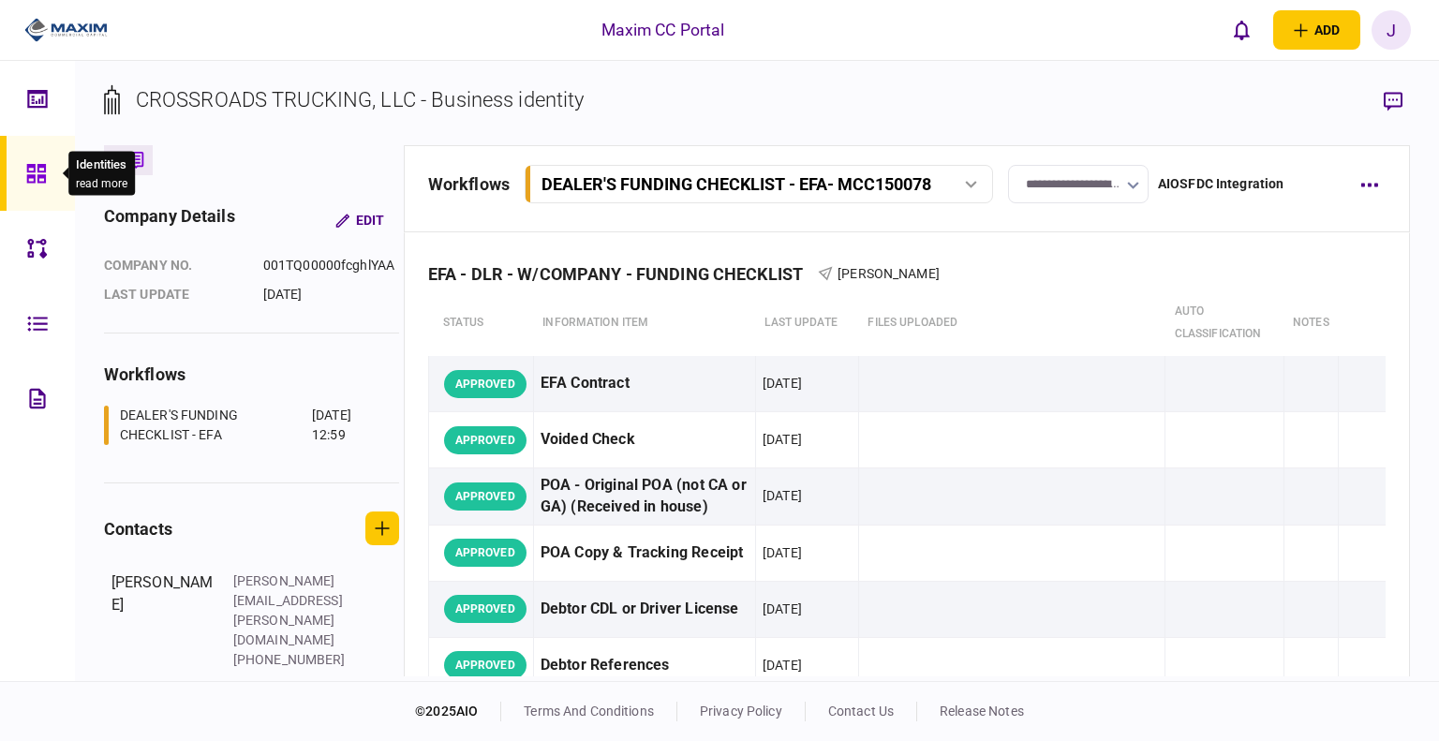
click at [37, 174] on icon at bounding box center [35, 173] width 19 height 19
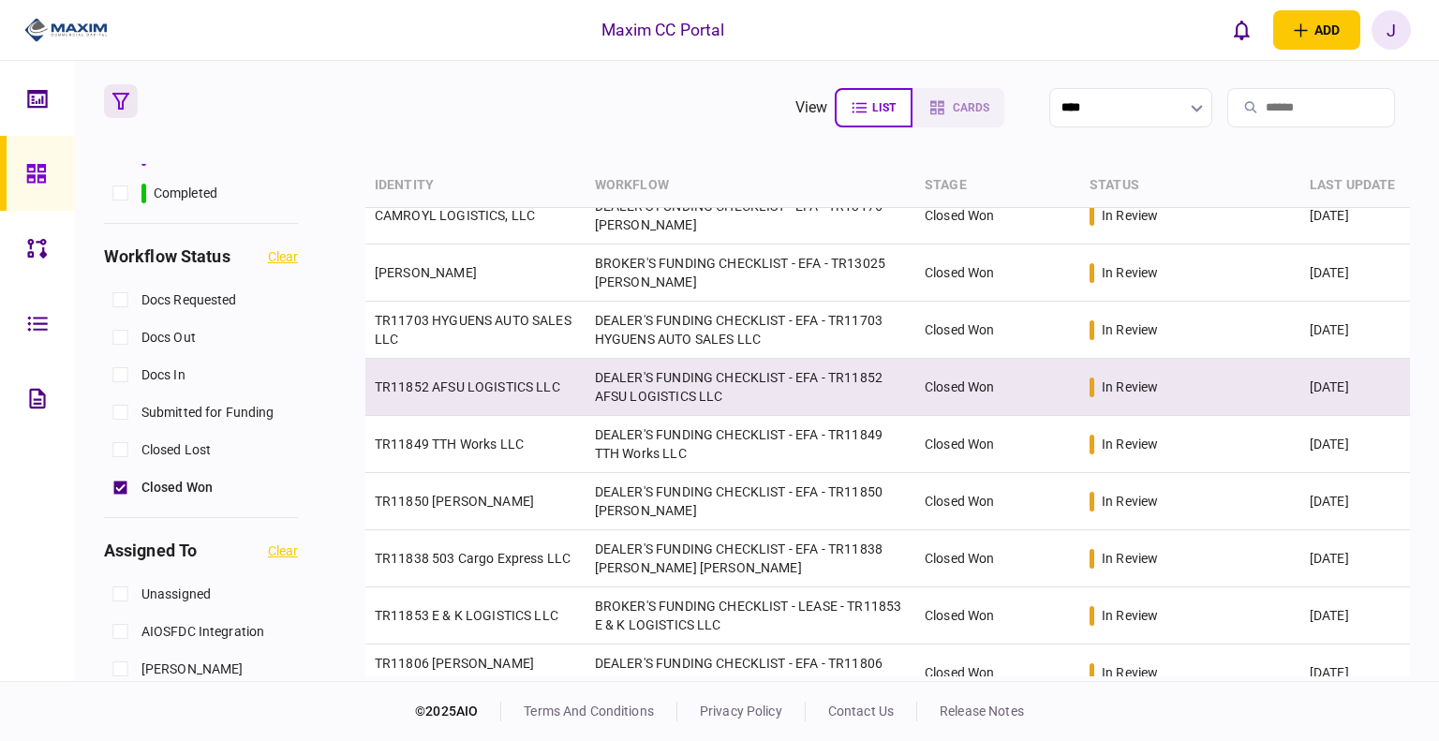
scroll to position [435, 0]
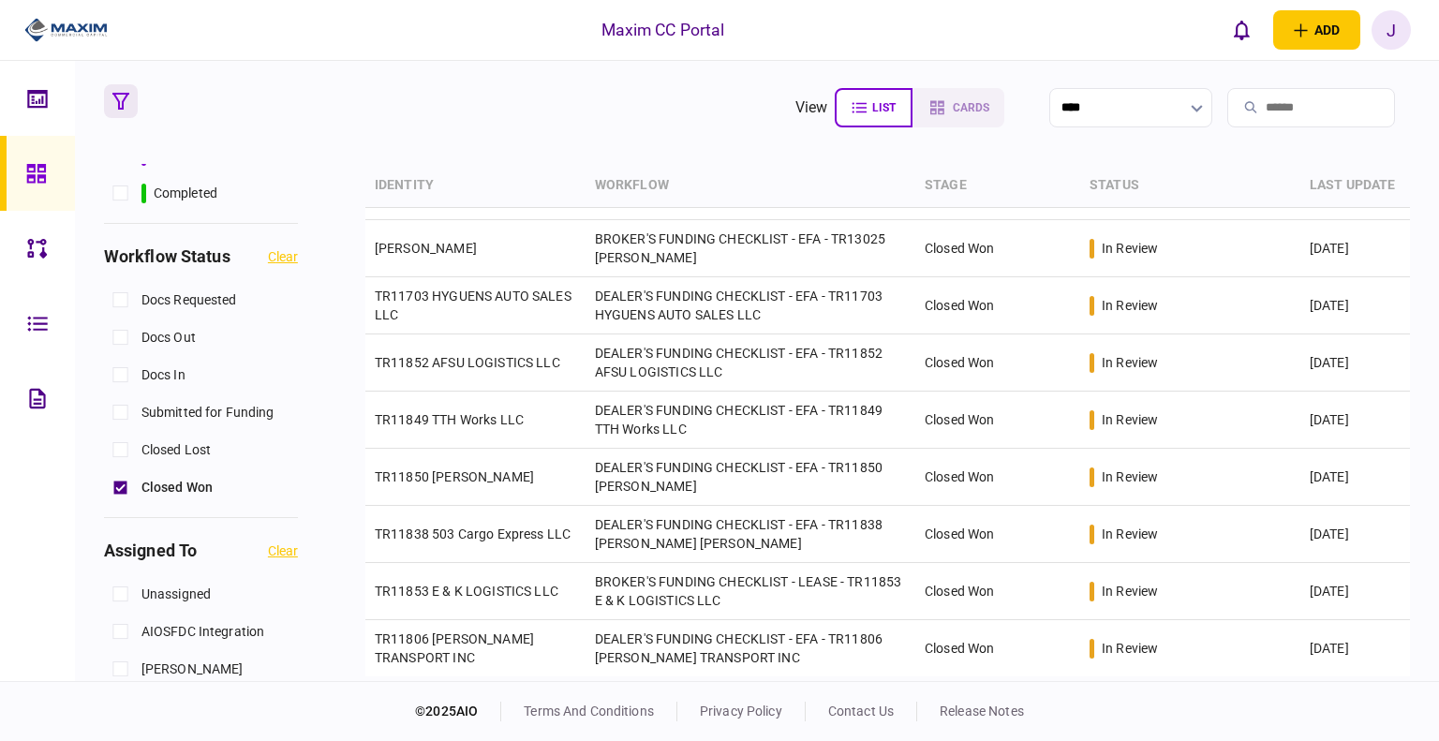
click at [1291, 112] on input "search" at bounding box center [1312, 107] width 168 height 39
paste input "*********"
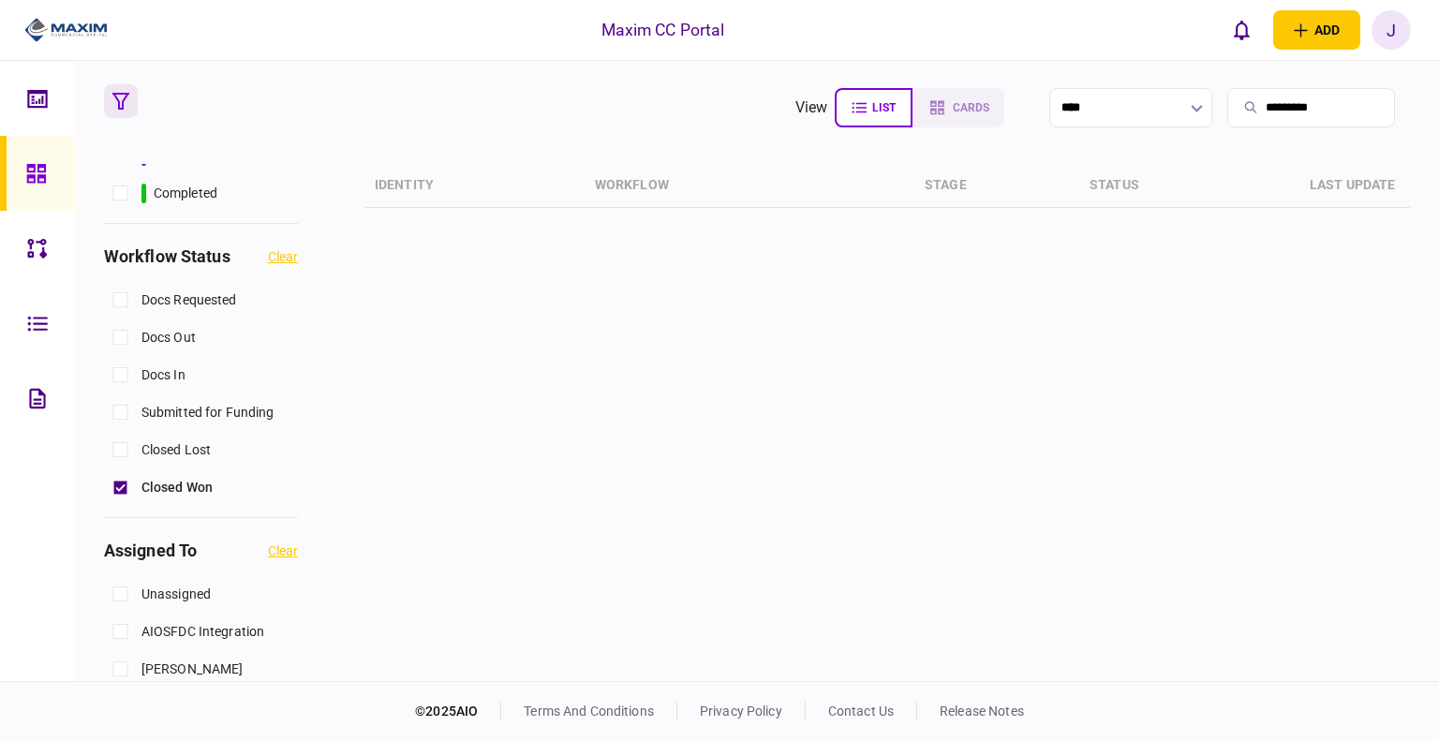
drag, startPoint x: 1319, startPoint y: 106, endPoint x: 1155, endPoint y: 133, distance: 166.2
click at [1155, 133] on section "view list cards **** ********* Type clear Business Individual documents status …" at bounding box center [757, 371] width 1364 height 620
type input "*"
type input "****"
click at [1314, 105] on input "****" at bounding box center [1312, 107] width 168 height 39
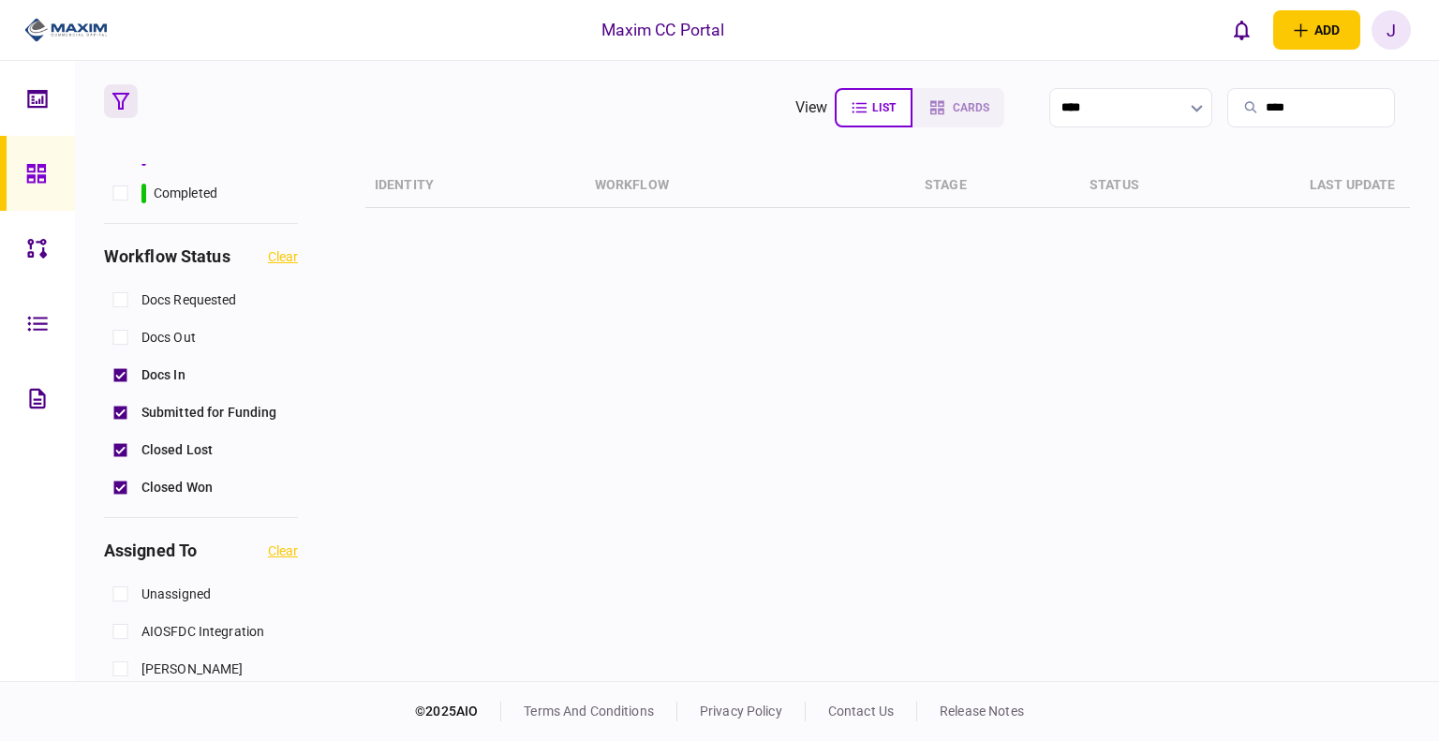
click at [127, 316] on div "Docs Requested" at bounding box center [201, 299] width 194 height 37
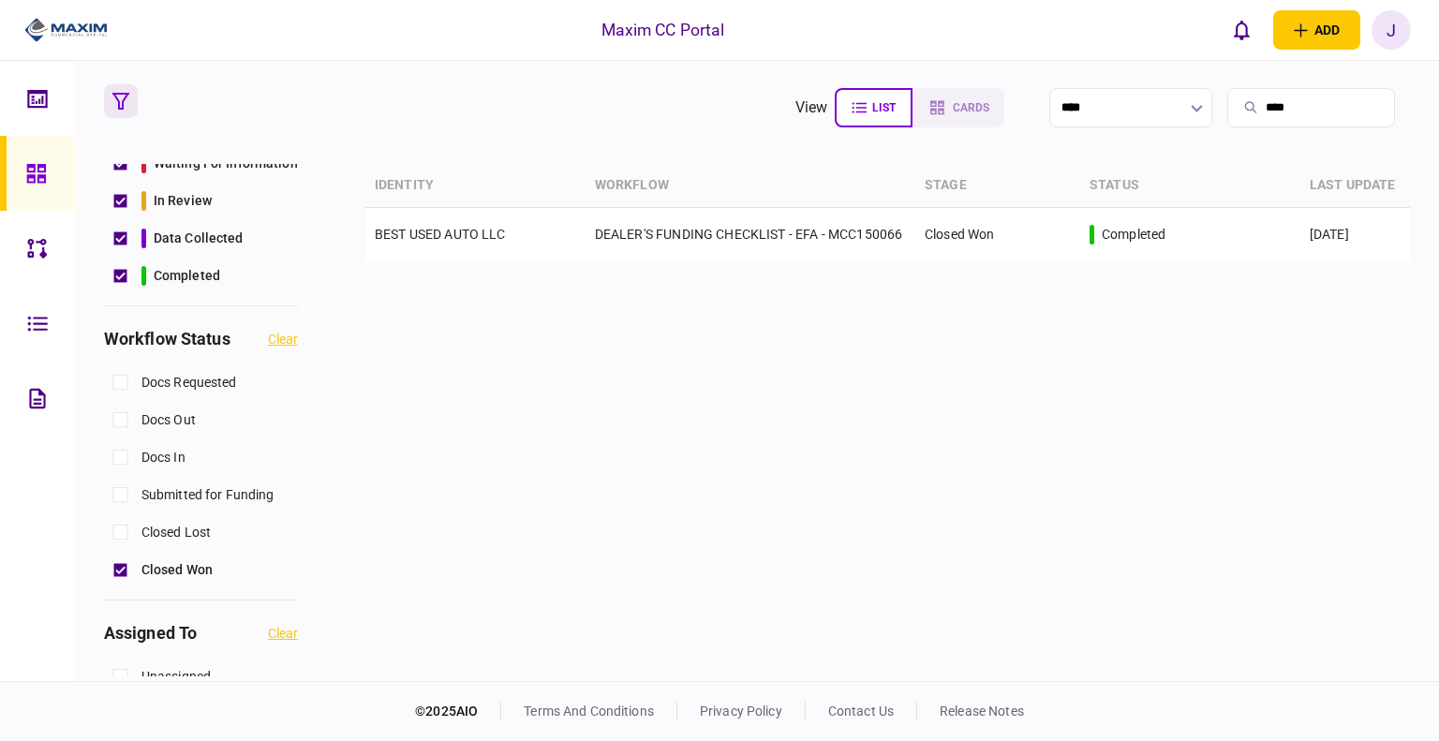
scroll to position [187, 0]
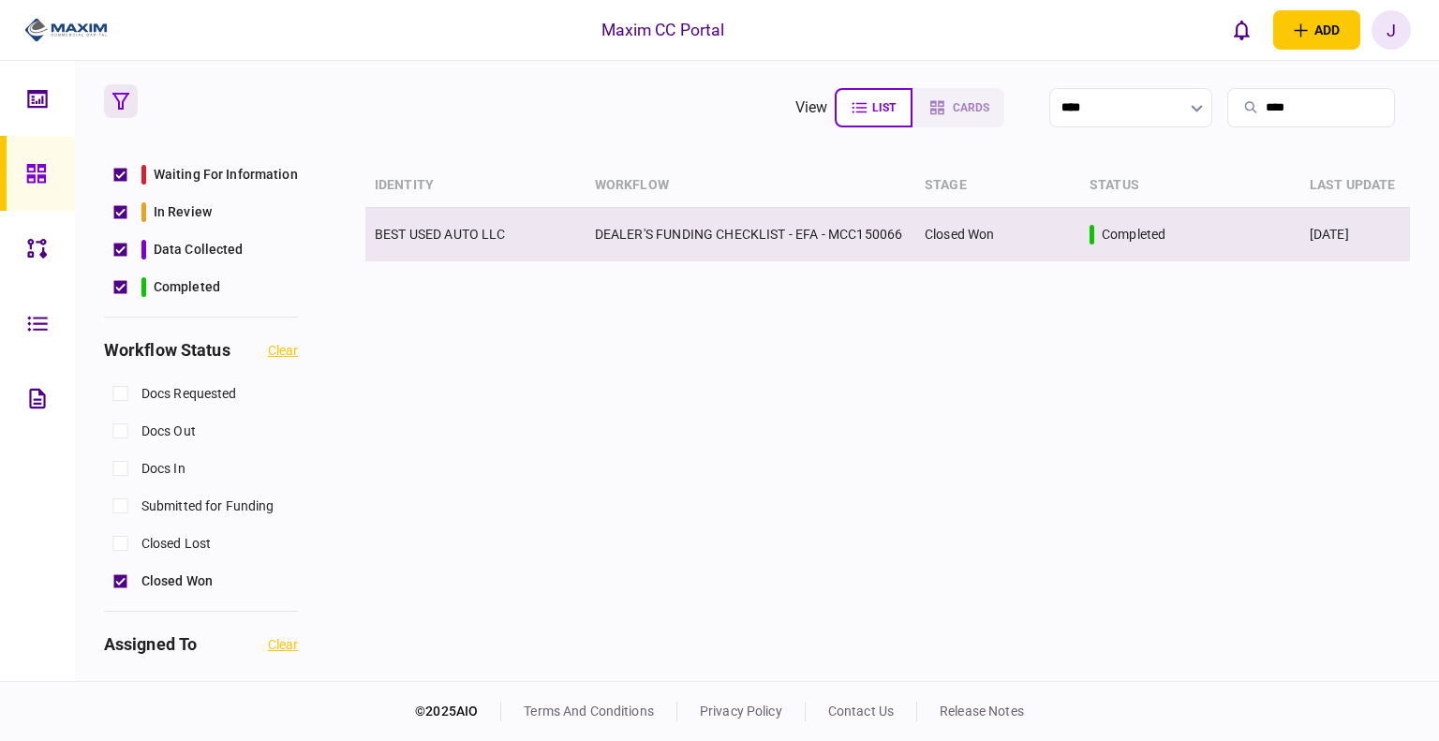
click at [458, 242] on link "BEST USED AUTO LLC" at bounding box center [440, 234] width 131 height 15
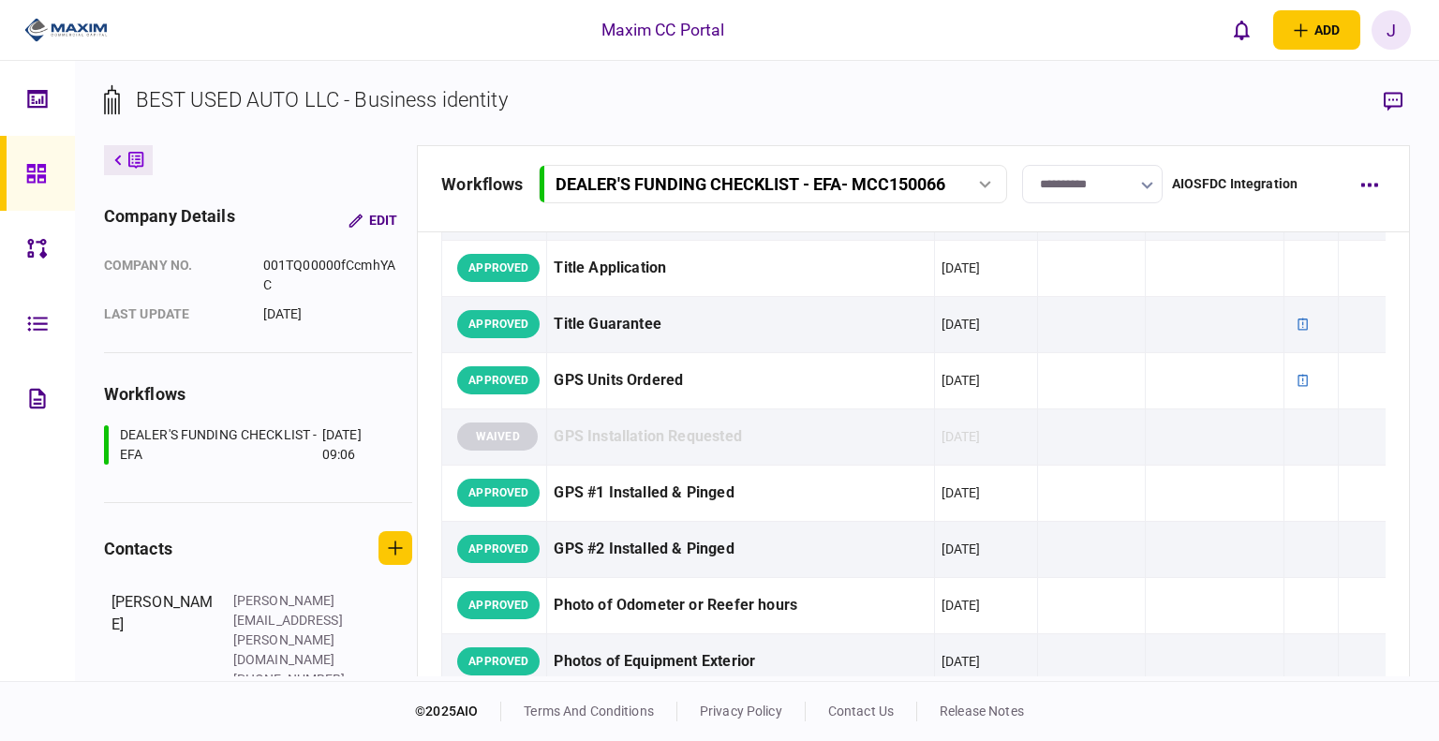
scroll to position [1129, 0]
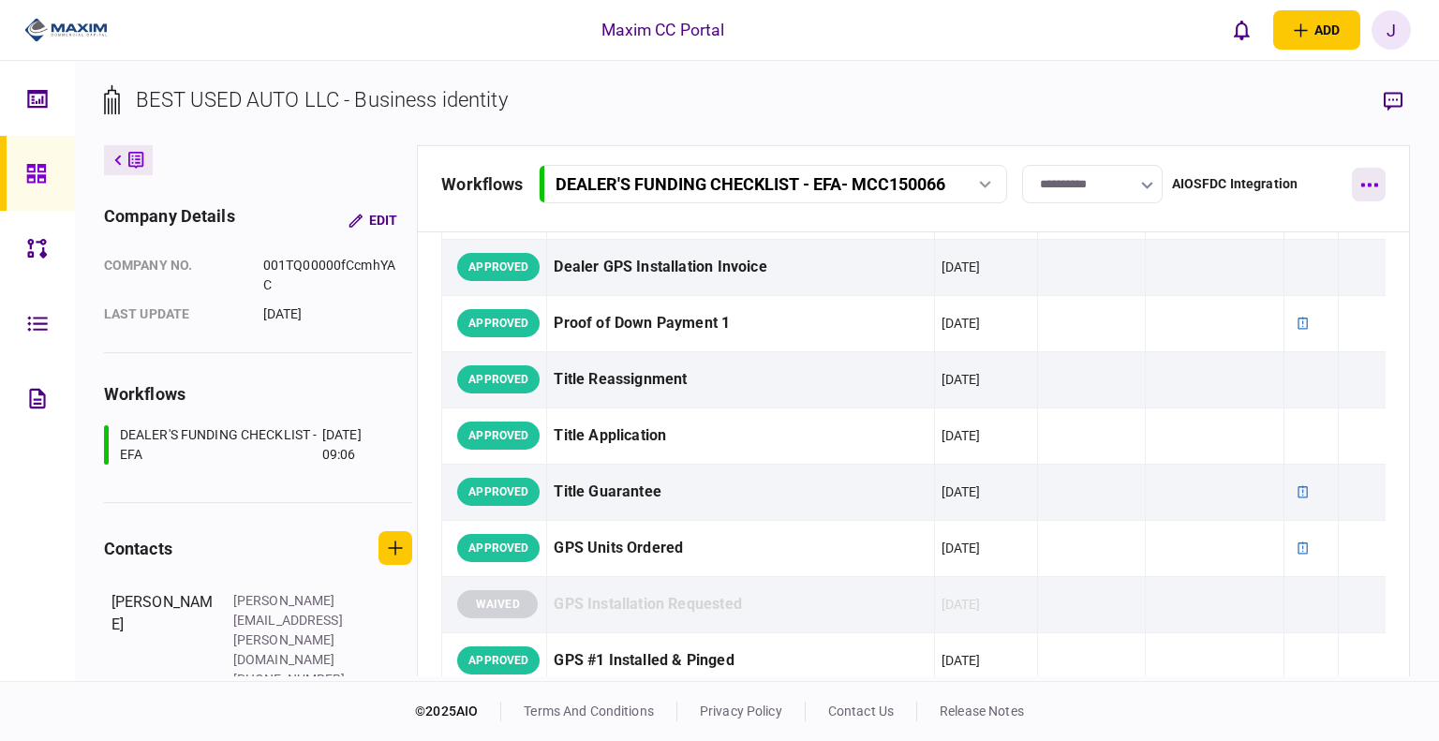
click at [1383, 194] on button "button" at bounding box center [1369, 185] width 34 height 34
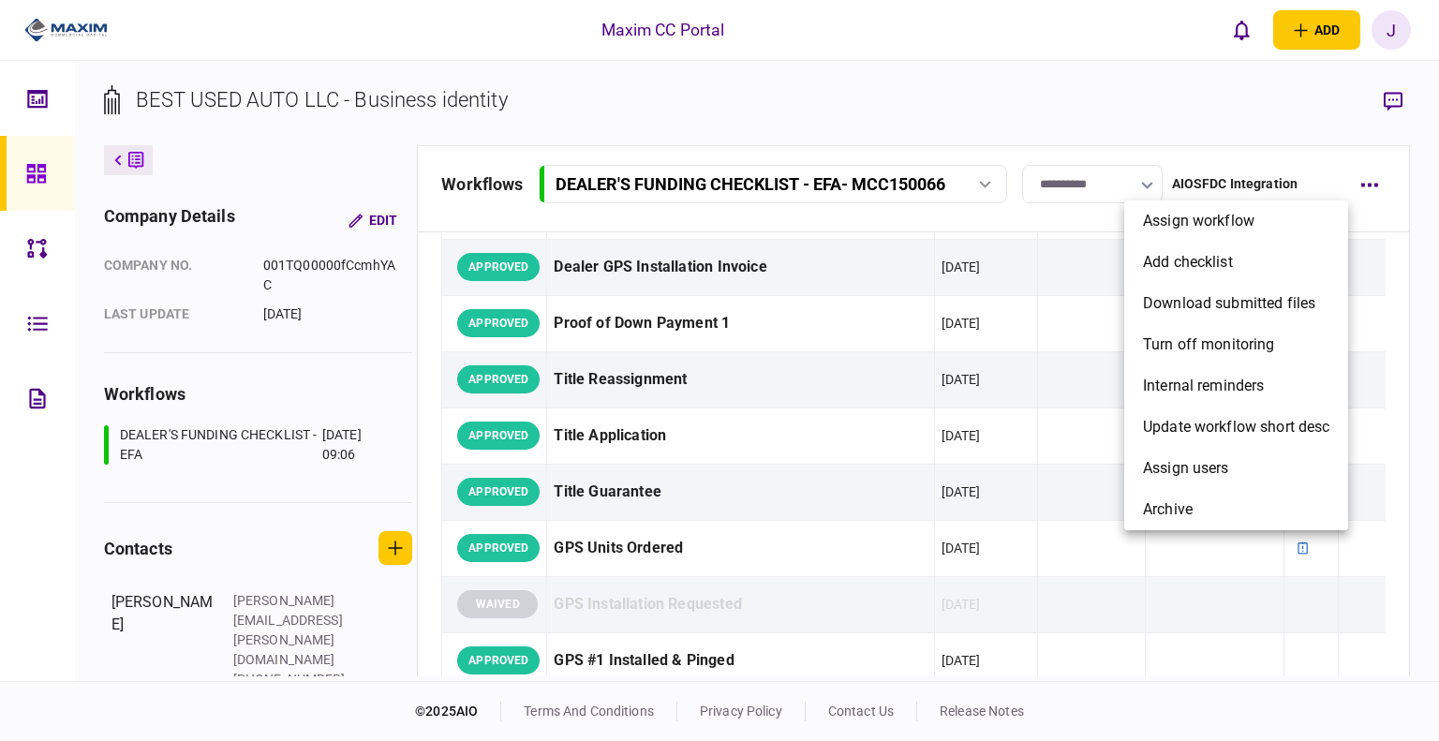
click at [1037, 103] on div at bounding box center [719, 370] width 1439 height 741
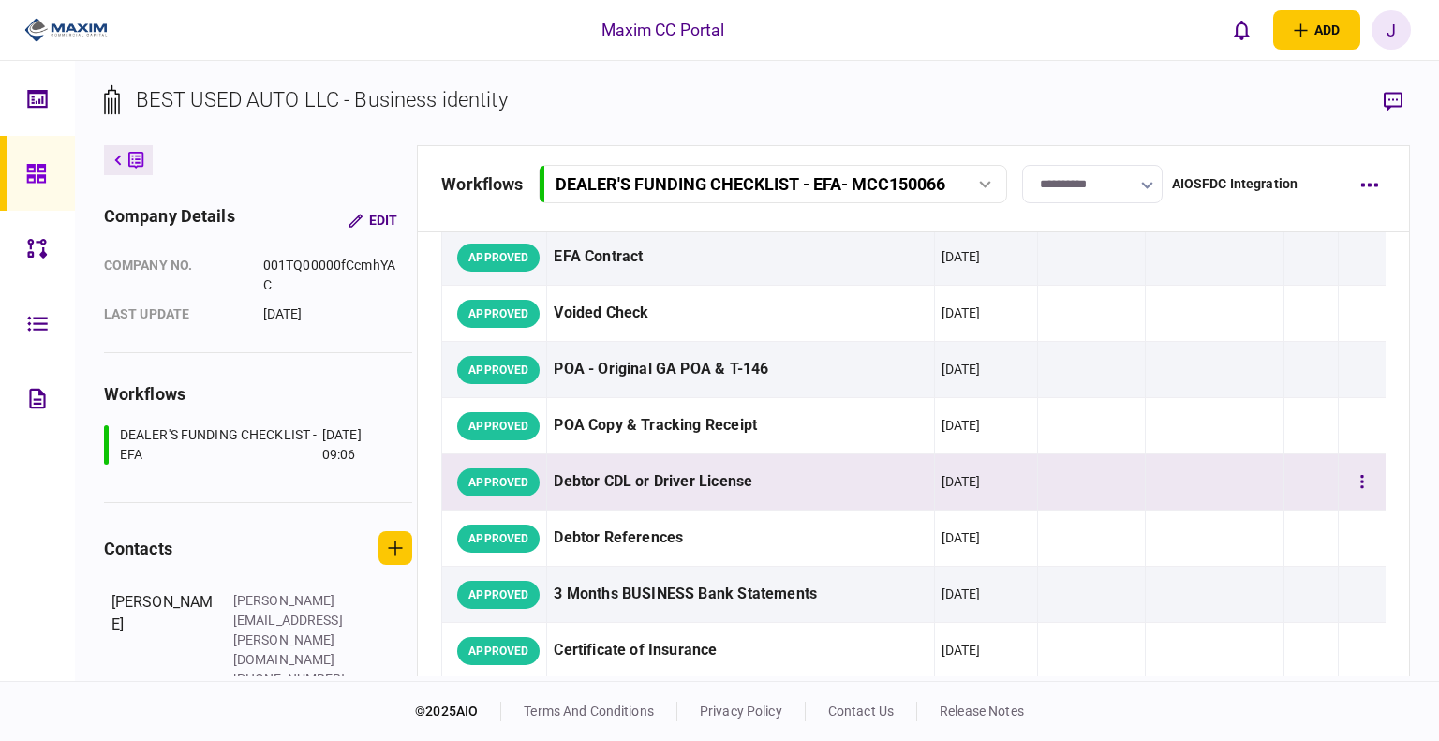
scroll to position [0, 0]
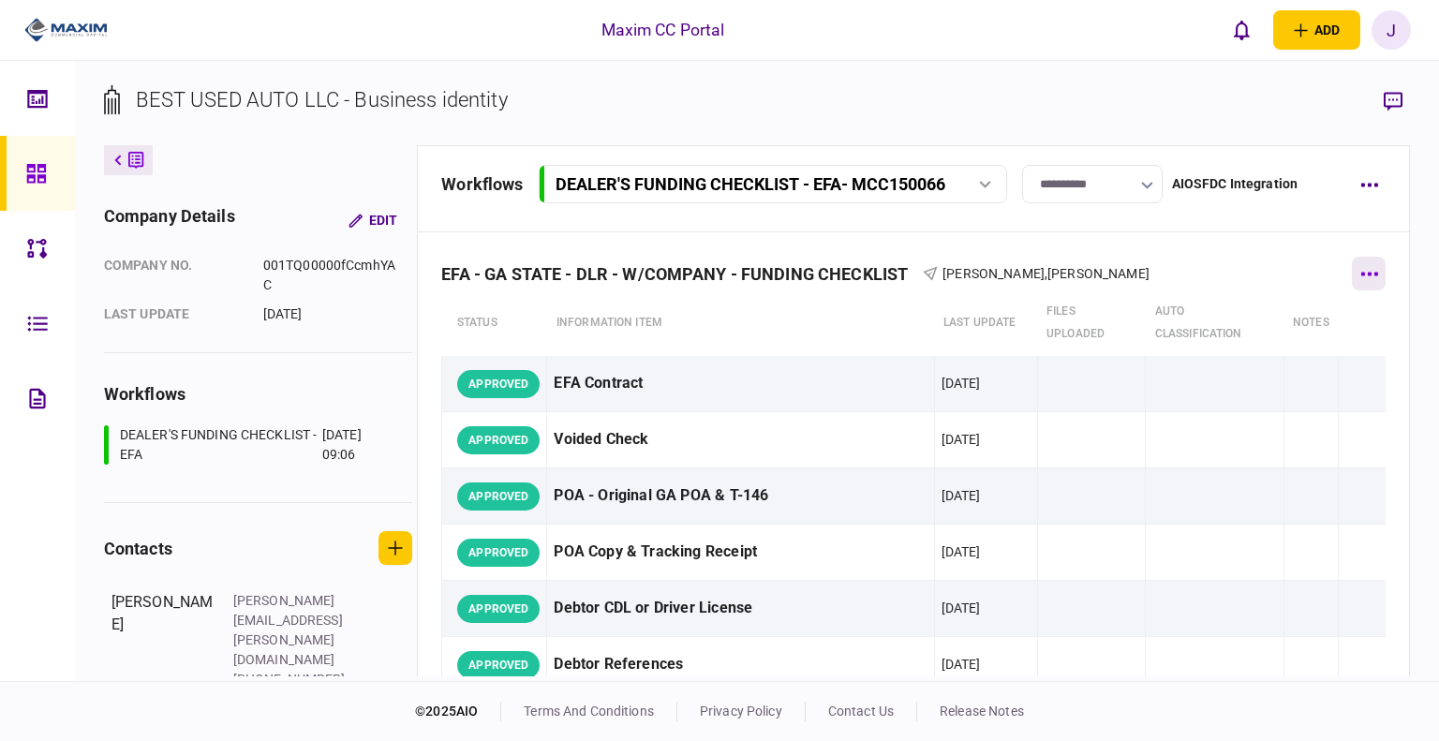
click at [1357, 262] on button "button" at bounding box center [1369, 274] width 34 height 34
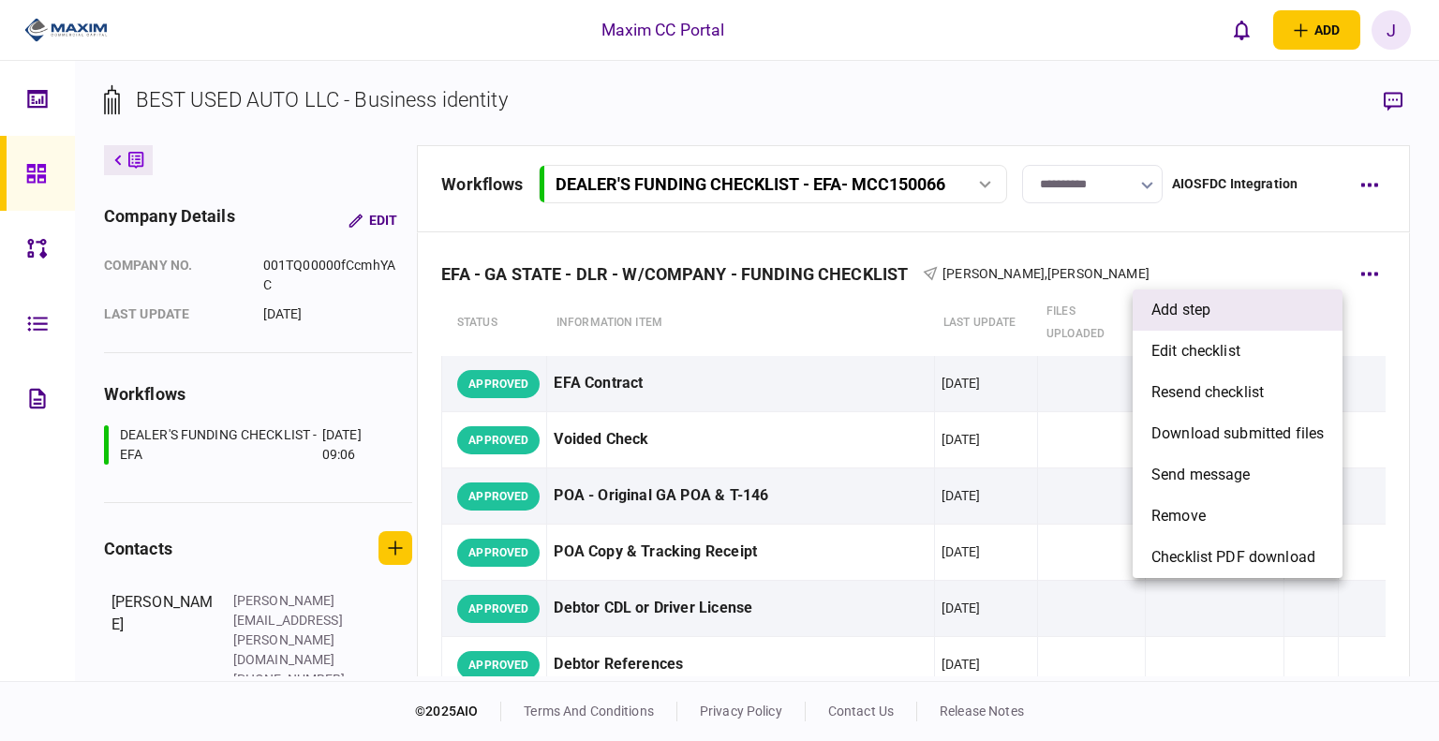
click at [1221, 322] on li "add step" at bounding box center [1238, 310] width 210 height 41
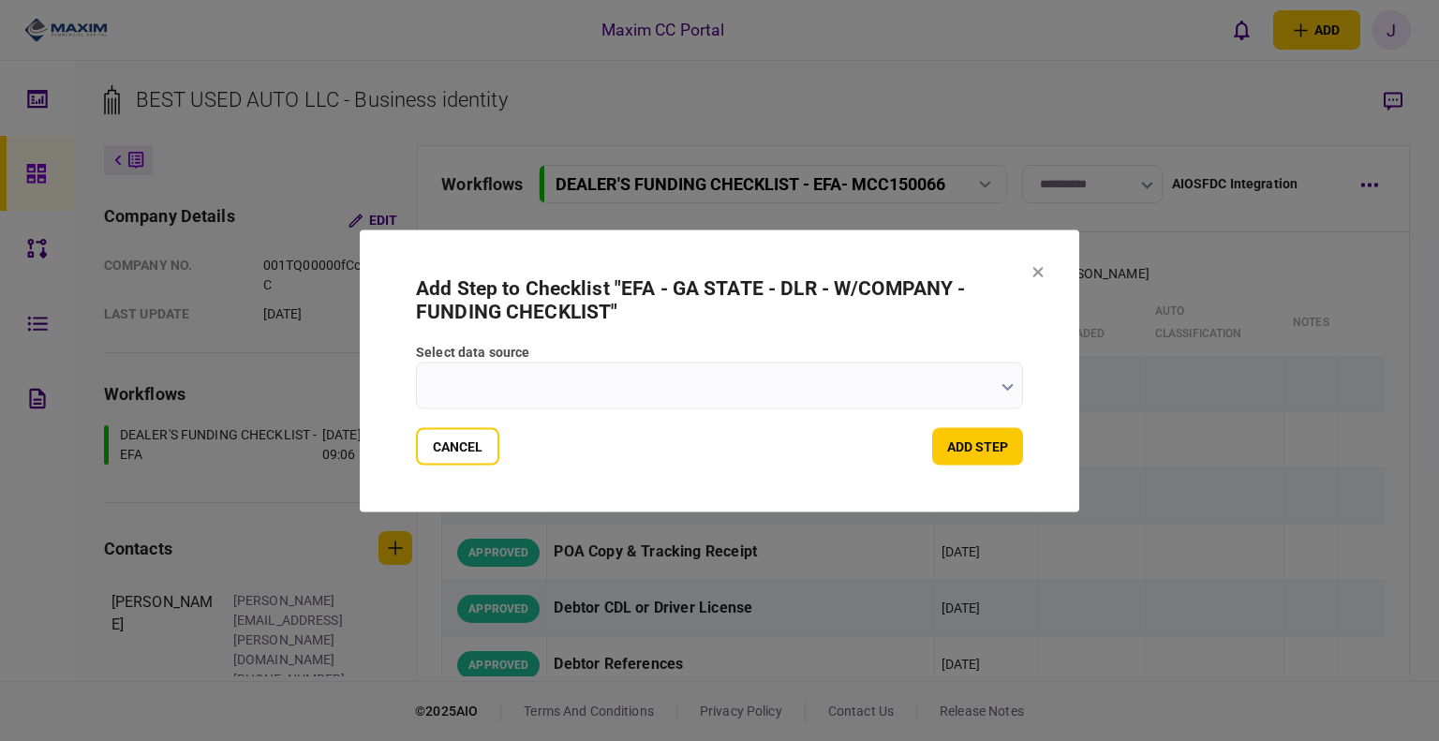
click at [990, 360] on label "select data source" at bounding box center [719, 352] width 607 height 20
click at [990, 362] on input "select data source" at bounding box center [719, 385] width 607 height 47
click at [997, 374] on input "select data source" at bounding box center [719, 385] width 607 height 47
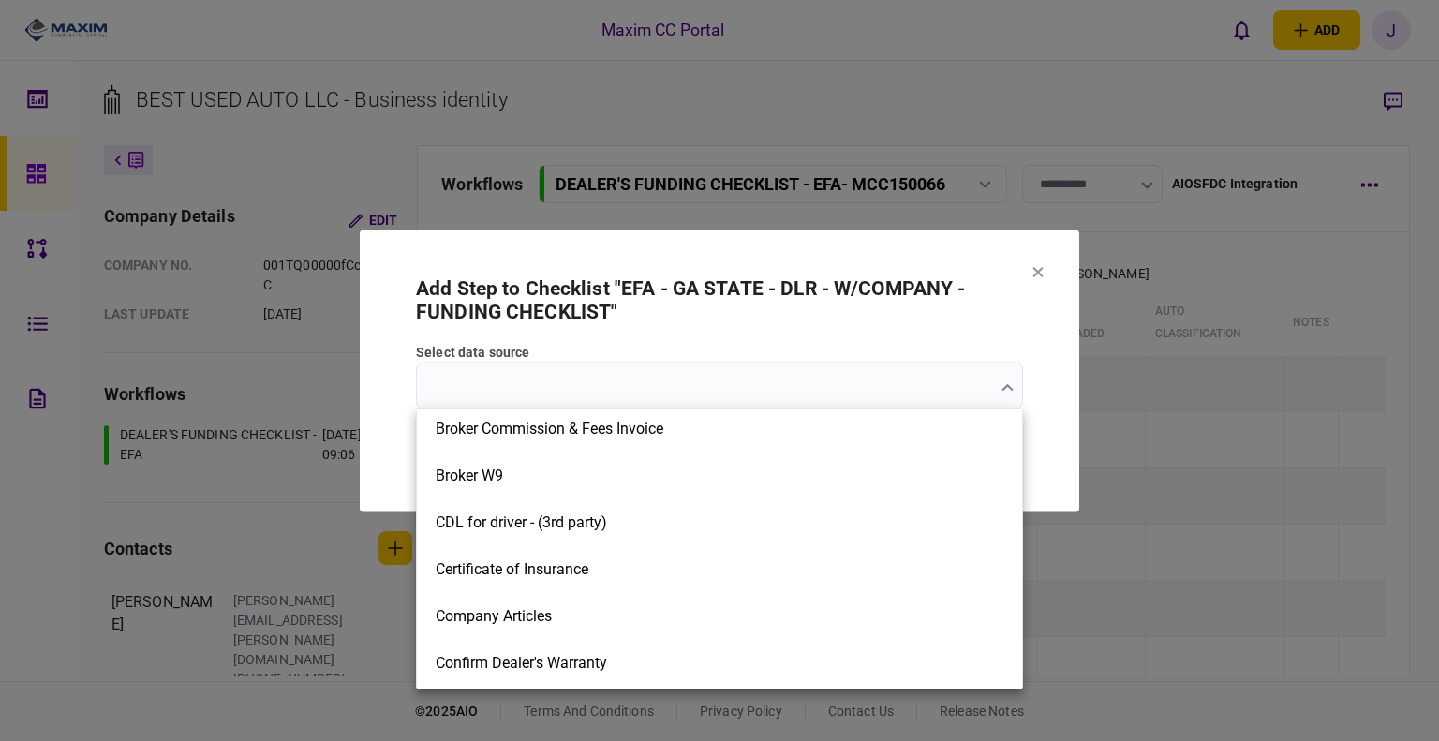
scroll to position [562, 0]
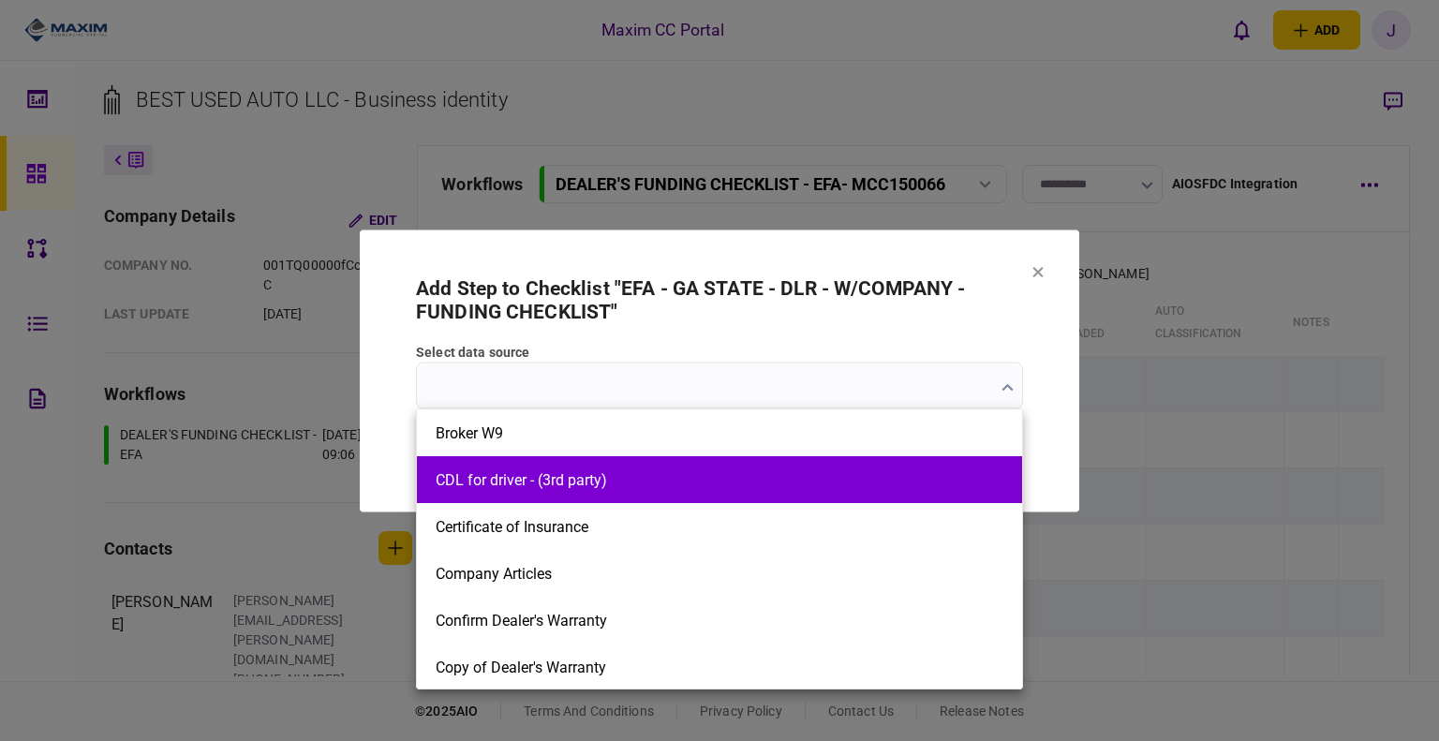
click at [607, 487] on button "CDL for driver - (3rd party)" at bounding box center [720, 480] width 568 height 18
type input "**********"
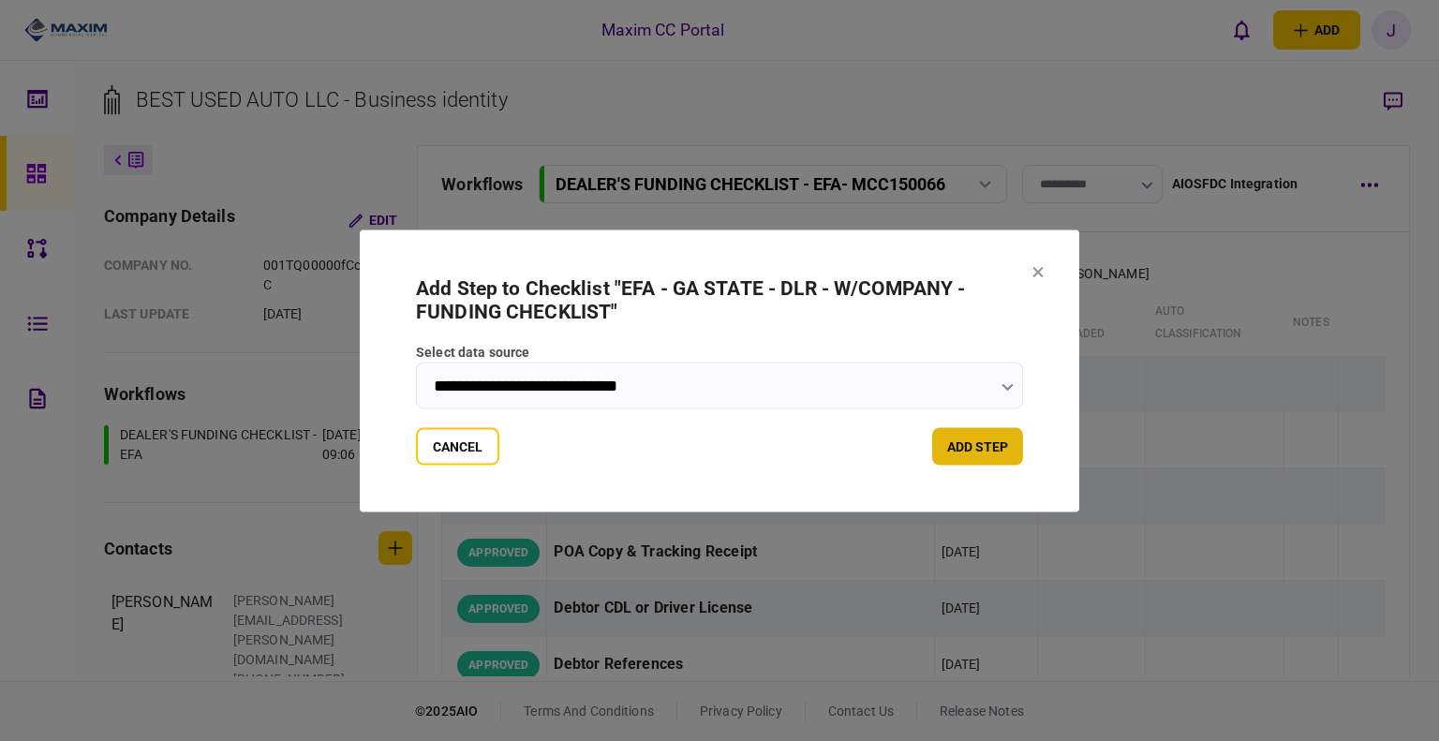
click at [982, 444] on button "add step" at bounding box center [977, 445] width 91 height 37
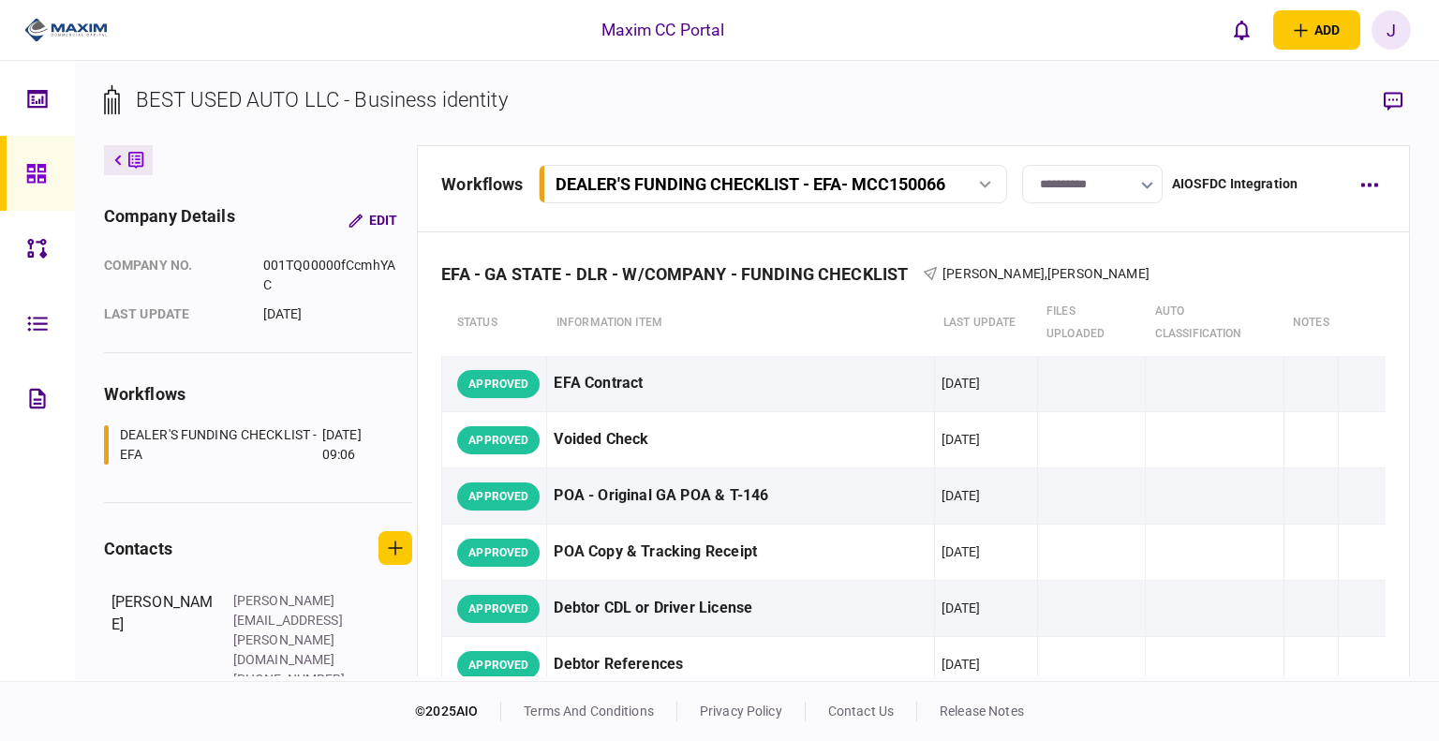
click at [1128, 176] on input "**********" at bounding box center [1092, 184] width 141 height 38
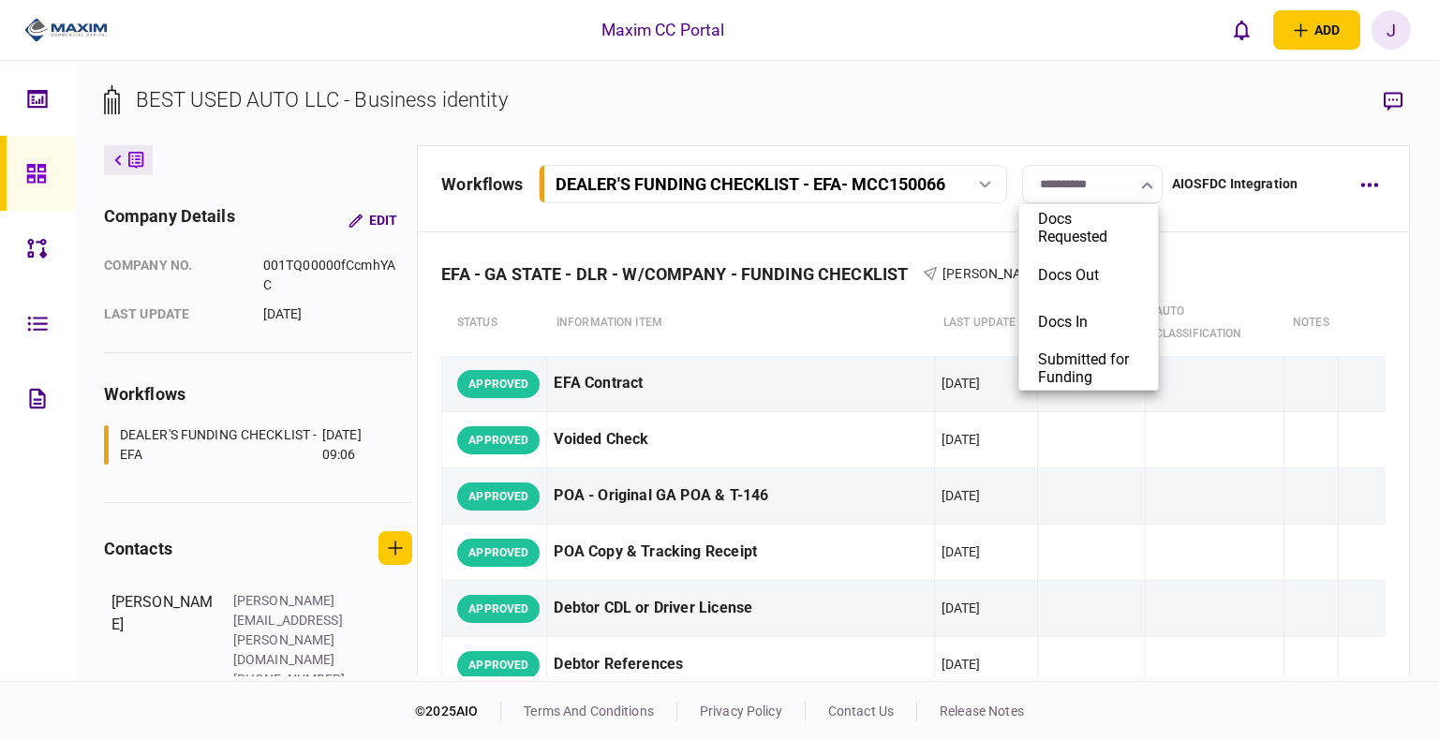
drag, startPoint x: 1174, startPoint y: 83, endPoint x: 1241, endPoint y: 168, distance: 107.4
click at [1176, 83] on div at bounding box center [719, 370] width 1439 height 741
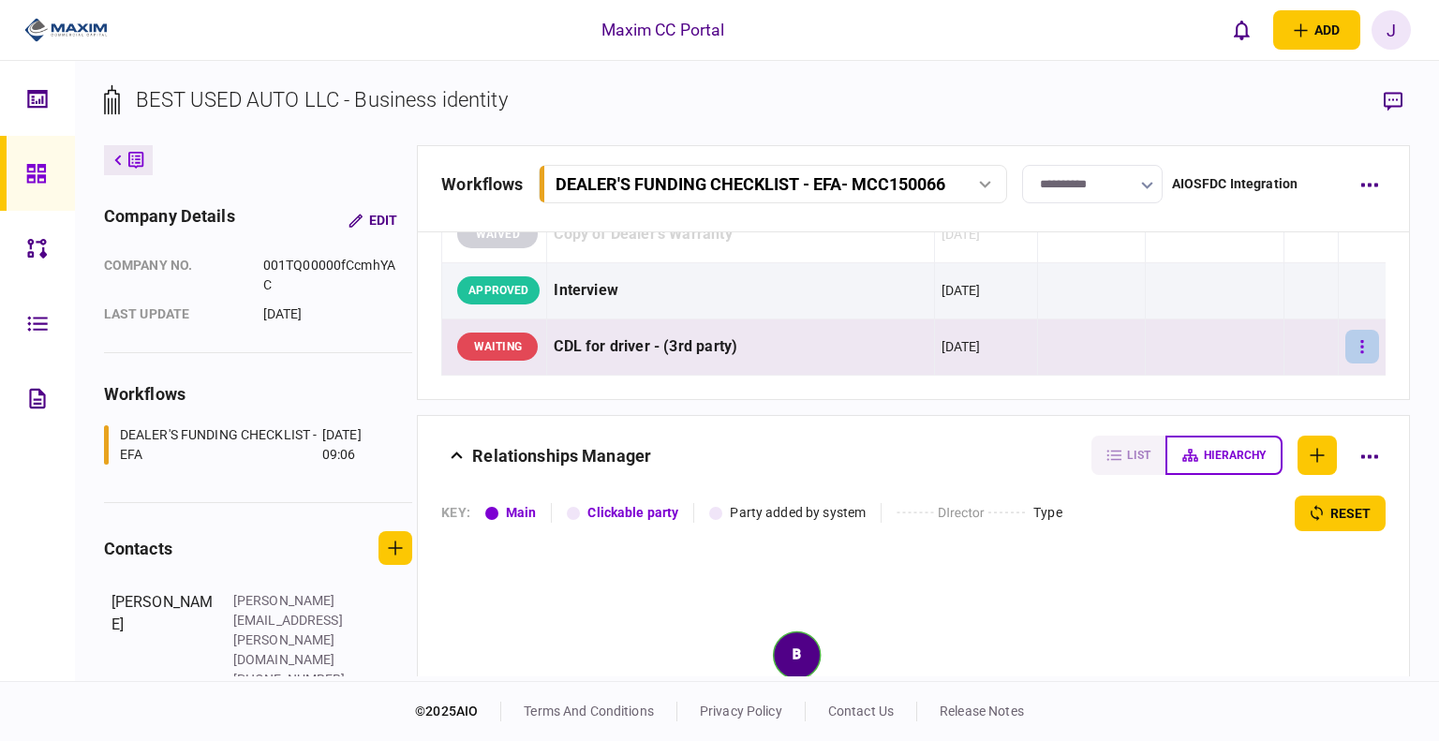
scroll to position [1781, 0]
click at [1352, 340] on button "button" at bounding box center [1363, 347] width 34 height 34
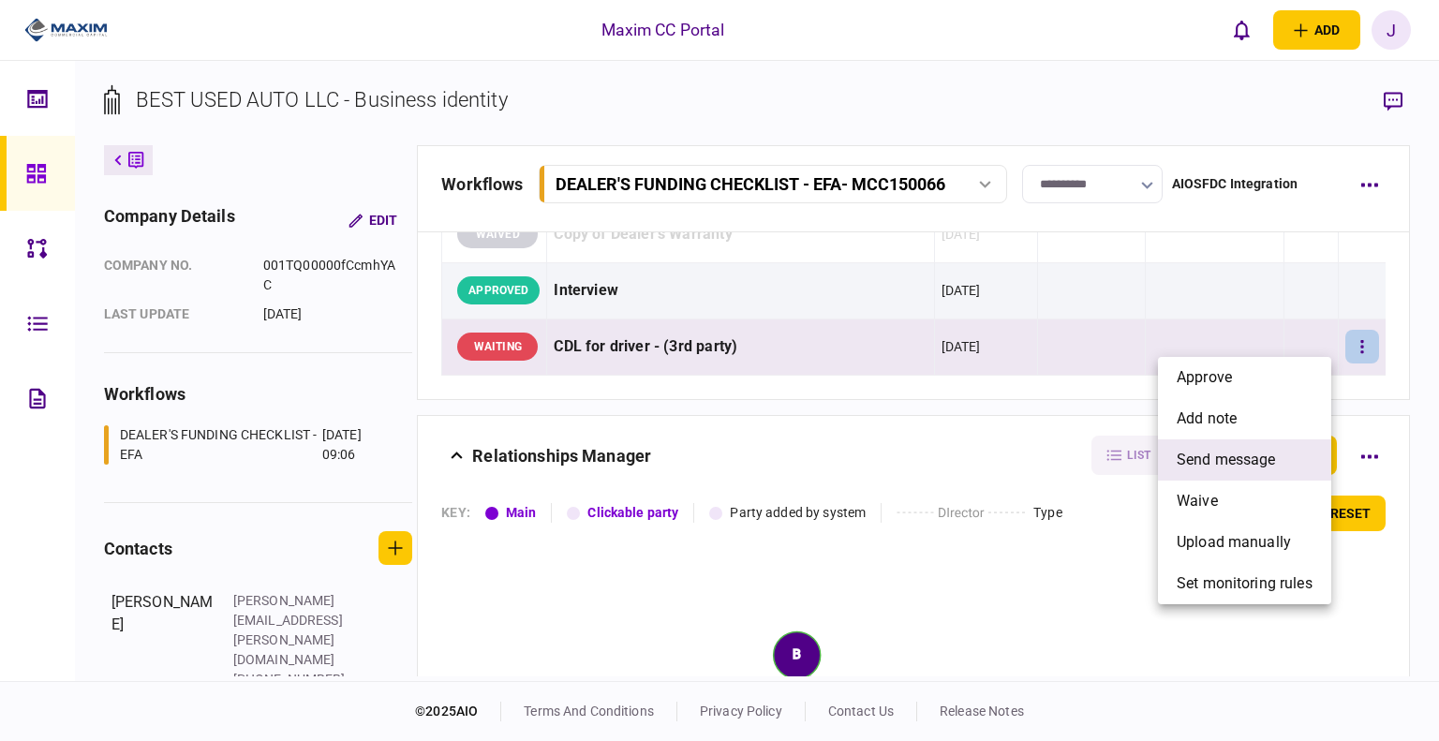
click at [1248, 453] on span "send message" at bounding box center [1226, 460] width 99 height 22
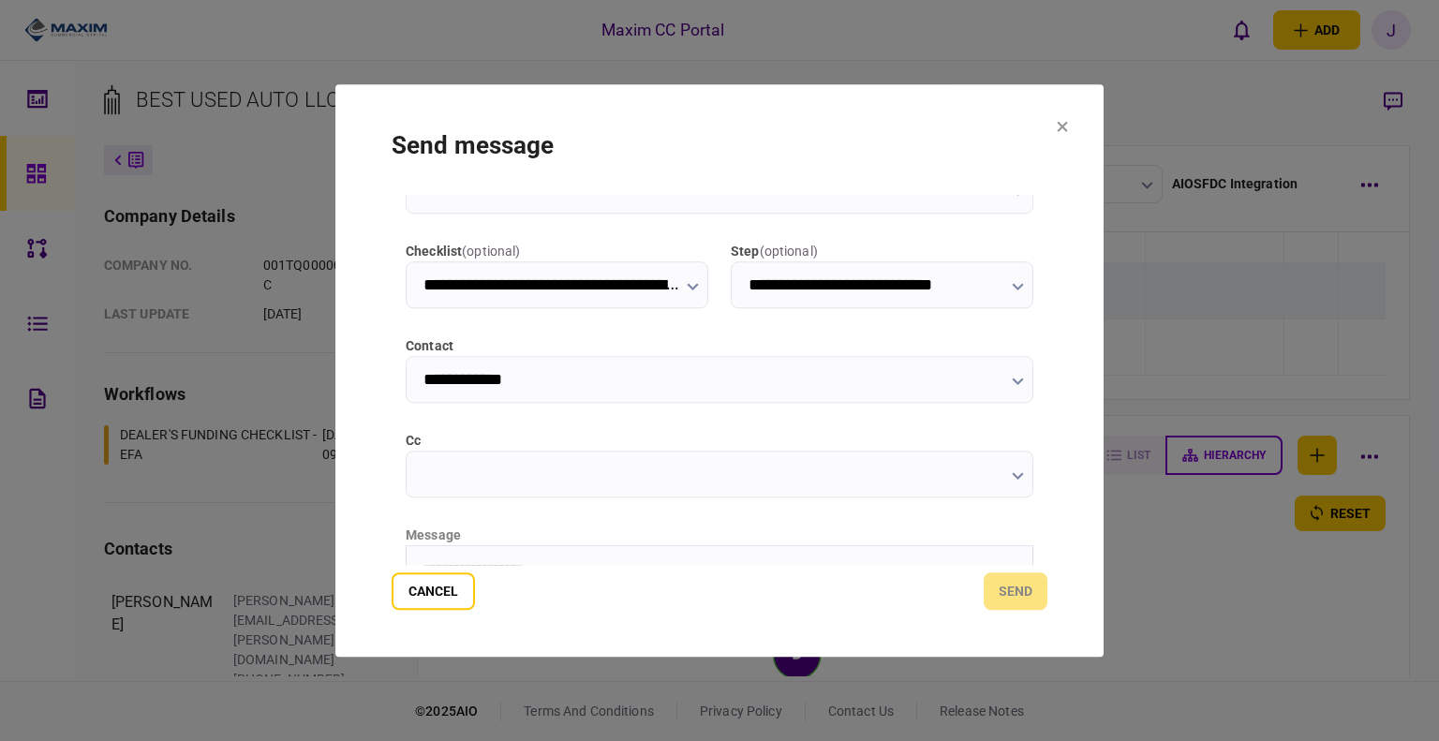
scroll to position [94, 0]
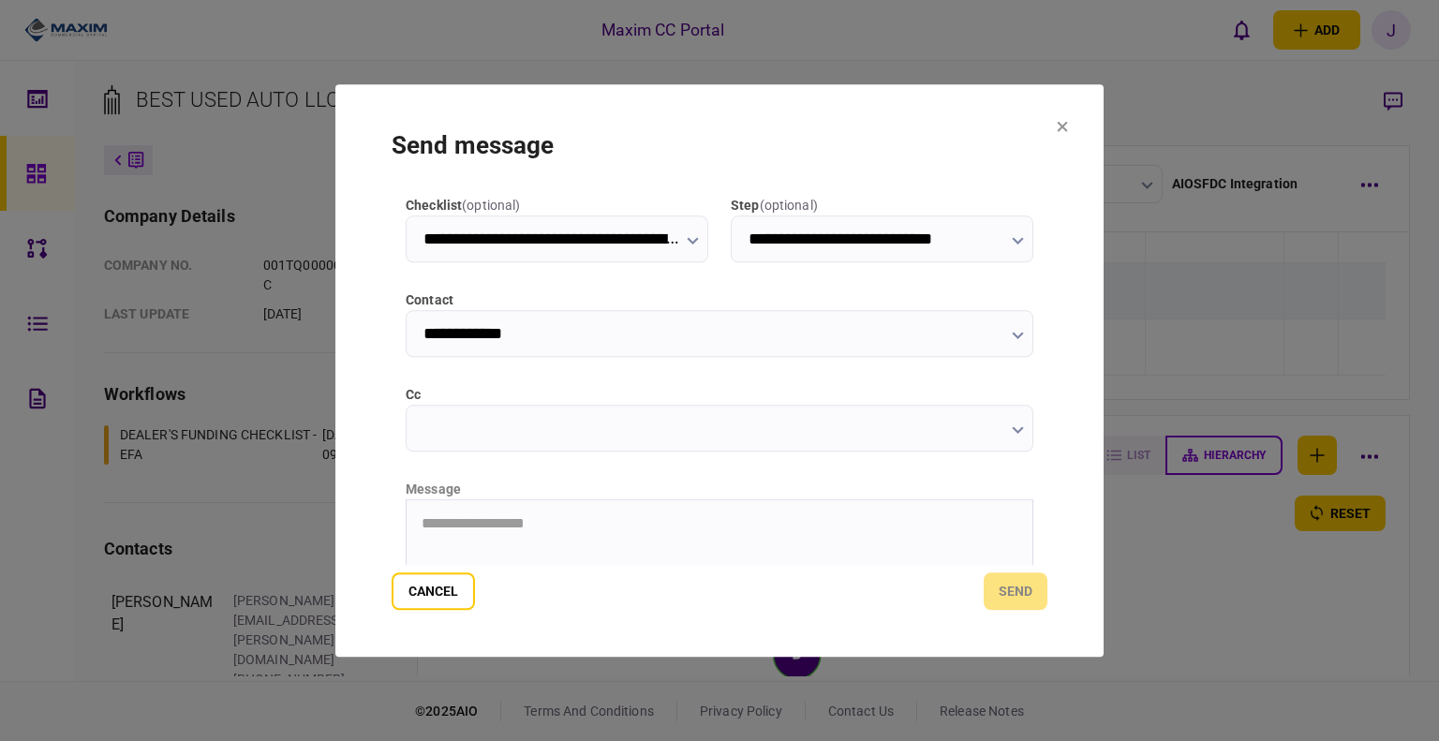
click at [604, 426] on input "cc" at bounding box center [720, 428] width 628 height 47
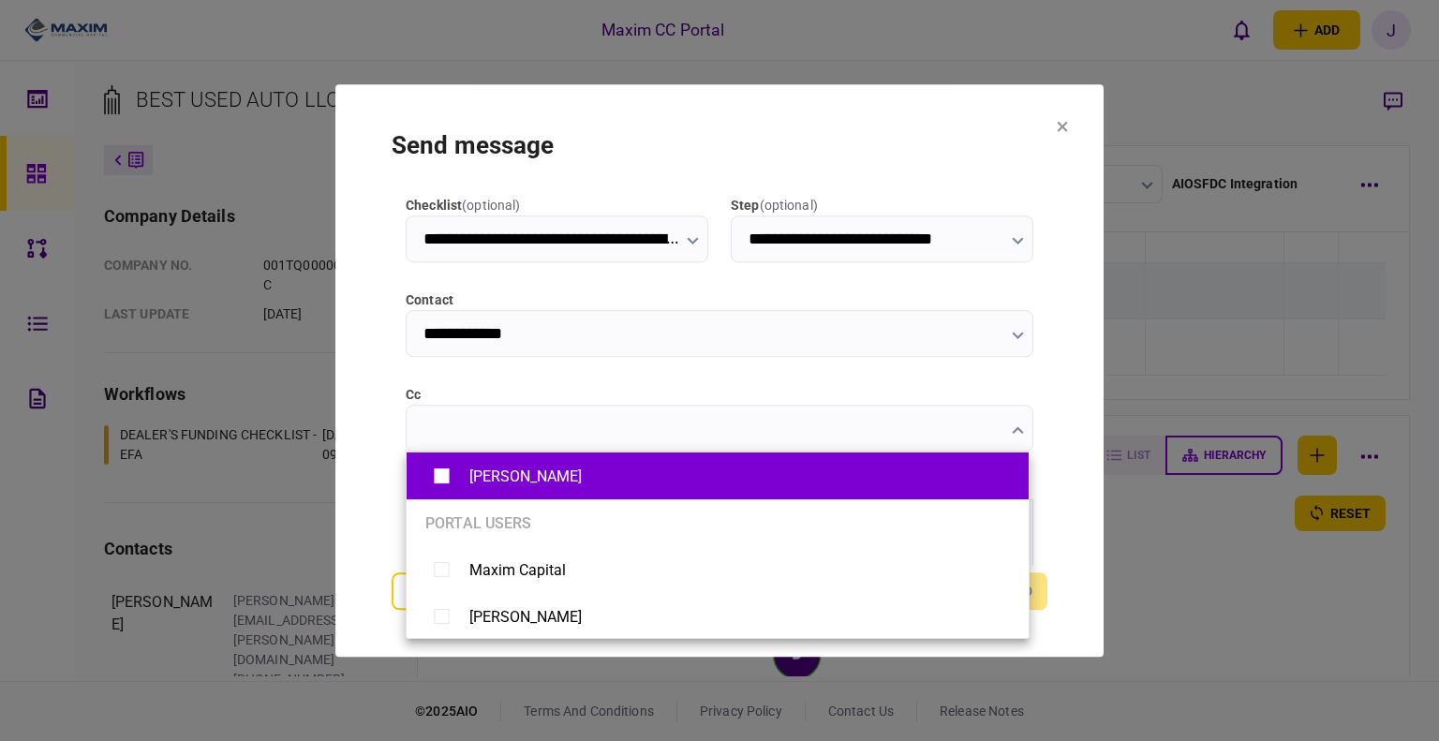
click at [507, 475] on div "[PERSON_NAME]" at bounding box center [526, 477] width 112 height 18
type input "**********"
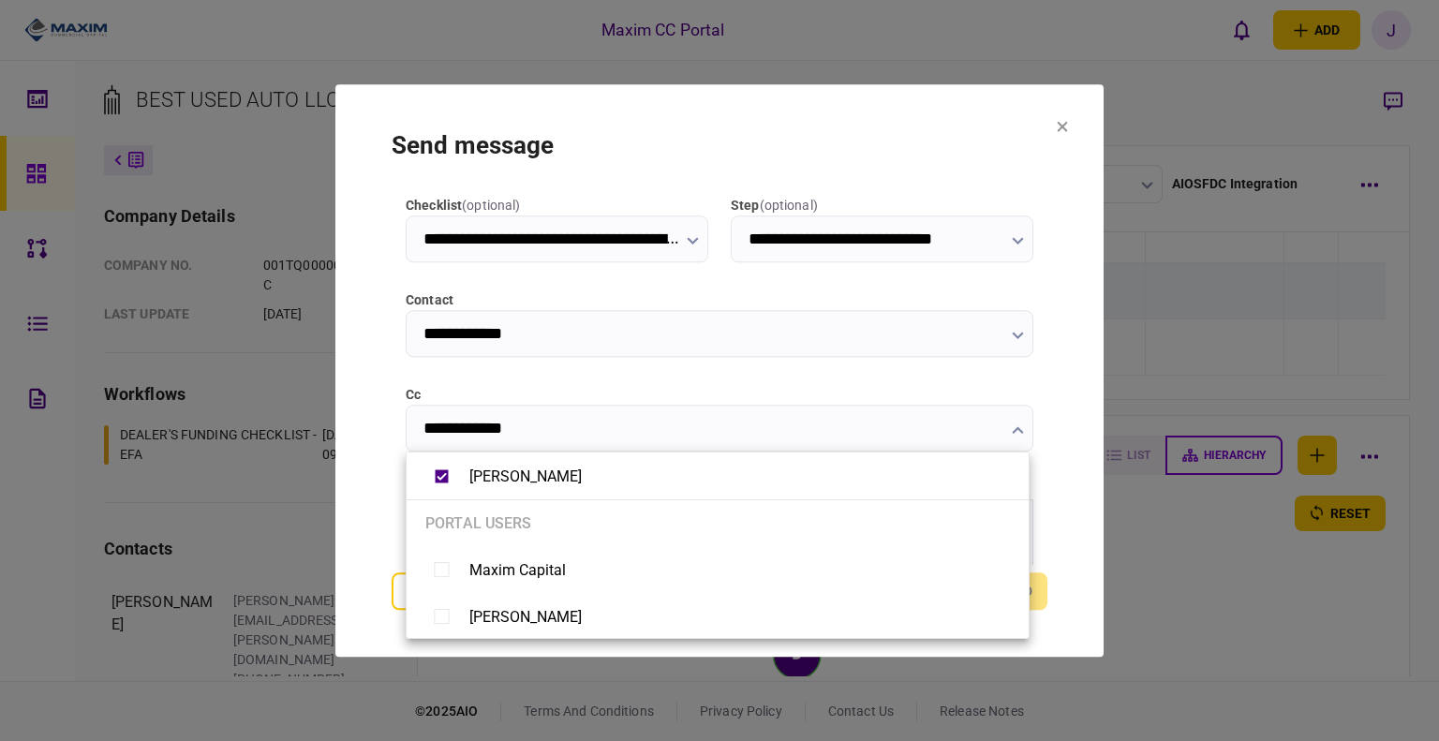
click at [362, 495] on div at bounding box center [719, 370] width 1439 height 741
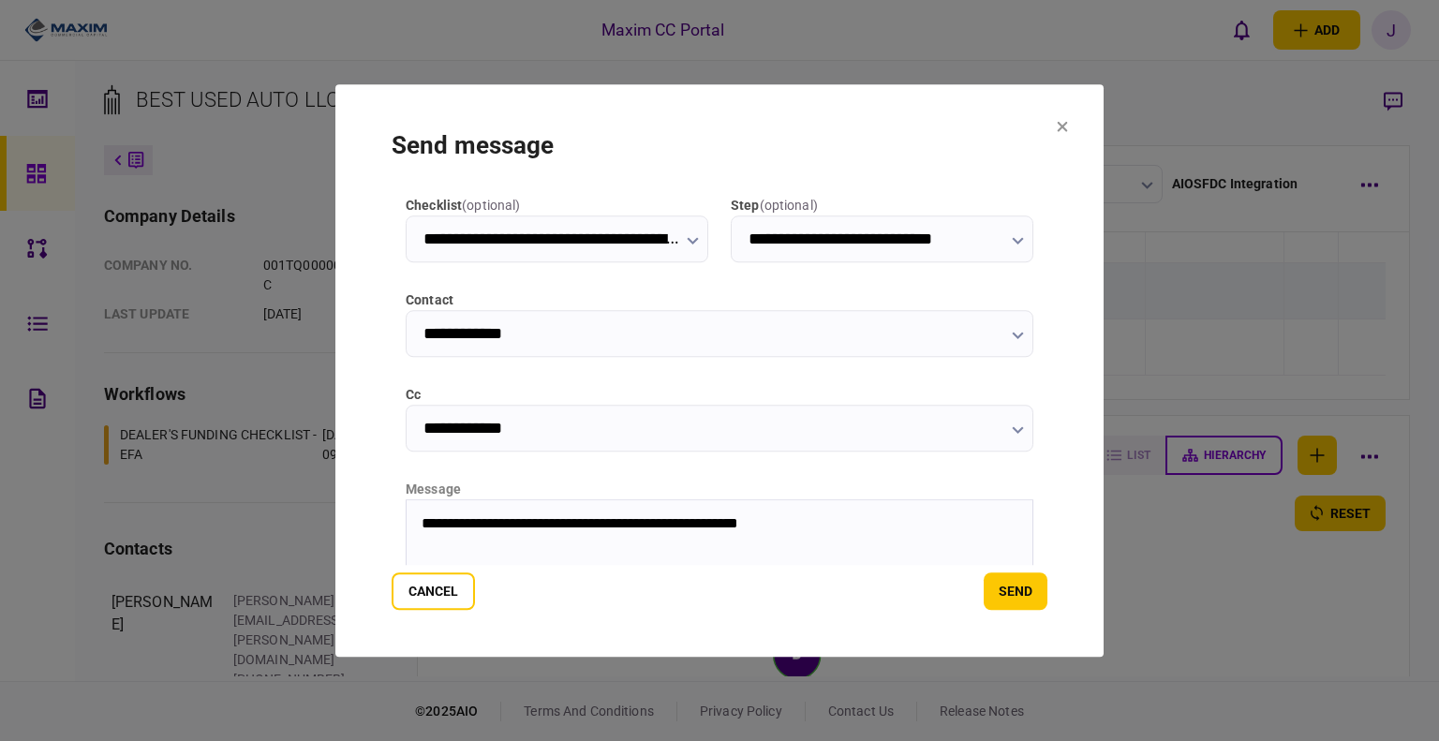
click at [718, 526] on p "**********" at bounding box center [718, 523] width 593 height 18
click at [1026, 595] on button "send" at bounding box center [1016, 591] width 64 height 37
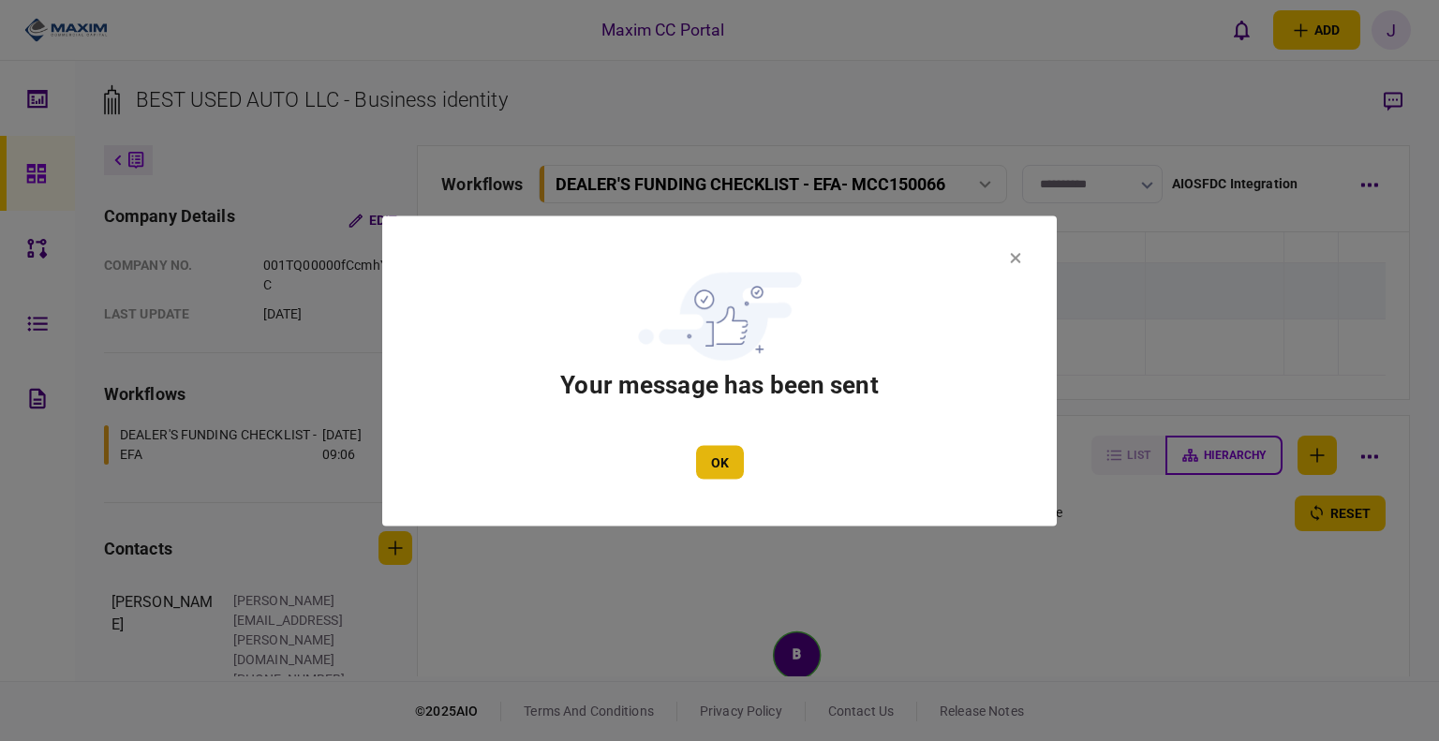
click at [731, 459] on button "OK" at bounding box center [720, 462] width 48 height 34
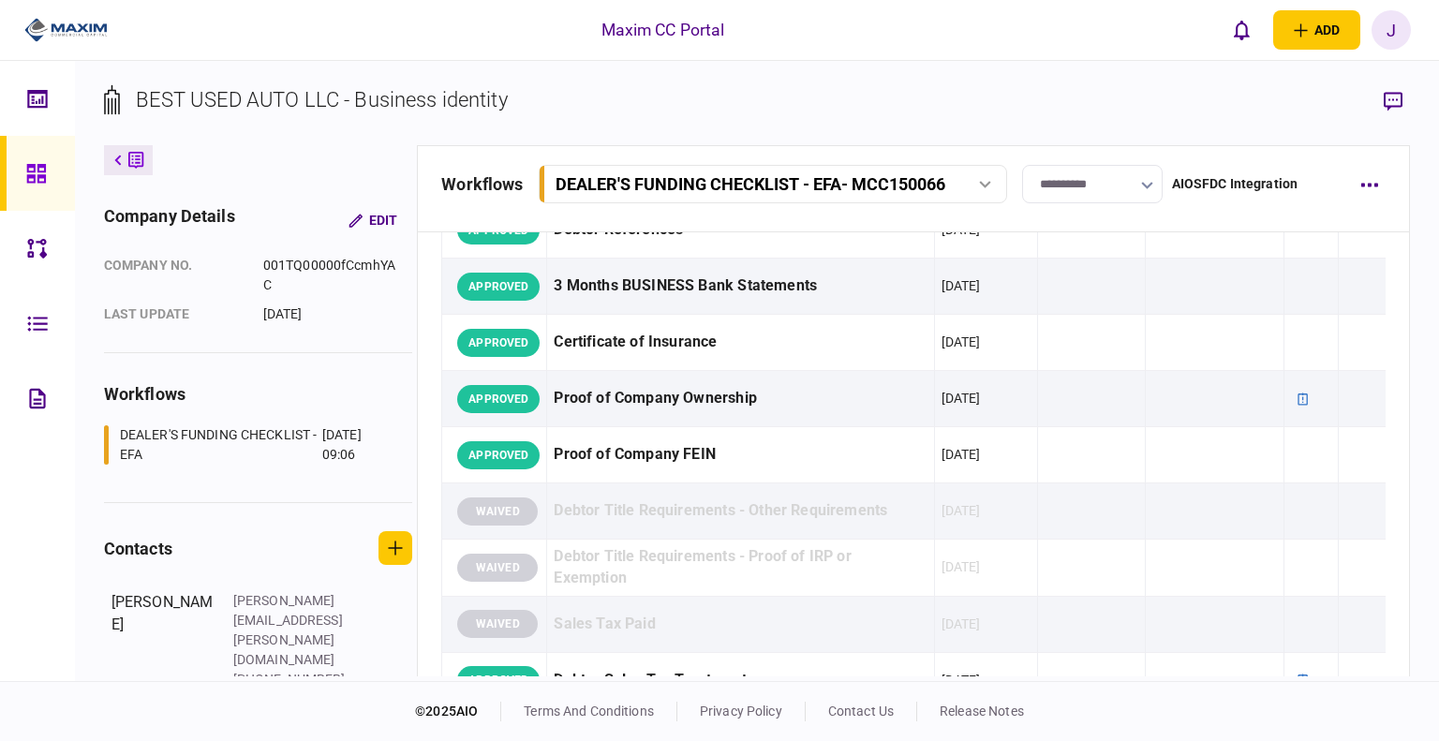
scroll to position [0, 0]
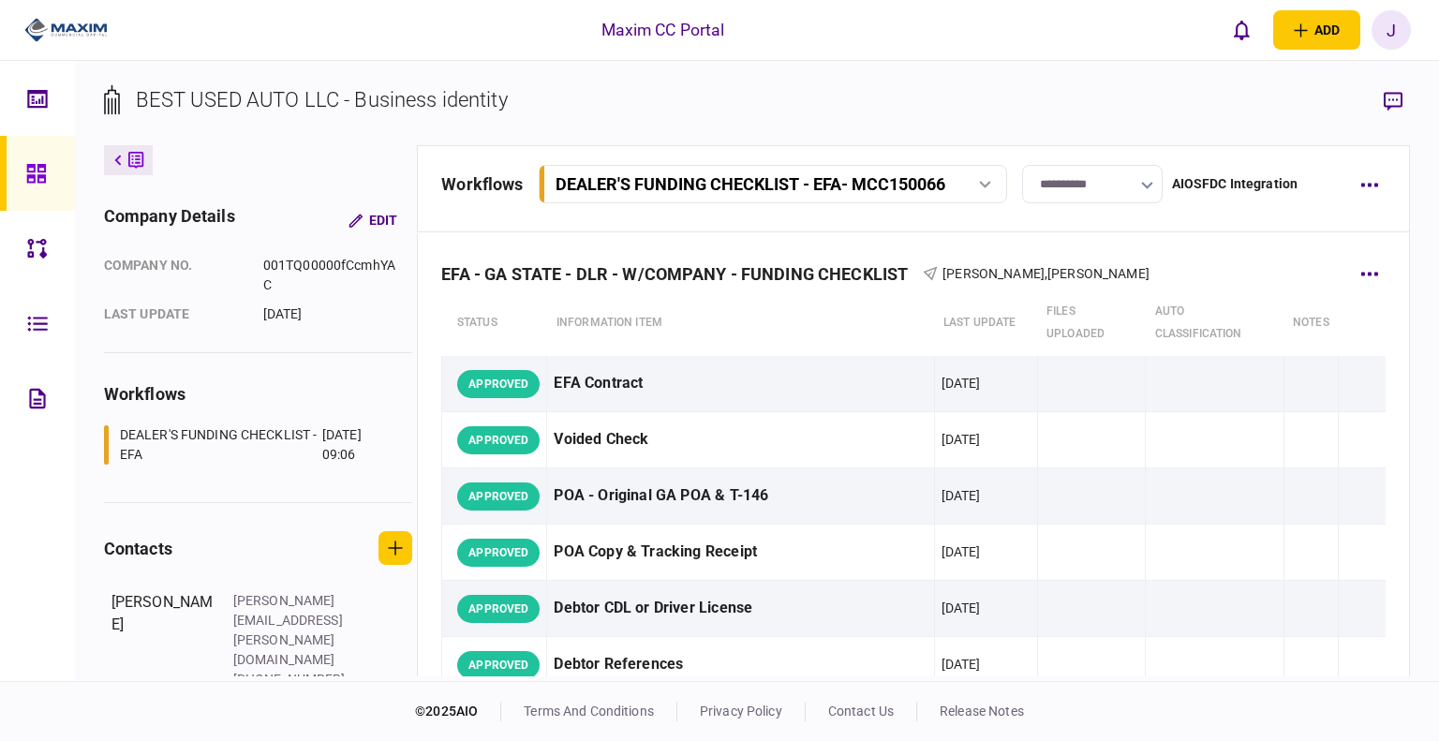
click at [1337, 275] on div "EFA - GA STATE - DLR - W/COMPANY - FUNDING CHECKLIST [PERSON_NAME] , [PERSON_NA…" at bounding box center [913, 261] width 945 height 57
click at [1361, 273] on icon "button" at bounding box center [1370, 274] width 18 height 5
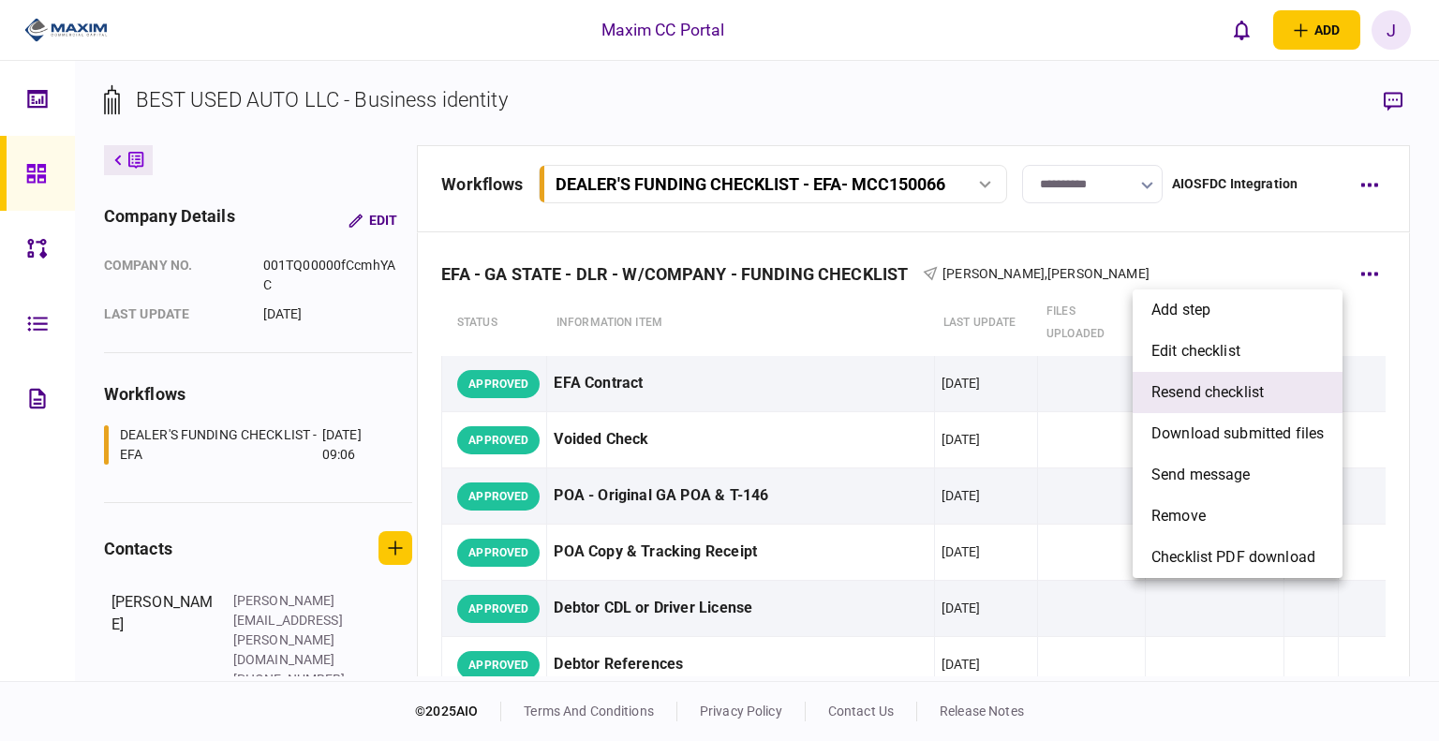
click at [1233, 385] on span "resend checklist" at bounding box center [1208, 392] width 112 height 22
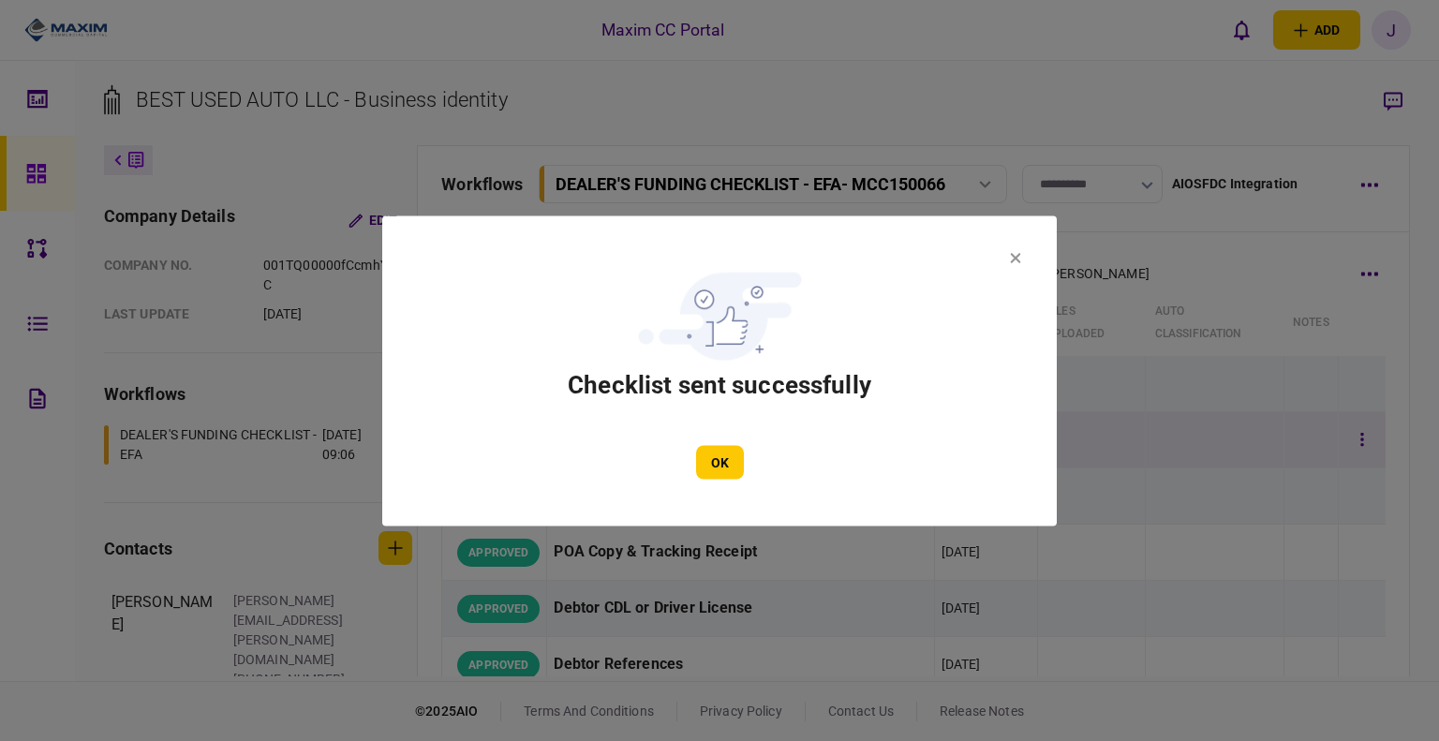
click at [734, 460] on button "OK" at bounding box center [720, 462] width 48 height 34
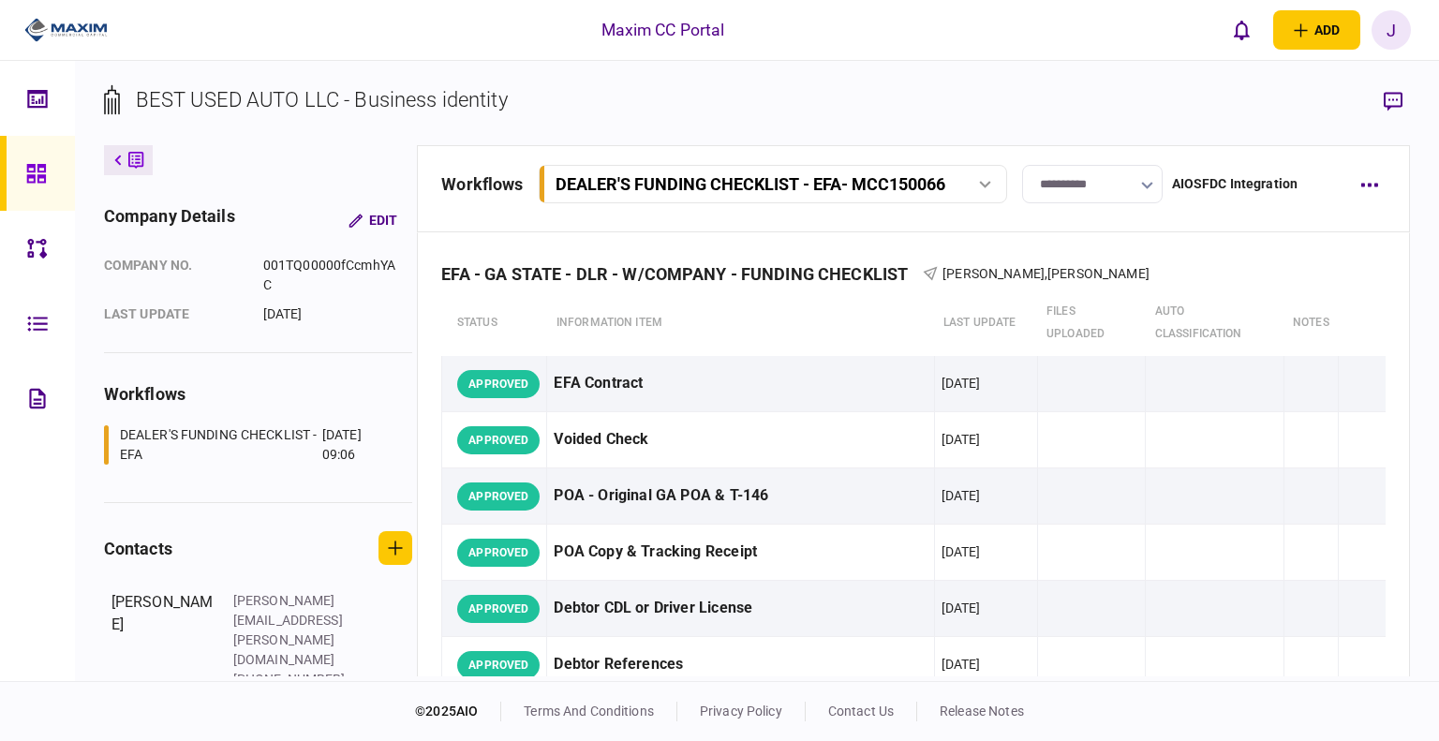
click at [15, 167] on link at bounding box center [37, 173] width 75 height 75
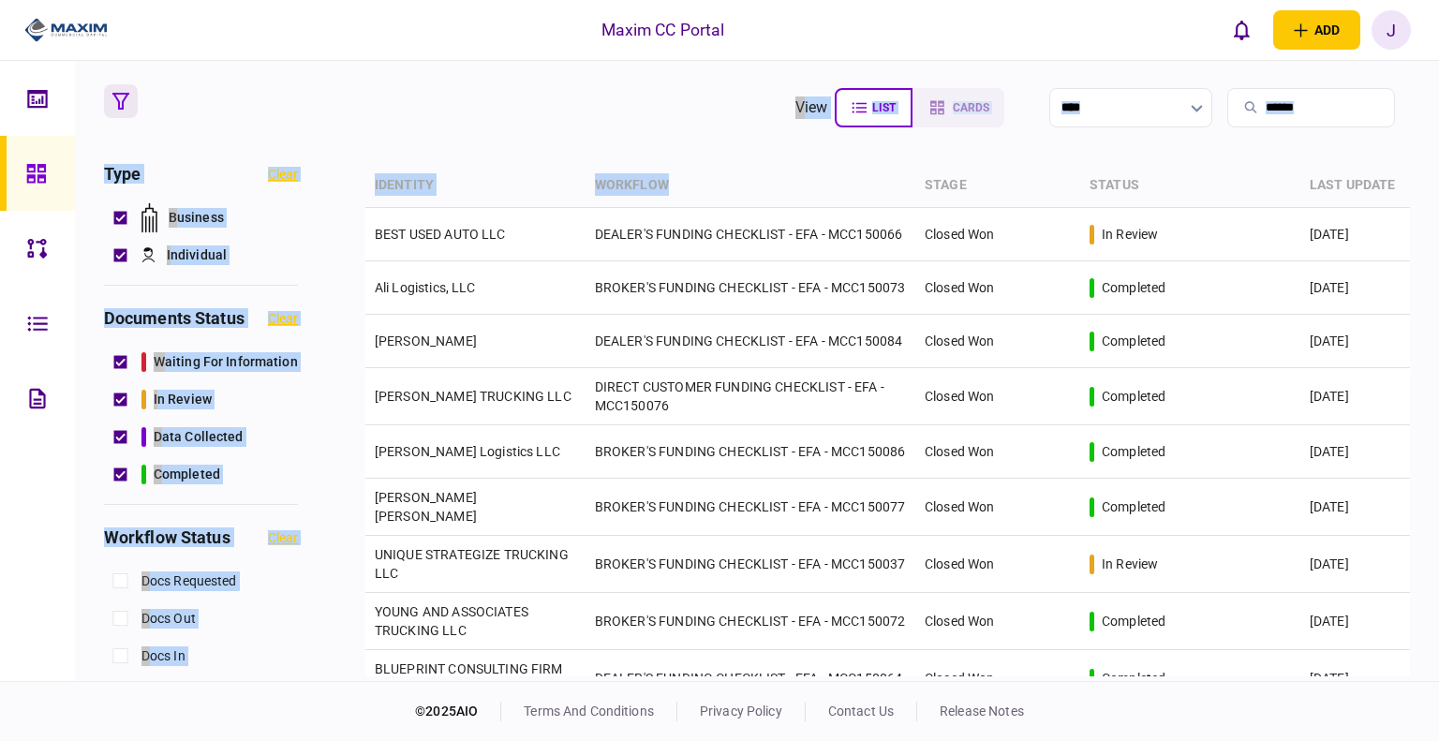
drag, startPoint x: 354, startPoint y: 109, endPoint x: 787, endPoint y: 186, distance: 439.7
click at [798, 188] on section "view list cards **** Type clear Business Individual documents status clear wait…" at bounding box center [757, 371] width 1364 height 620
click at [517, 151] on section "view list cards **** Type clear Business Individual documents status clear wait…" at bounding box center [757, 371] width 1364 height 620
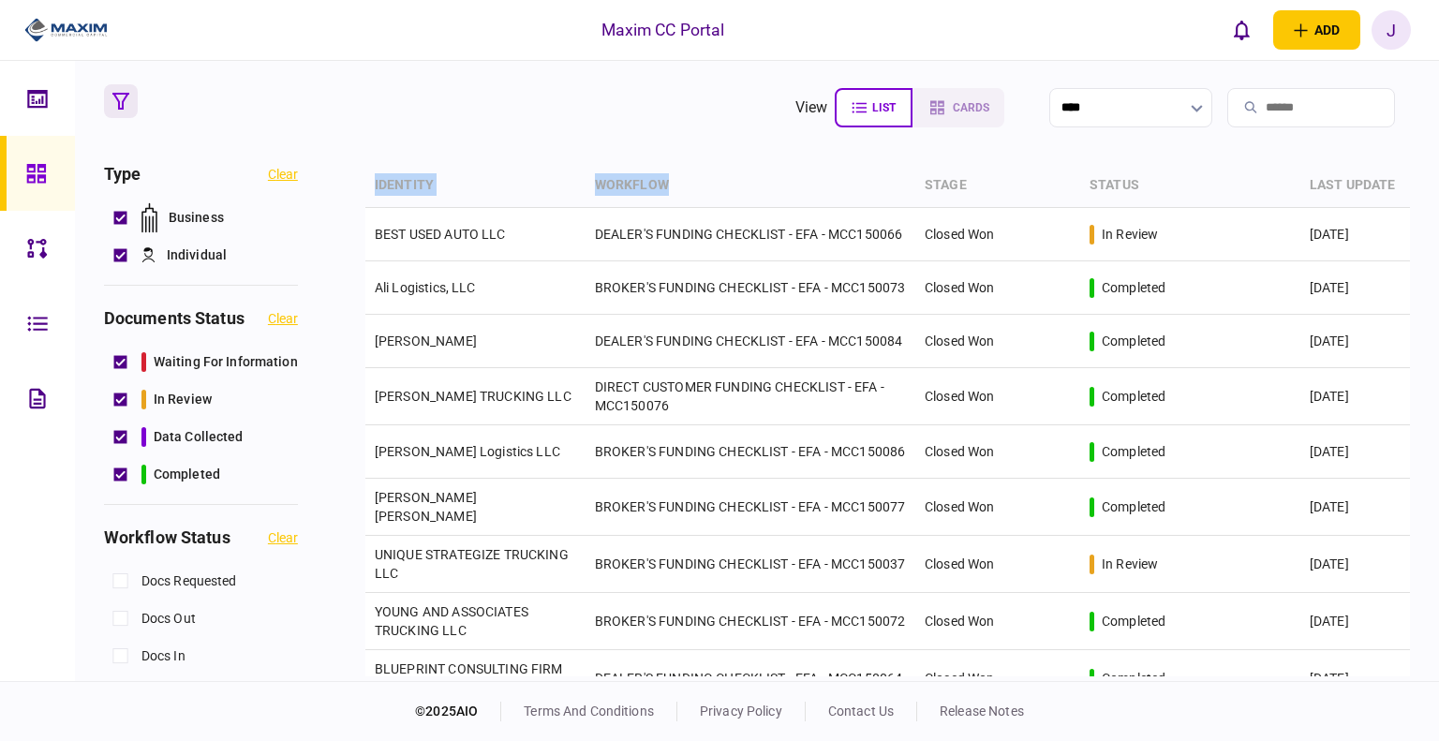
drag, startPoint x: 361, startPoint y: 156, endPoint x: 765, endPoint y: 194, distance: 405.7
click at [766, 198] on section "view list cards **** Type clear Business Individual documents status clear wait…" at bounding box center [757, 371] width 1364 height 620
click at [423, 148] on section "view list cards **** Type clear Business Individual documents status clear wait…" at bounding box center [757, 371] width 1364 height 620
drag, startPoint x: 367, startPoint y: 157, endPoint x: 1391, endPoint y: 182, distance: 1023.7
click at [1391, 182] on section "view list cards **** Type clear Business Individual documents status clear wait…" at bounding box center [757, 371] width 1364 height 620
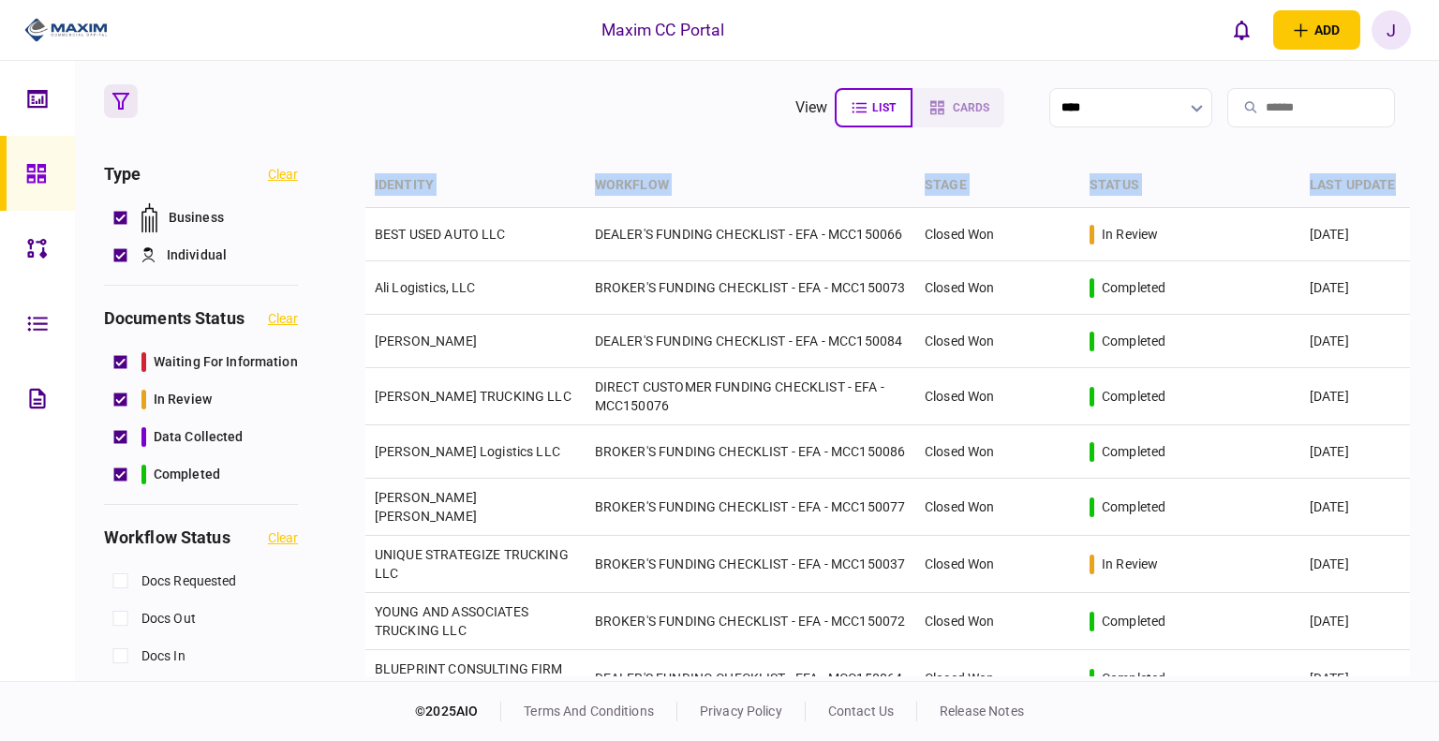
click at [558, 156] on section "view list cards **** Type clear Business Individual documents status clear wait…" at bounding box center [757, 371] width 1364 height 620
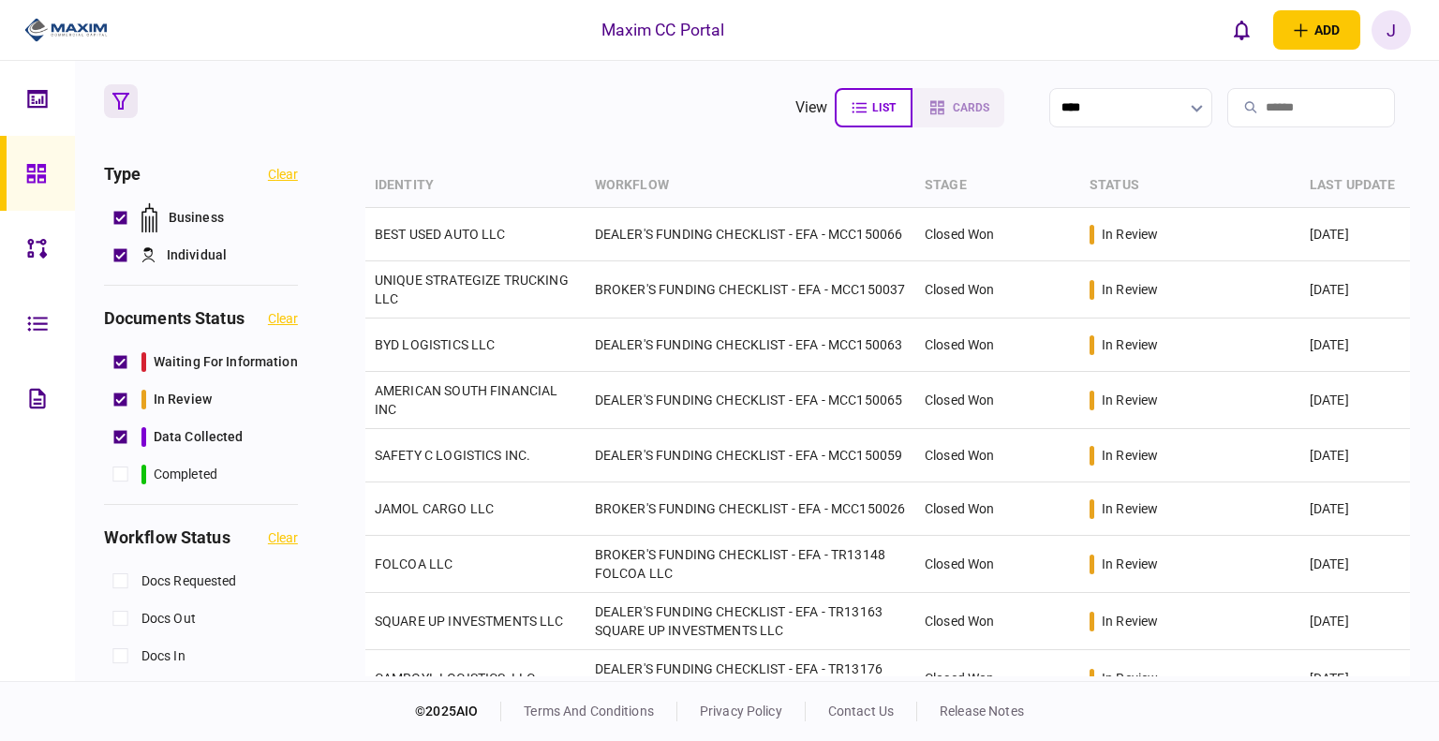
click at [422, 84] on section "view list cards ****" at bounding box center [757, 107] width 1307 height 47
click at [499, 59] on div "Maxim CC Portal add business identity individual identity J J [PERSON_NAME] [PE…" at bounding box center [719, 30] width 1439 height 60
drag, startPoint x: 362, startPoint y: 173, endPoint x: 1389, endPoint y: 183, distance: 1027.2
click at [1389, 183] on div "Type clear Business Individual documents status clear waiting for information i…" at bounding box center [757, 420] width 1307 height 513
click at [356, 127] on section "view list cards ****" at bounding box center [757, 107] width 1307 height 47
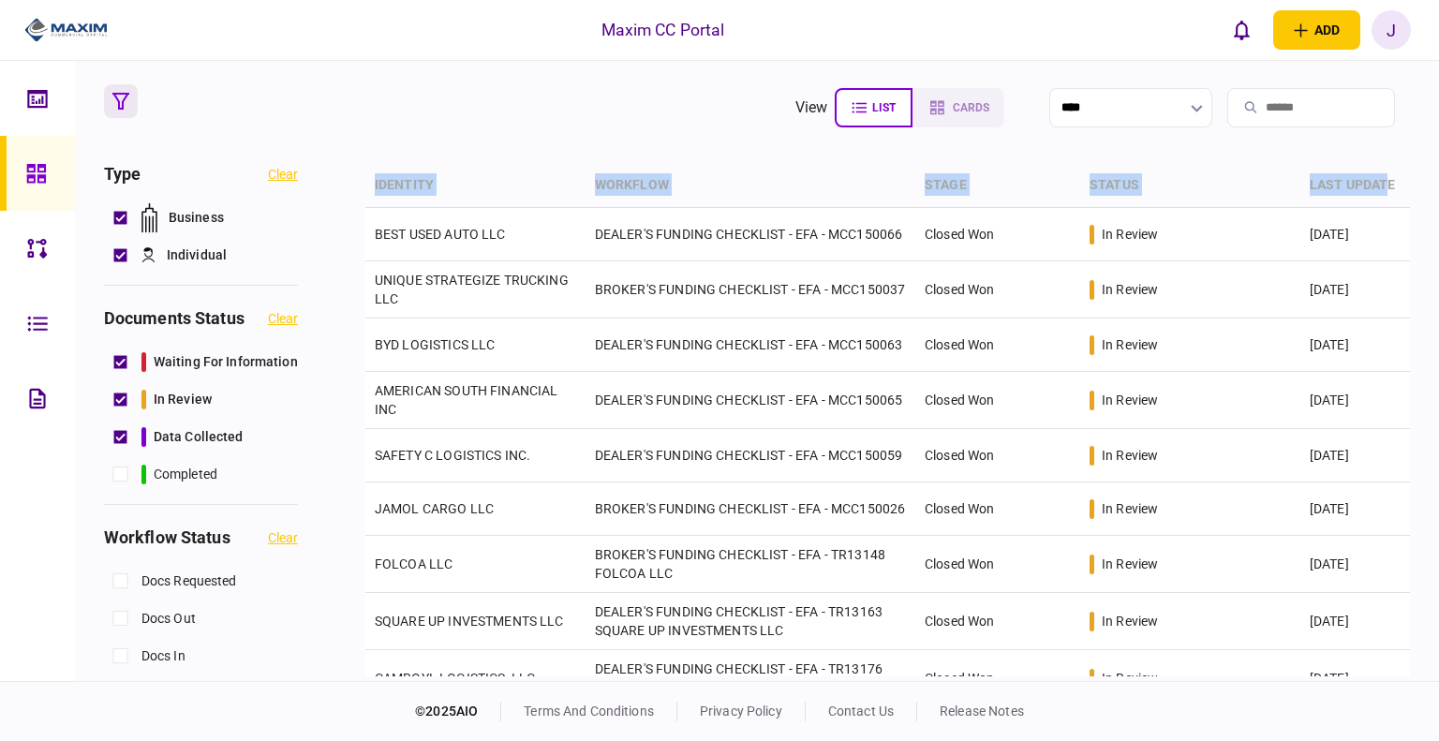
drag, startPoint x: 341, startPoint y: 163, endPoint x: 1387, endPoint y: 190, distance: 1046.2
click at [1387, 190] on section "view list cards **** Type clear Business Individual documents status clear wait…" at bounding box center [757, 371] width 1364 height 620
click at [1245, 189] on th "status" at bounding box center [1191, 186] width 220 height 44
drag, startPoint x: 1171, startPoint y: 171, endPoint x: 1105, endPoint y: 174, distance: 66.6
click at [1105, 174] on th "status" at bounding box center [1191, 186] width 220 height 44
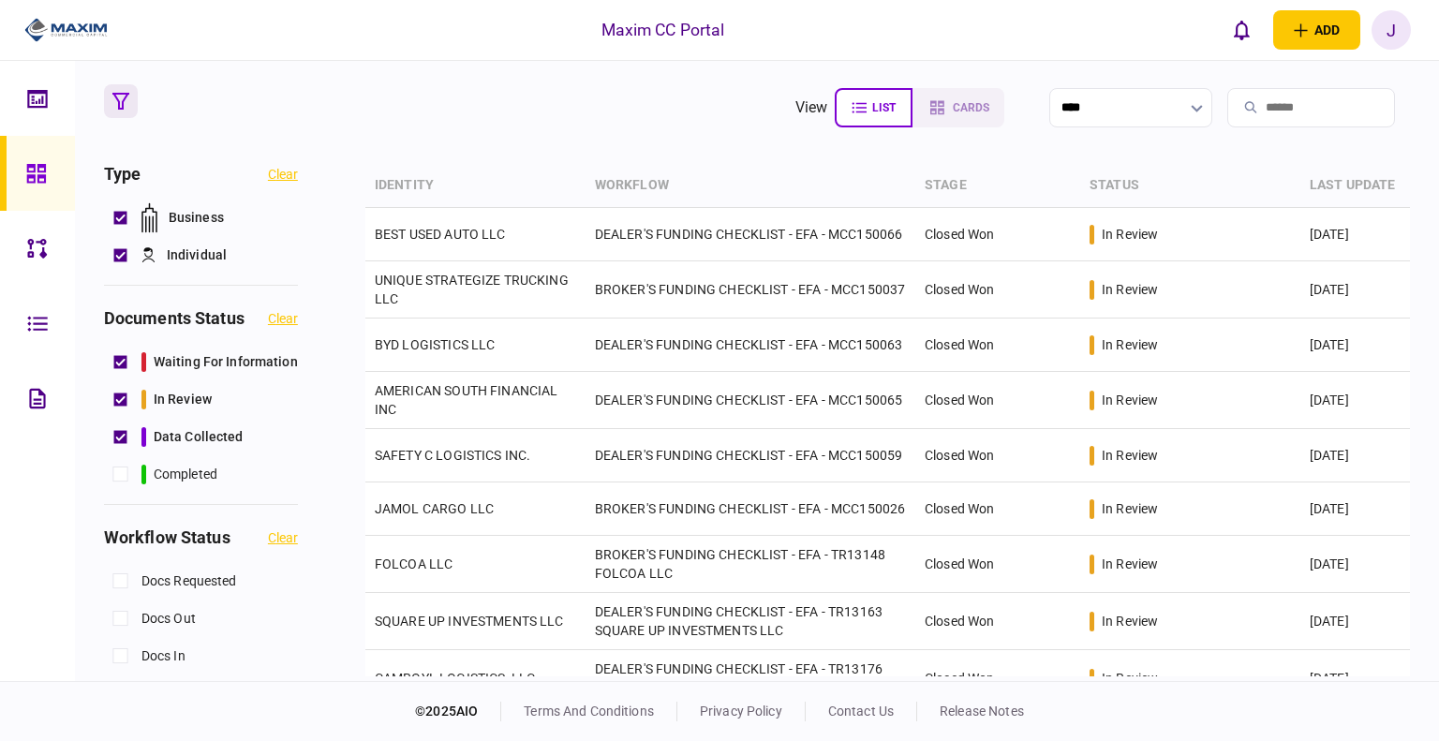
click at [401, 140] on section "view list cards **** Type clear Business Individual documents status clear wait…" at bounding box center [757, 371] width 1364 height 620
drag, startPoint x: 355, startPoint y: 160, endPoint x: 1402, endPoint y: 180, distance: 1047.0
click at [1402, 180] on section "view list cards **** Type clear Business Individual documents status clear wait…" at bounding box center [757, 371] width 1364 height 620
click at [761, 179] on th "workflow" at bounding box center [751, 186] width 330 height 44
drag, startPoint x: 349, startPoint y: 168, endPoint x: 1382, endPoint y: 186, distance: 1033.8
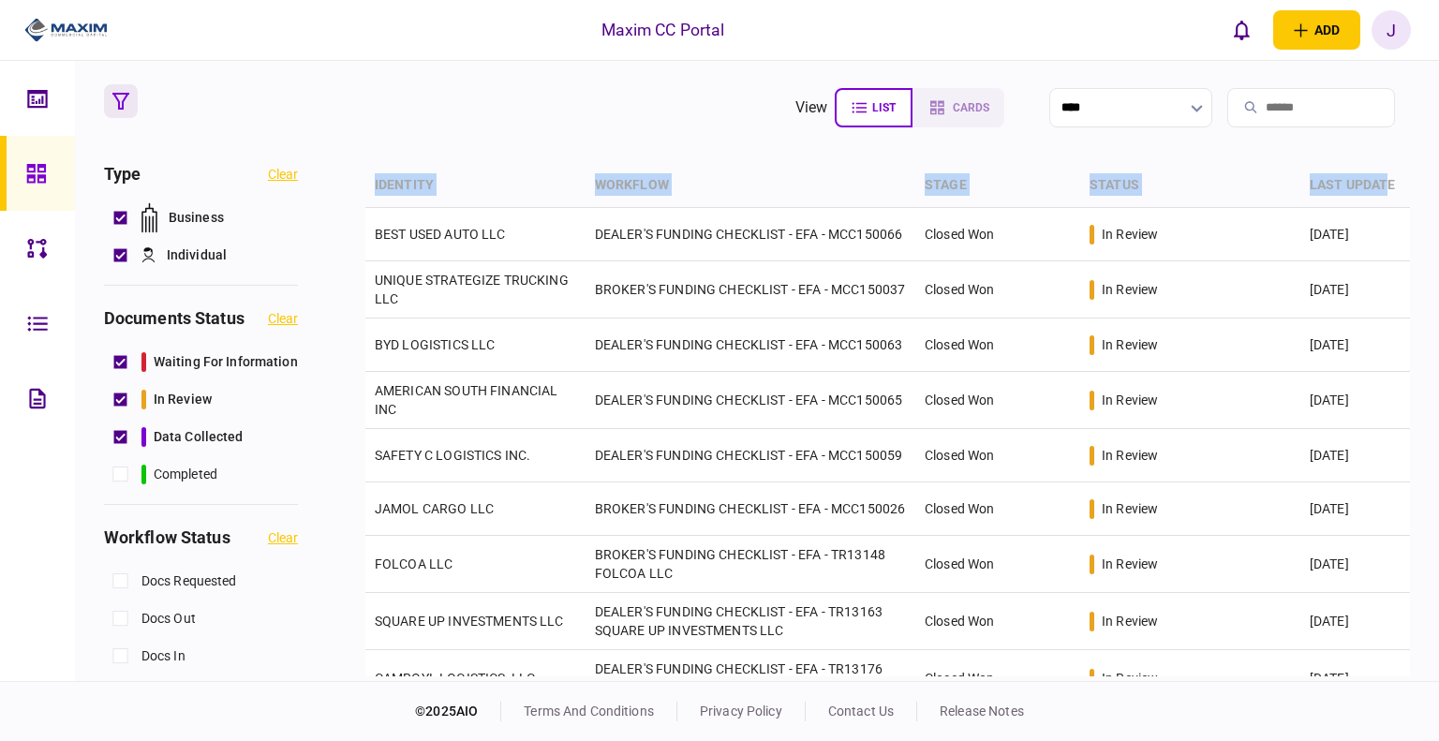
click at [1382, 186] on div "Type clear Business Individual documents status clear waiting for information i…" at bounding box center [757, 420] width 1307 height 513
click at [1378, 188] on th "last update" at bounding box center [1356, 186] width 110 height 44
drag, startPoint x: 1391, startPoint y: 186, endPoint x: 365, endPoint y: 186, distance: 1026.2
click at [365, 196] on tr "identity workflow stage status last update" at bounding box center [887, 186] width 1045 height 44
click at [385, 141] on section "view list cards **** Type clear Business Individual documents status clear wait…" at bounding box center [757, 371] width 1364 height 620
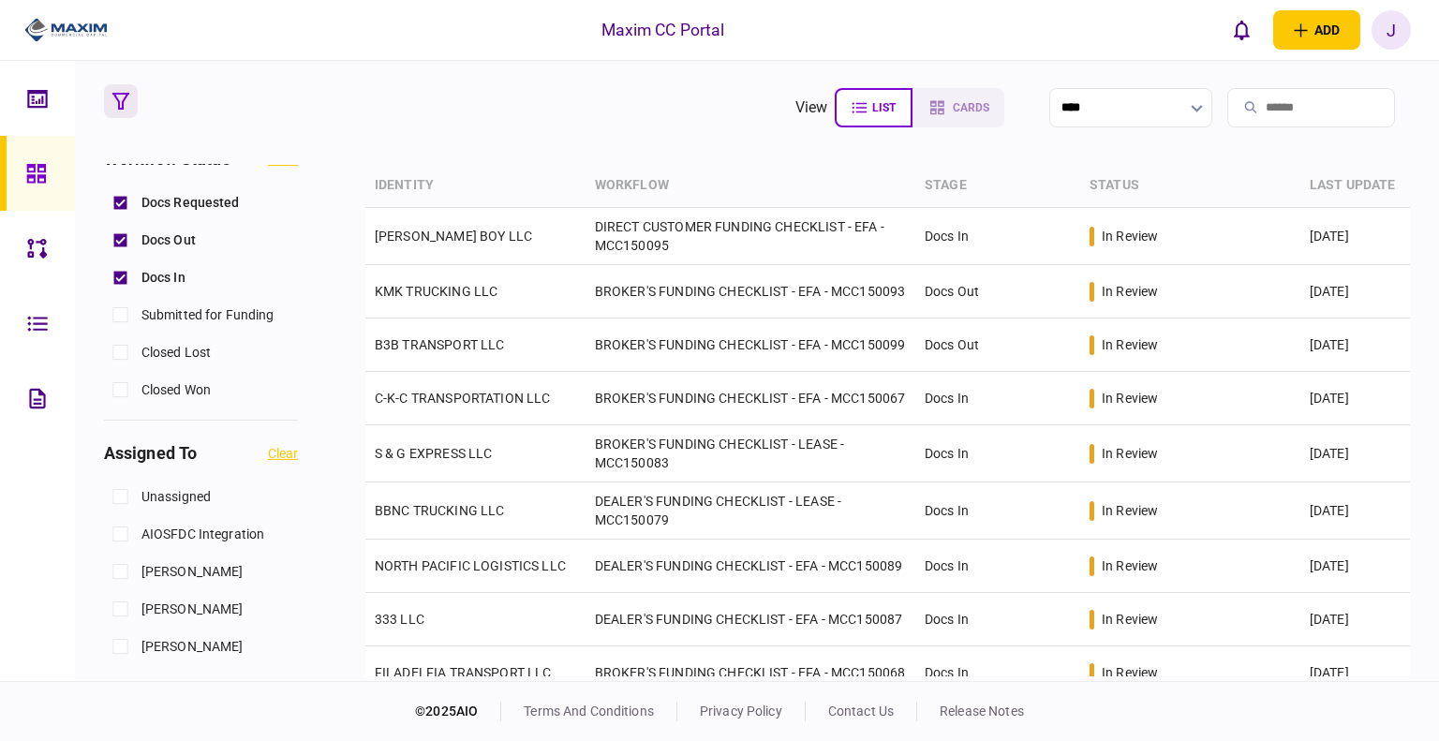
scroll to position [656, 0]
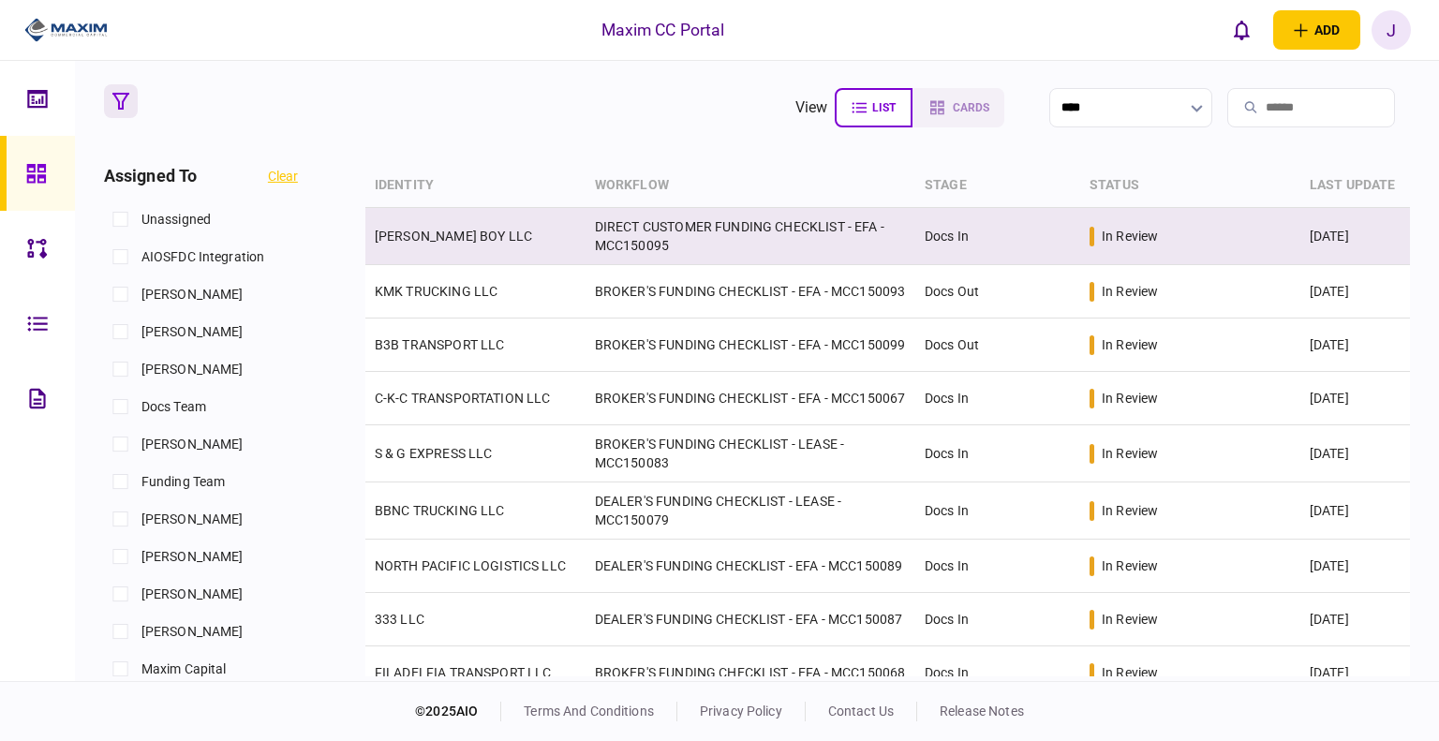
click at [426, 244] on td "[PERSON_NAME] BOY LLC" at bounding box center [475, 236] width 220 height 57
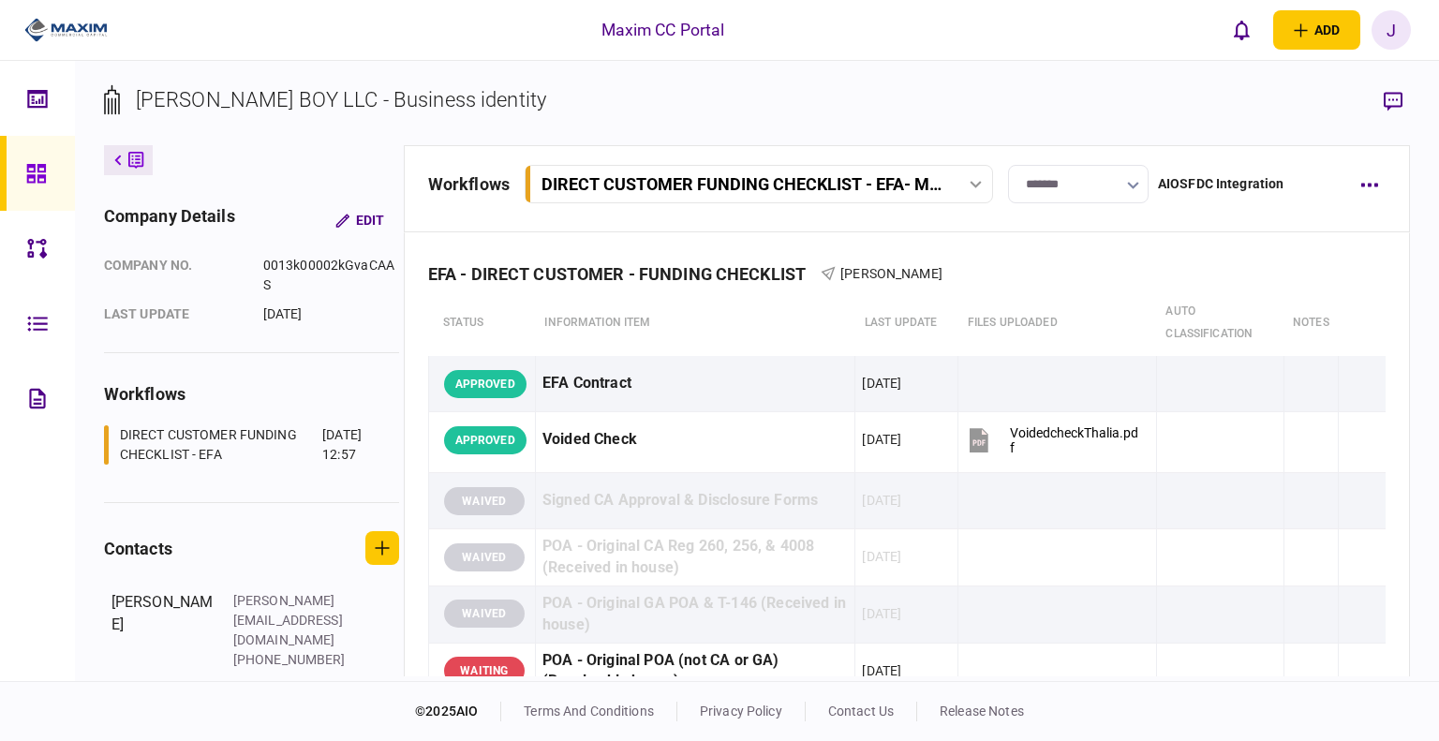
click at [975, 181] on icon at bounding box center [976, 184] width 12 height 7
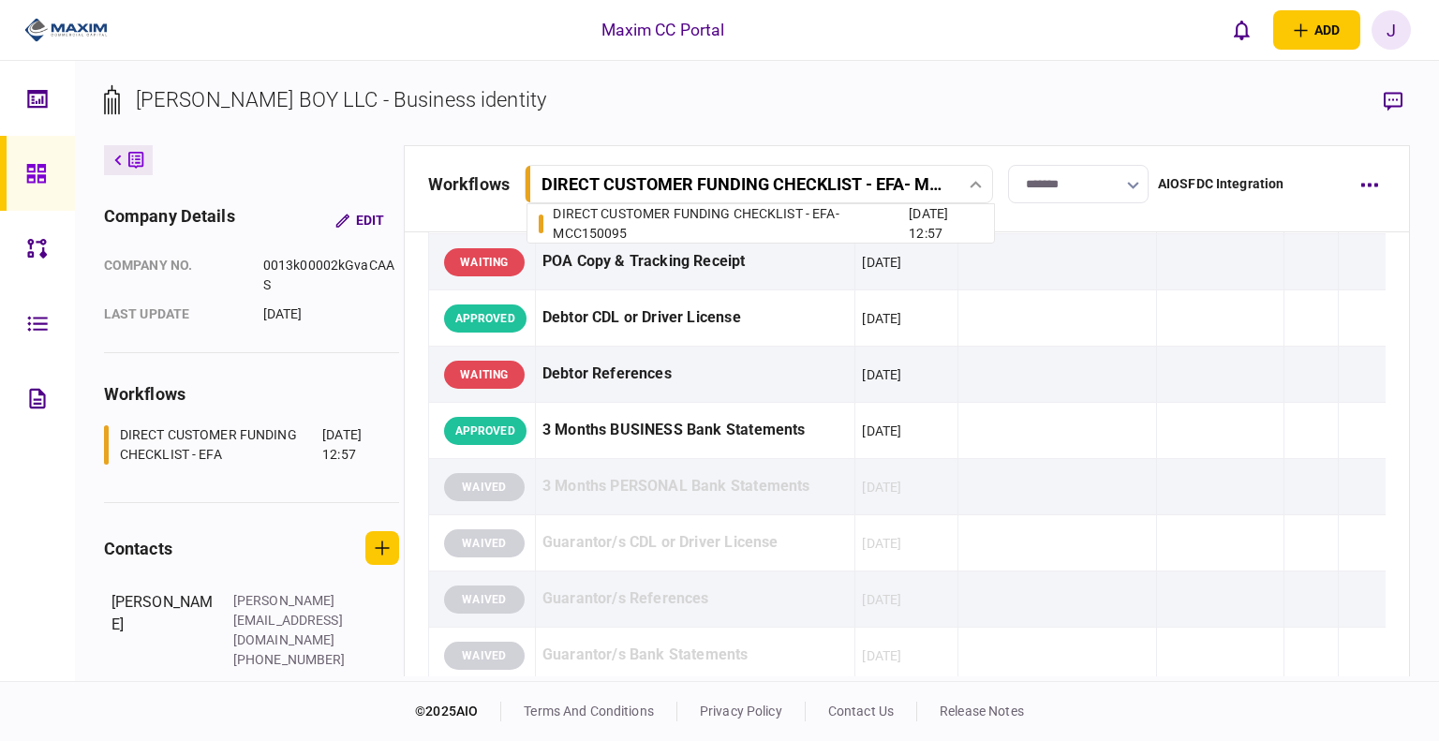
scroll to position [469, 0]
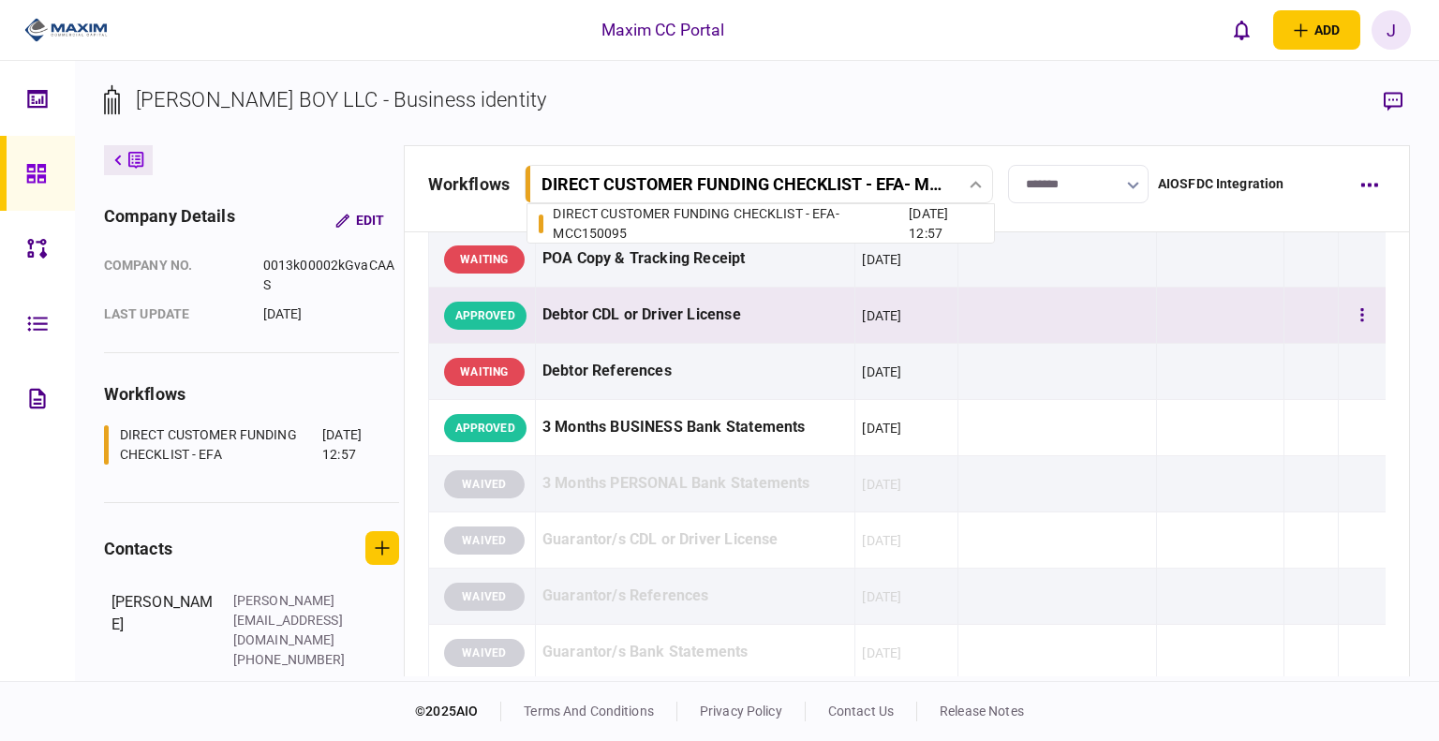
click at [747, 327] on div "Debtor CDL or Driver License" at bounding box center [696, 315] width 306 height 42
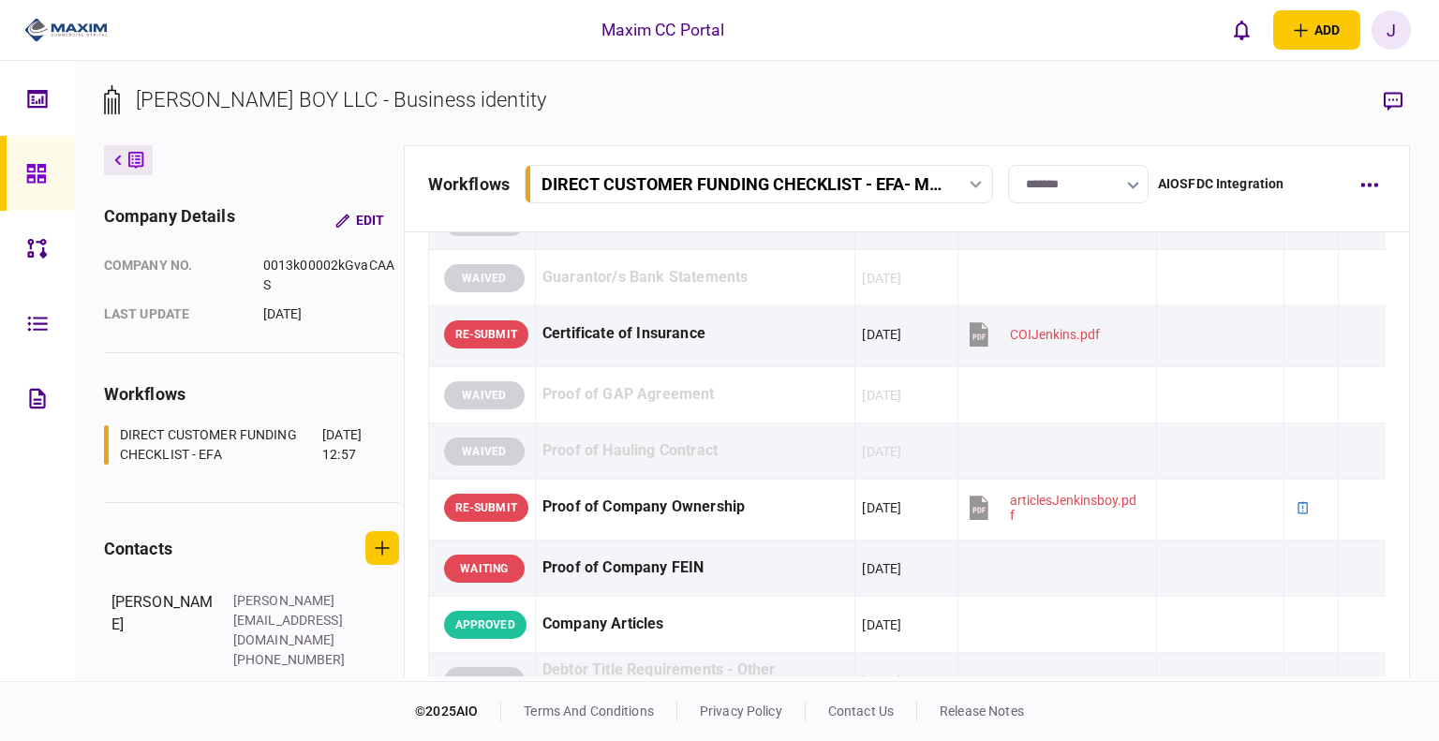
scroll to position [1031, 0]
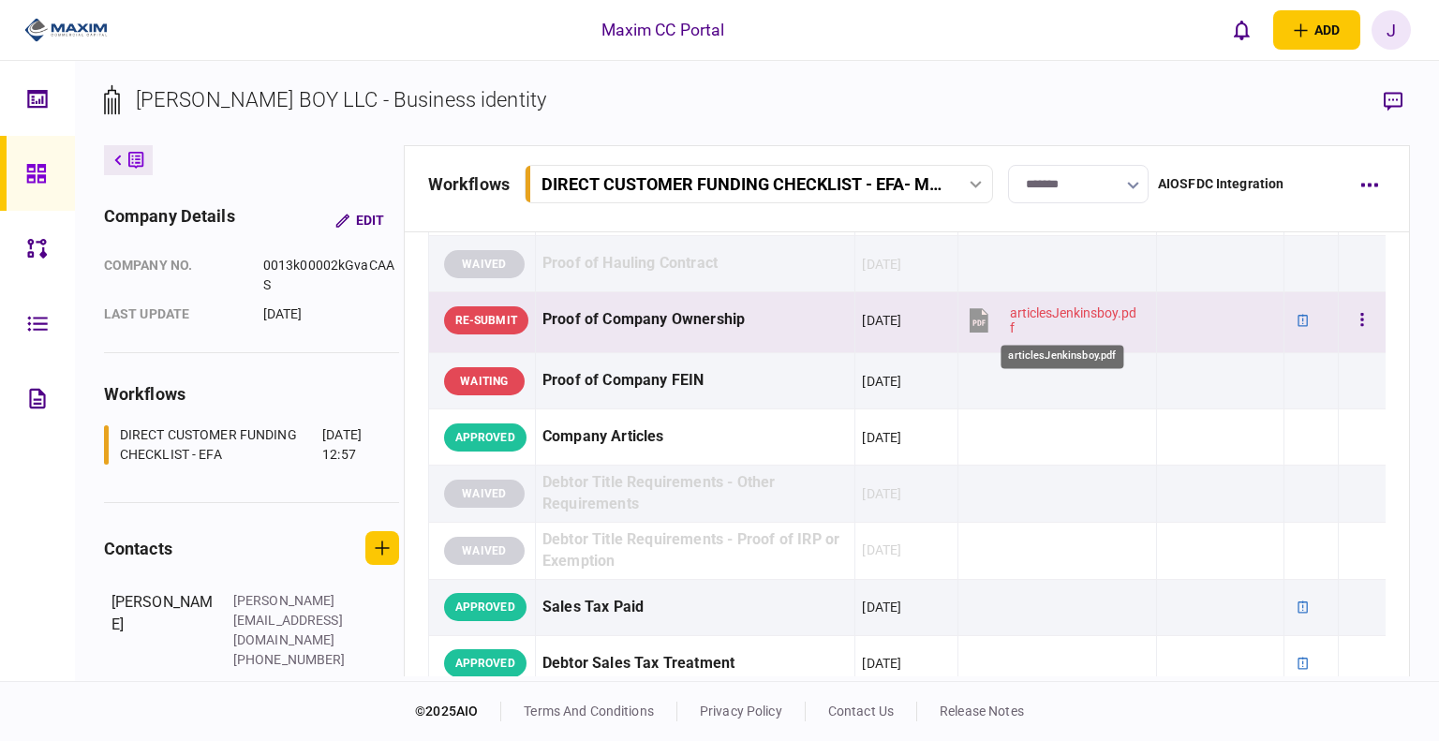
click at [1031, 315] on div "articlesJenkinsboy.pdf" at bounding box center [1075, 321] width 130 height 30
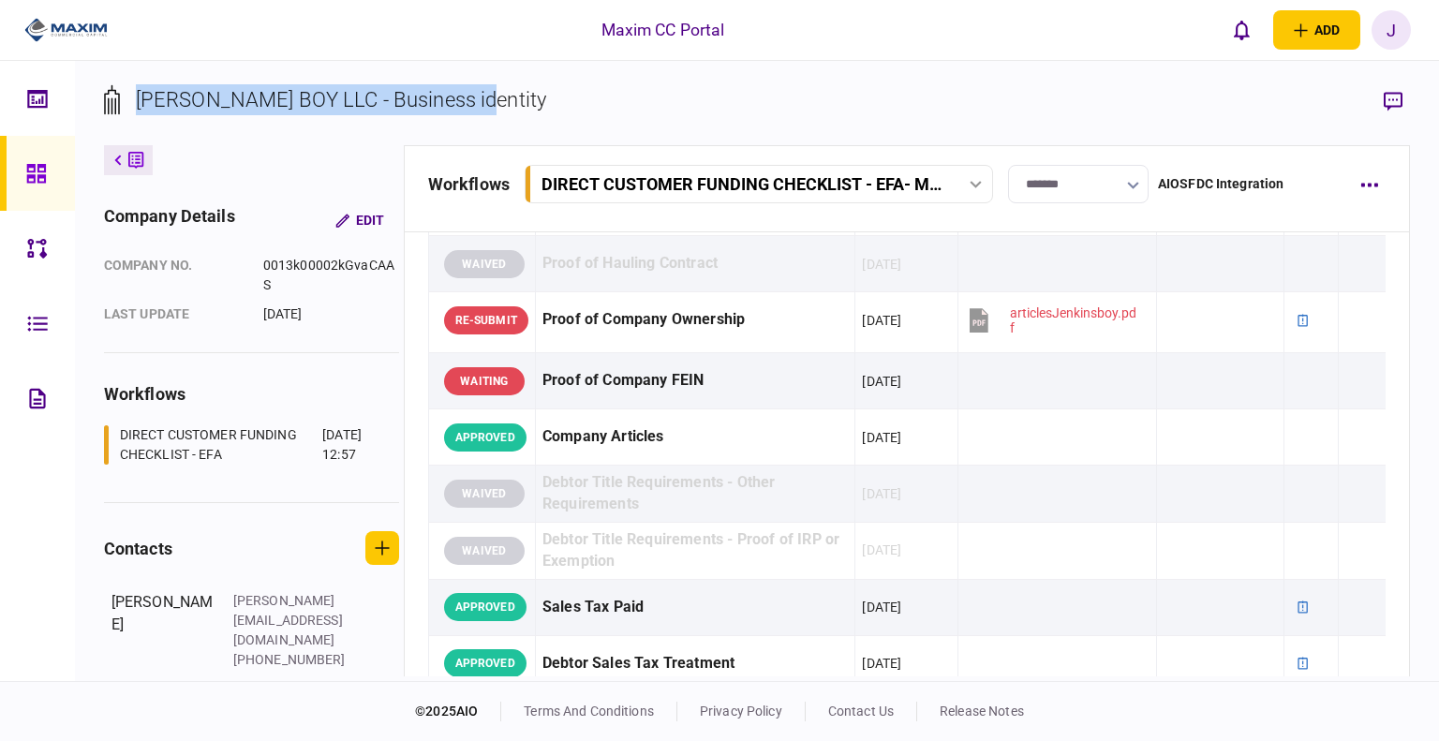
drag, startPoint x: 529, startPoint y: 104, endPoint x: 114, endPoint y: 112, distance: 414.3
click at [114, 112] on section "[PERSON_NAME] BOY LLC - Business identity" at bounding box center [757, 114] width 1307 height 61
click at [157, 97] on div "[PERSON_NAME] BOY LLC - Business identity" at bounding box center [341, 99] width 410 height 31
click at [169, 97] on div "[PERSON_NAME] BOY LLC - Business identity" at bounding box center [341, 99] width 410 height 31
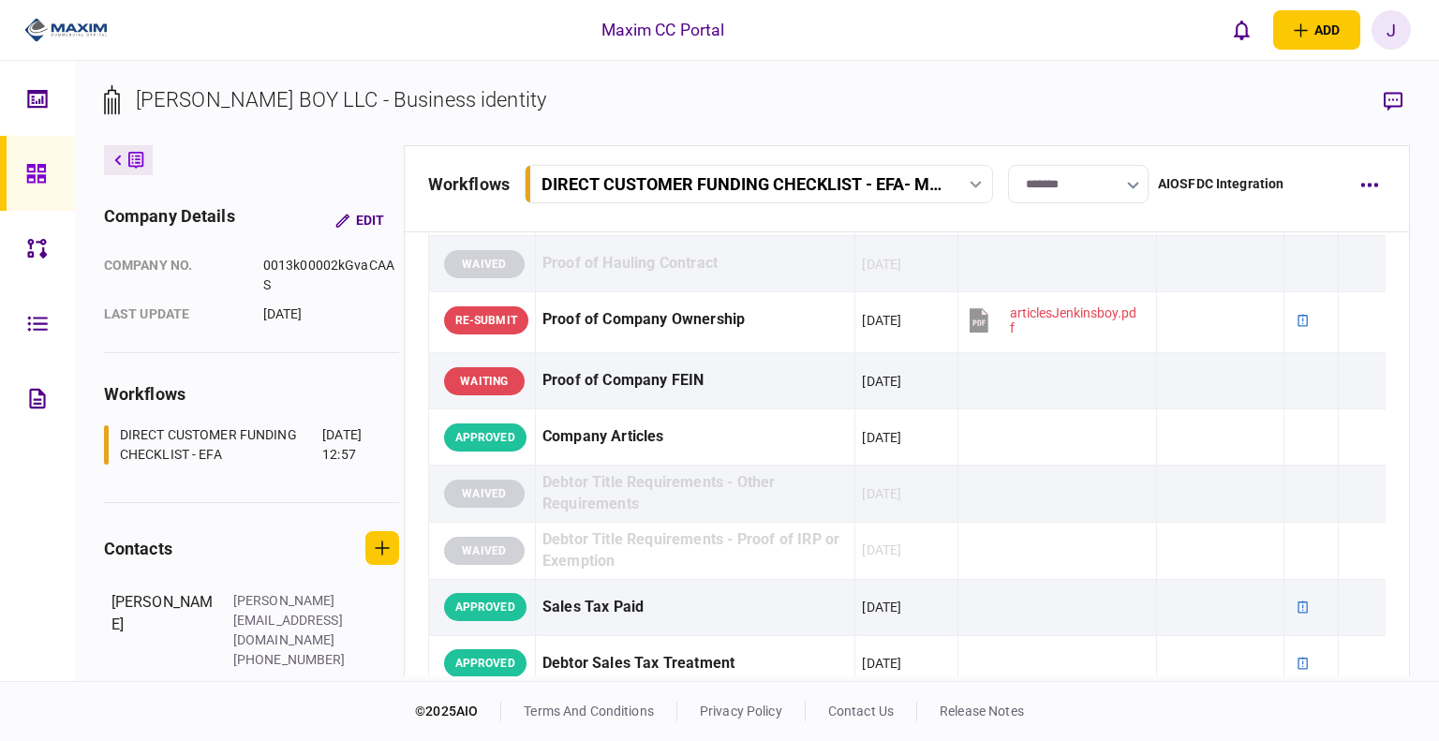
click at [242, 100] on div "[PERSON_NAME] BOY LLC - Business identity" at bounding box center [341, 99] width 410 height 31
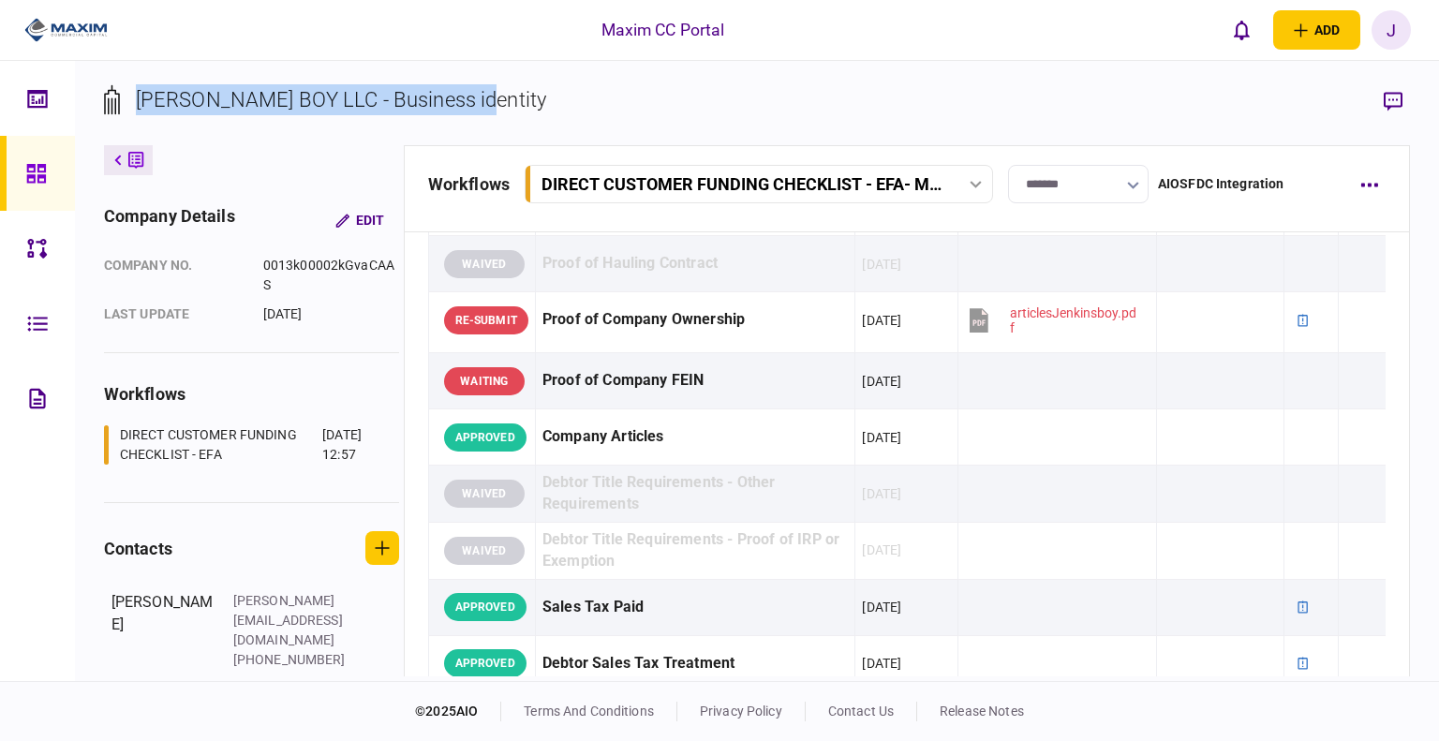
drag, startPoint x: 499, startPoint y: 90, endPoint x: 130, endPoint y: 109, distance: 368.8
click at [130, 109] on section "[PERSON_NAME] BOY LLC - Business identity" at bounding box center [757, 114] width 1307 height 61
click at [154, 112] on div "[PERSON_NAME] BOY LLC - Business identity" at bounding box center [341, 99] width 410 height 31
click at [220, 104] on div "[PERSON_NAME] BOY LLC - Business identity" at bounding box center [341, 99] width 410 height 31
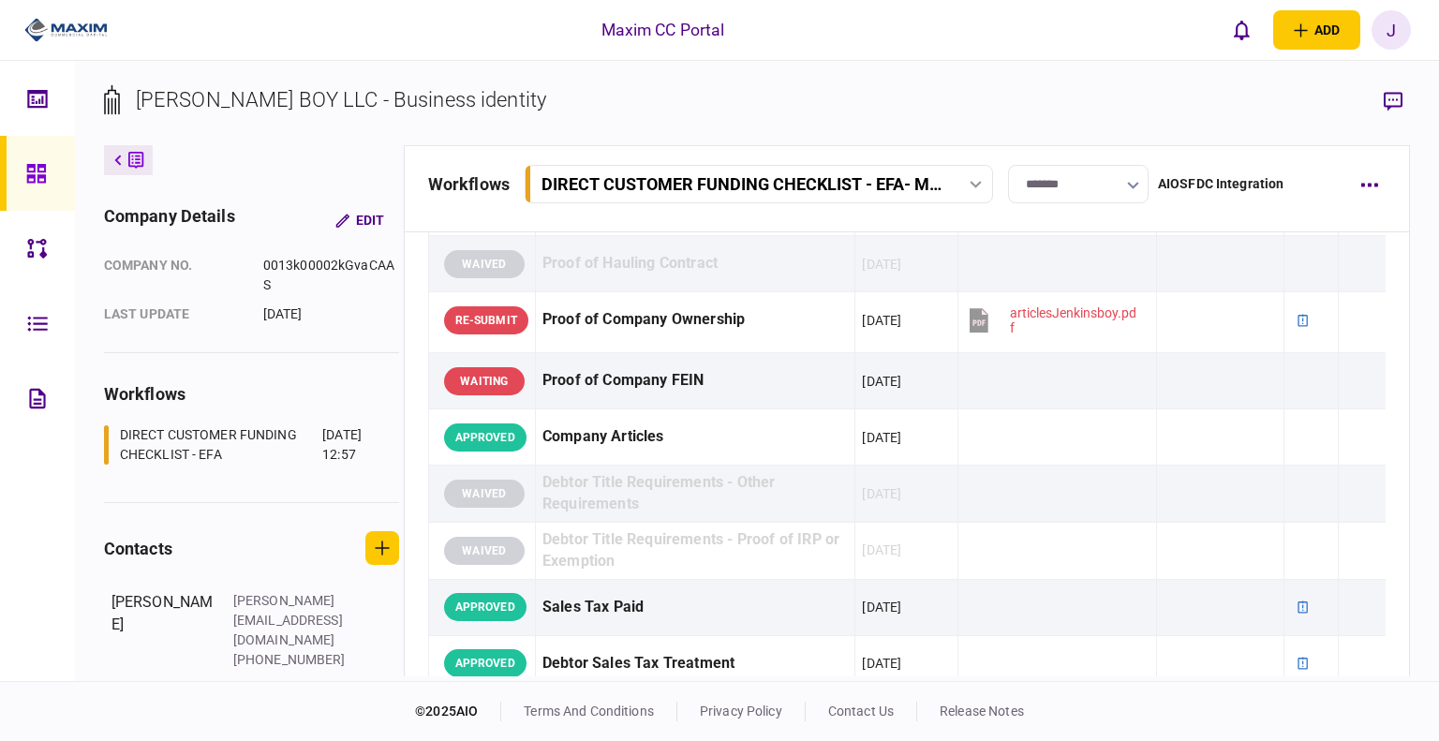
click at [247, 102] on div "[PERSON_NAME] BOY LLC - Business identity" at bounding box center [341, 99] width 410 height 31
click at [297, 100] on div "[PERSON_NAME] BOY LLC - Business identity" at bounding box center [341, 99] width 410 height 31
click at [281, 100] on div "[PERSON_NAME] BOY LLC - Business identity" at bounding box center [341, 99] width 410 height 31
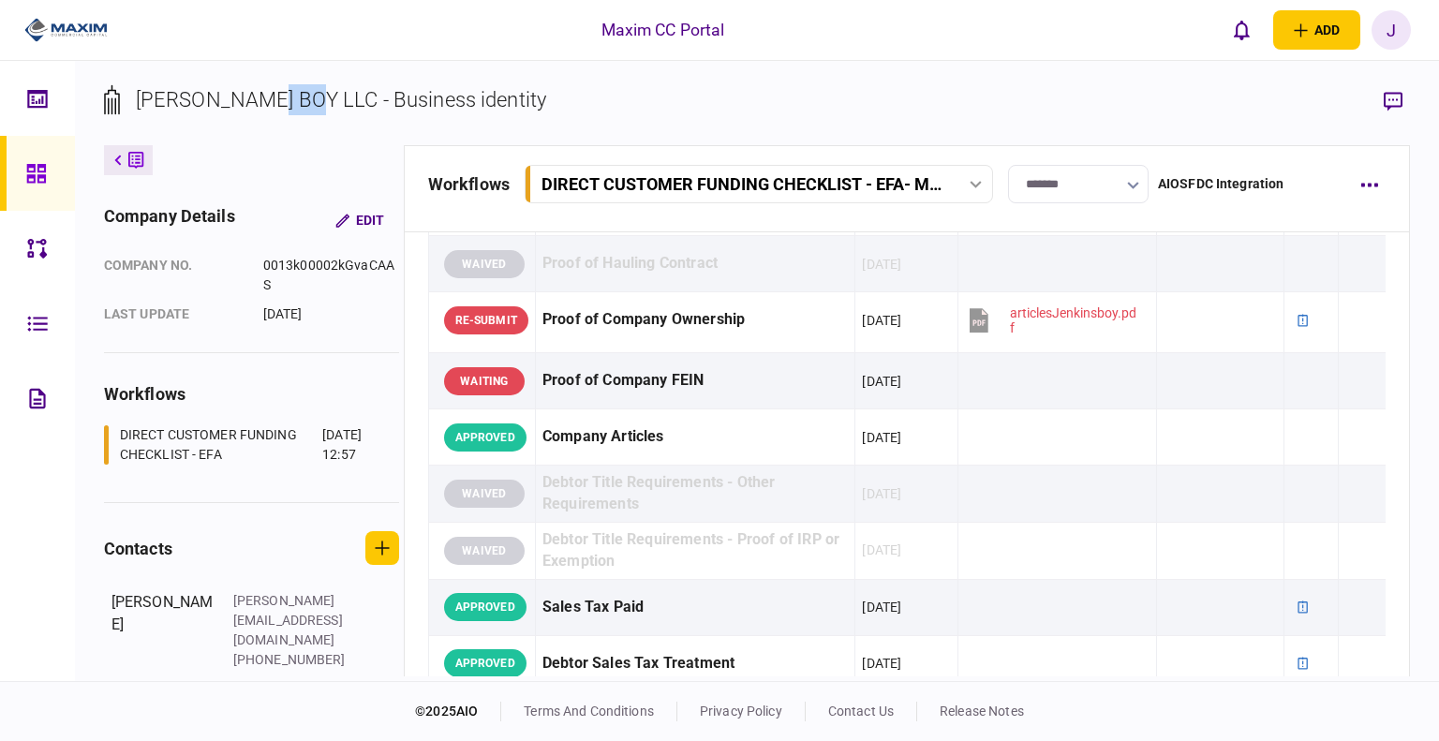
click at [281, 100] on div "[PERSON_NAME] BOY LLC - Business identity" at bounding box center [341, 99] width 410 height 31
click at [346, 106] on div "[PERSON_NAME] BOY LLC - Business identity" at bounding box center [341, 99] width 410 height 31
click at [433, 97] on div "[PERSON_NAME] BOY LLC - Business identity" at bounding box center [341, 99] width 410 height 31
